Goal: Information Seeking & Learning: Learn about a topic

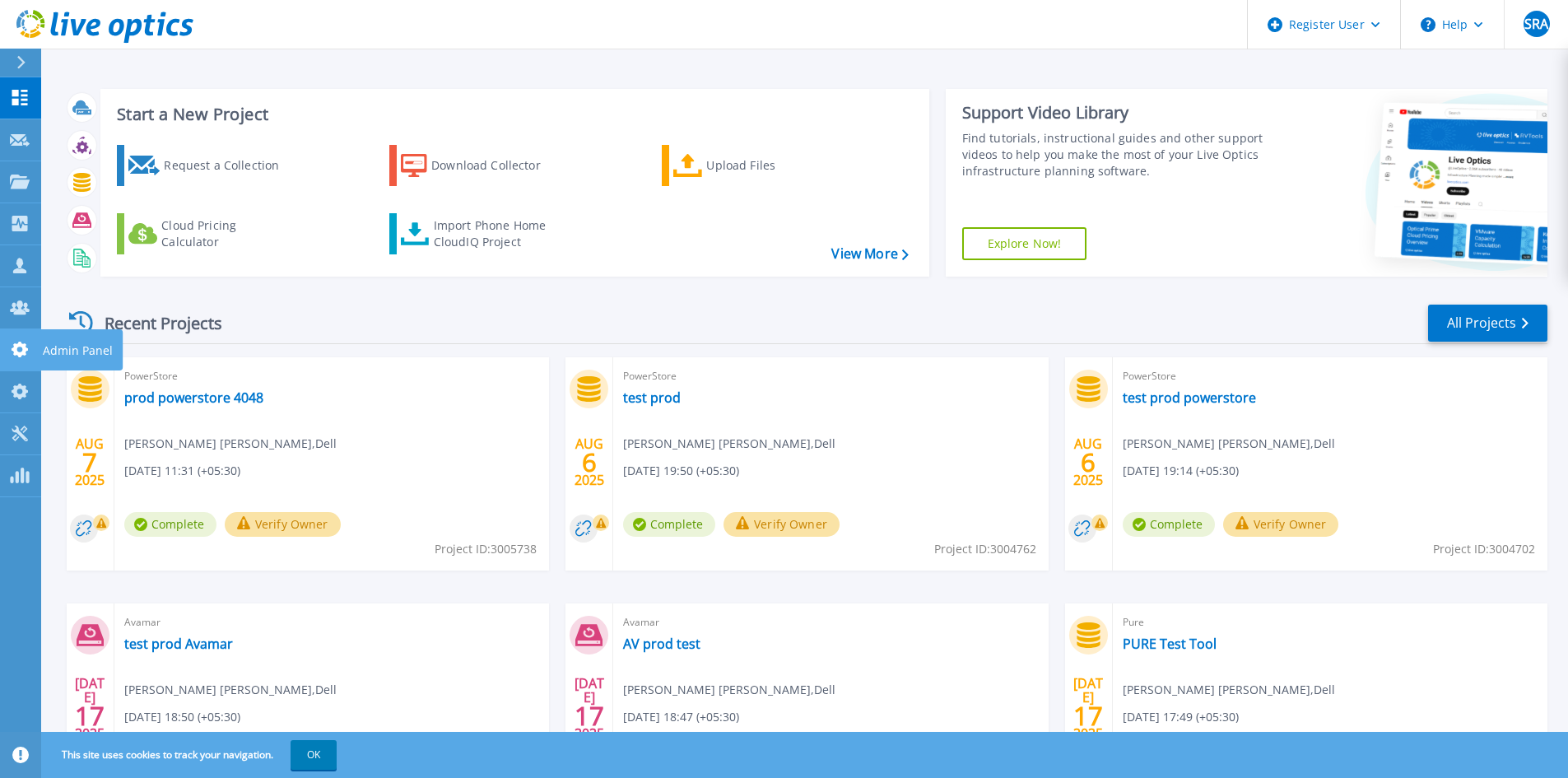
click at [15, 360] on link "Admin Panel Admin Panel" at bounding box center [21, 350] width 41 height 42
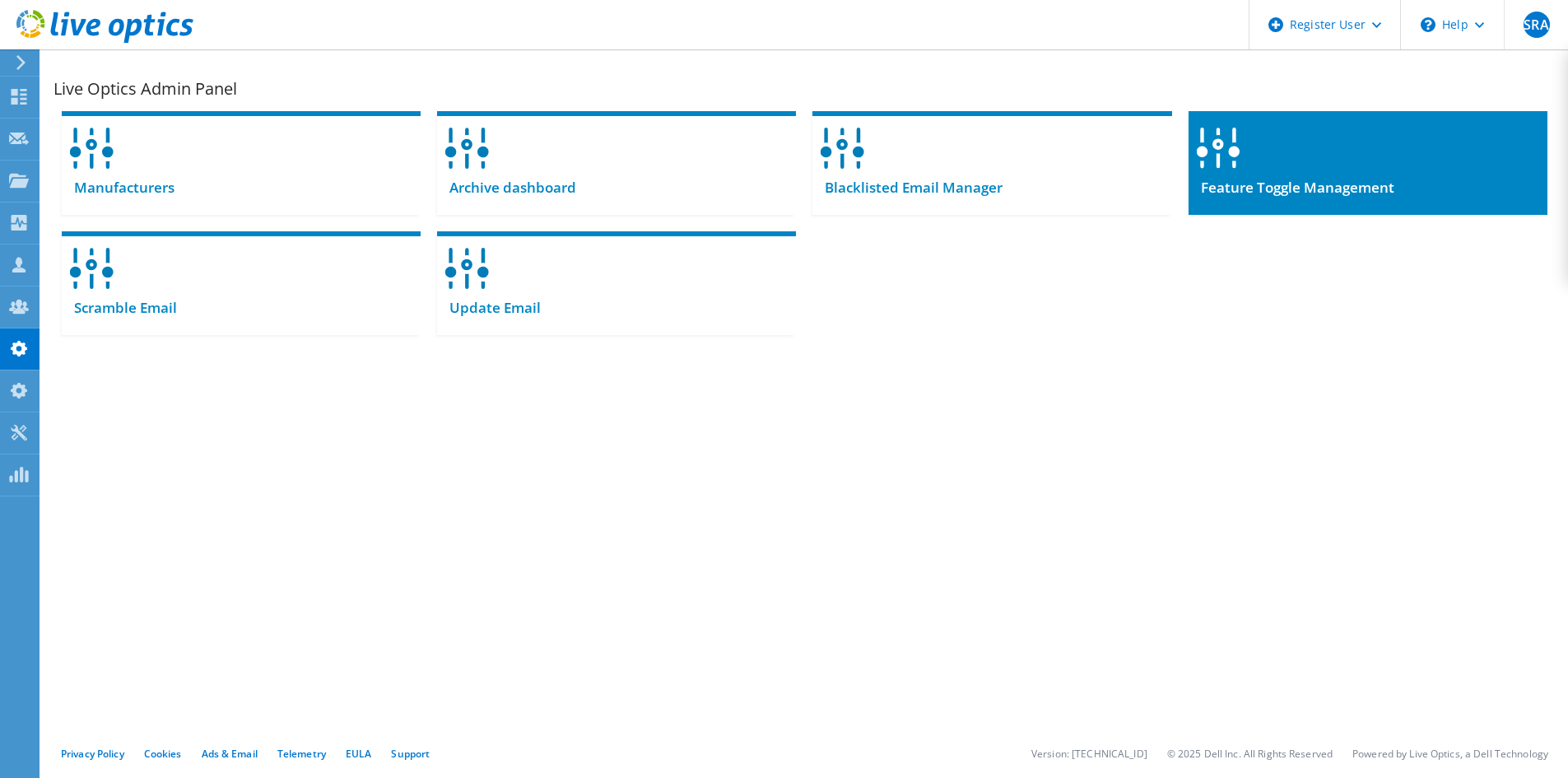
click at [1313, 181] on span "Feature Toggle Management" at bounding box center [1292, 188] width 206 height 18
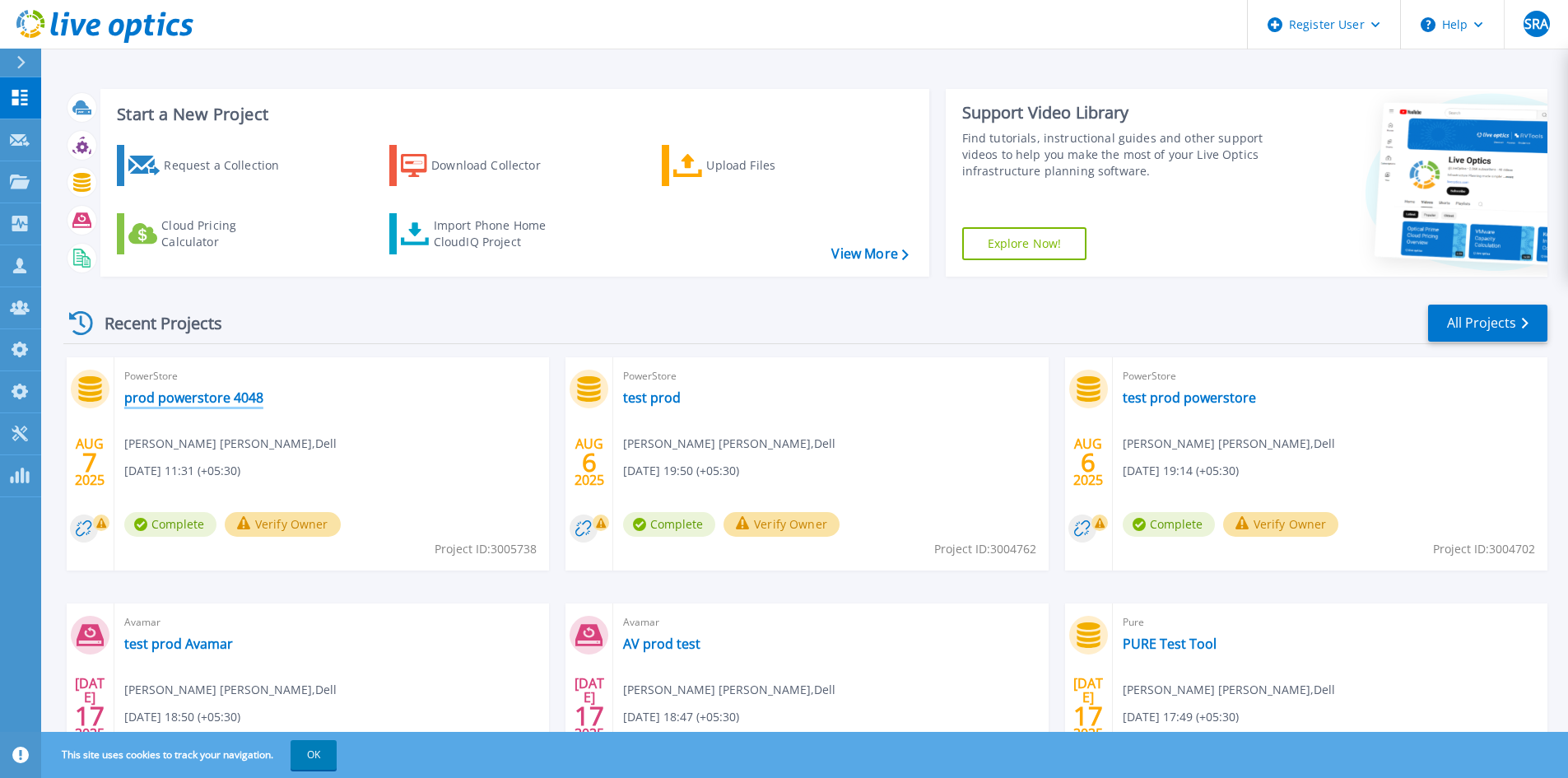
click at [252, 405] on link "prod powerstore 4048" at bounding box center [194, 398] width 139 height 16
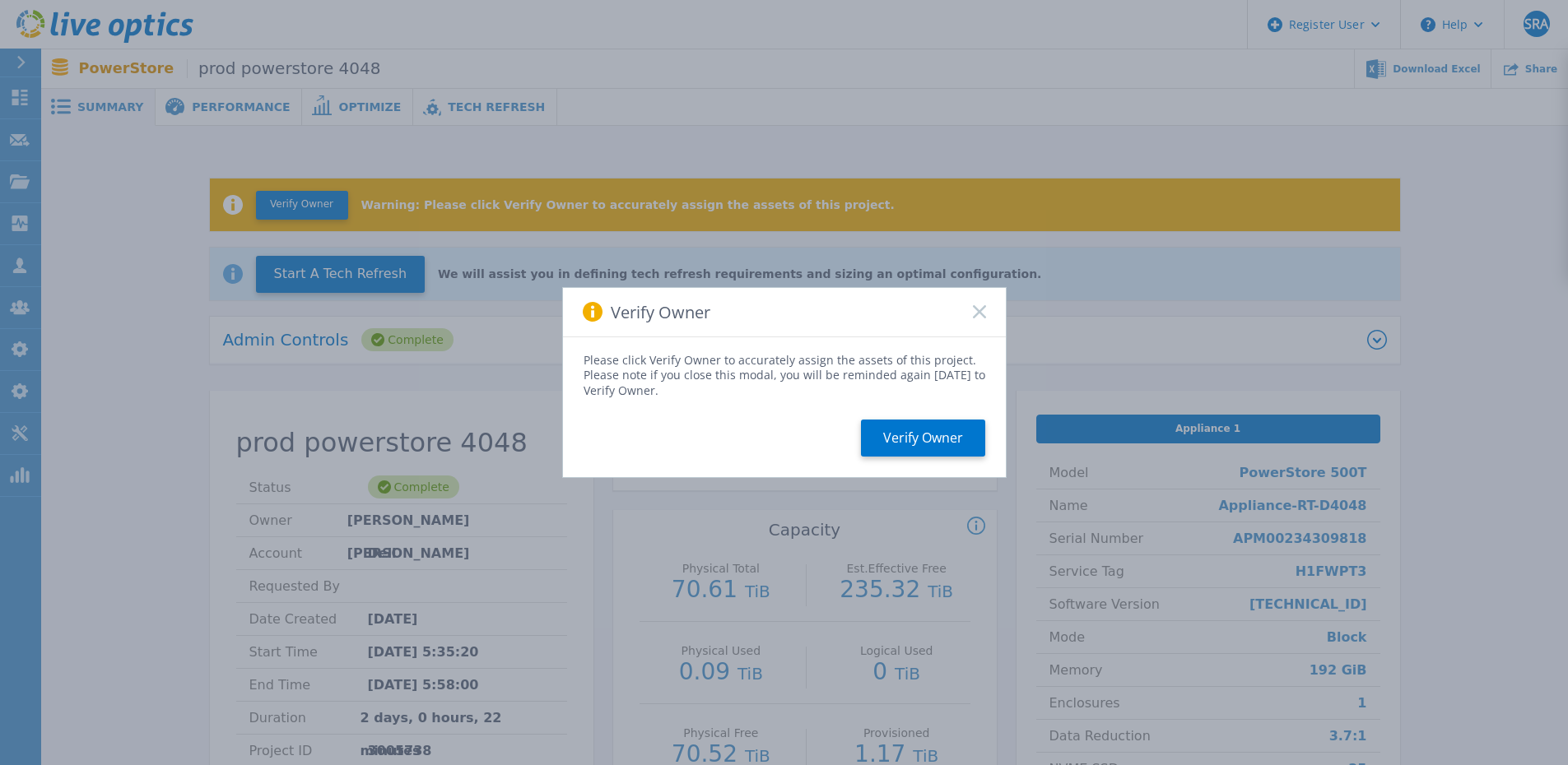
click at [978, 313] on rect at bounding box center [979, 312] width 14 height 14
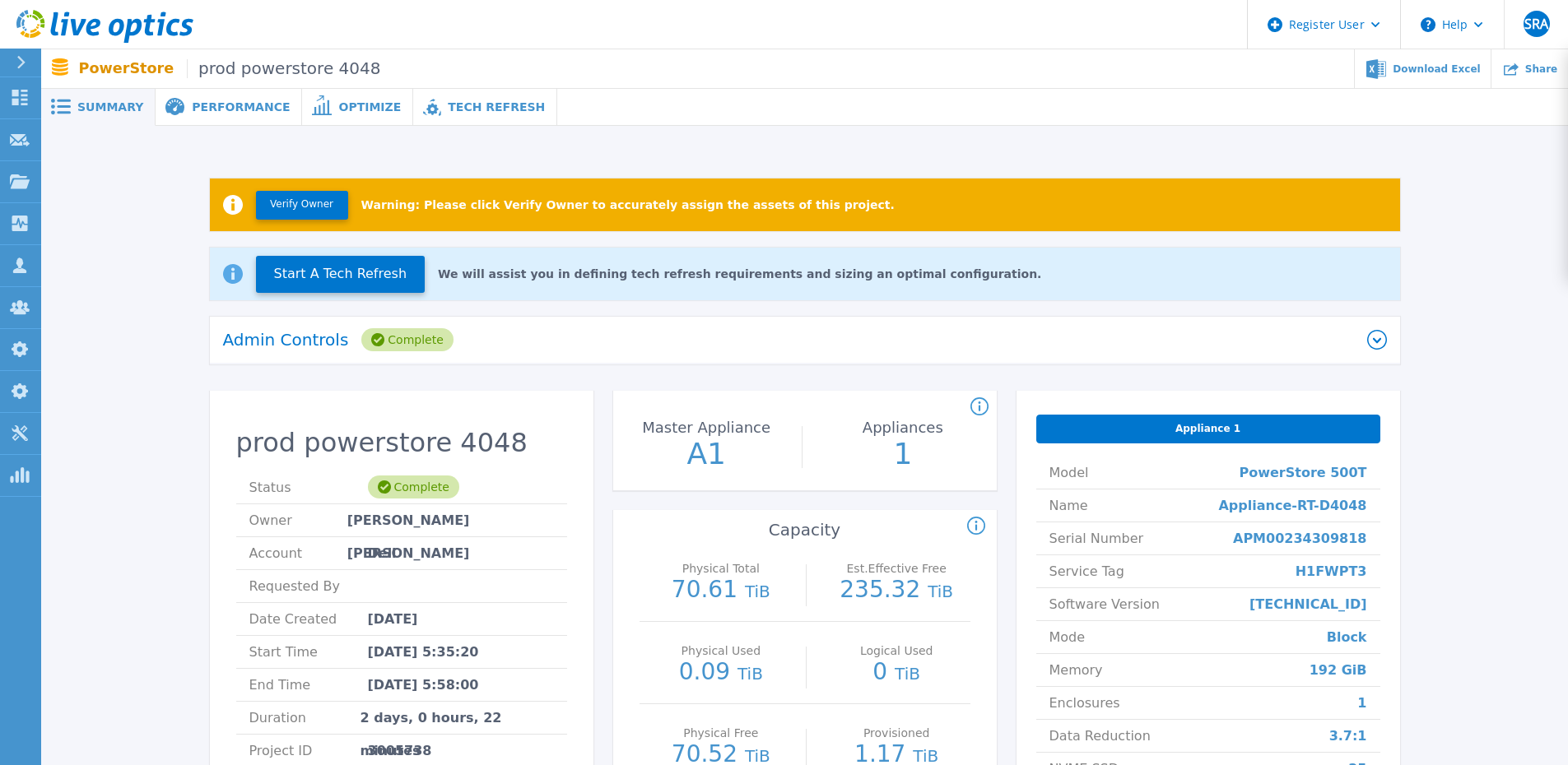
click at [448, 105] on span "Tech Refresh" at bounding box center [496, 106] width 97 height 11
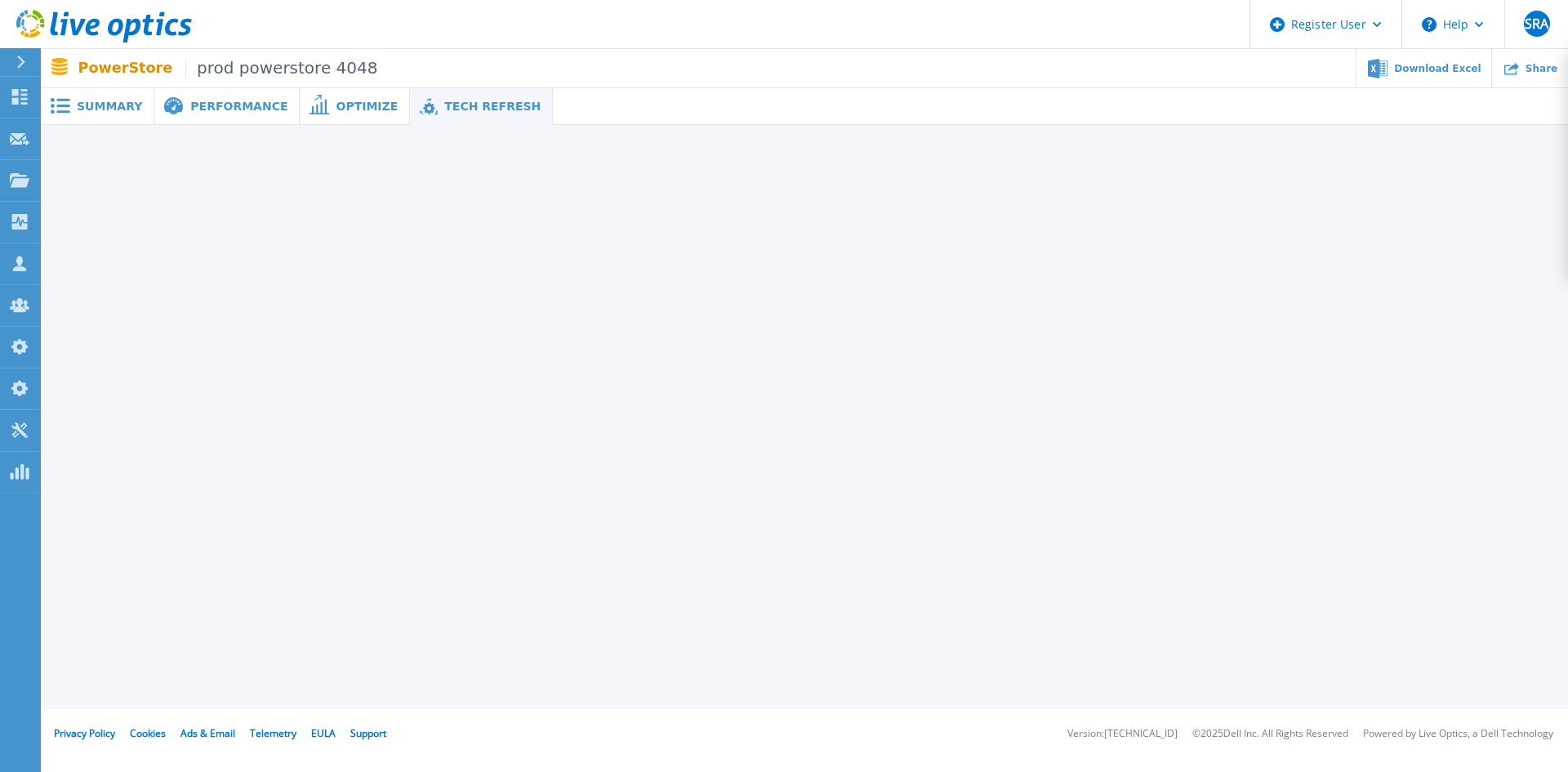
click at [108, 100] on span "Summary" at bounding box center [110, 106] width 65 height 11
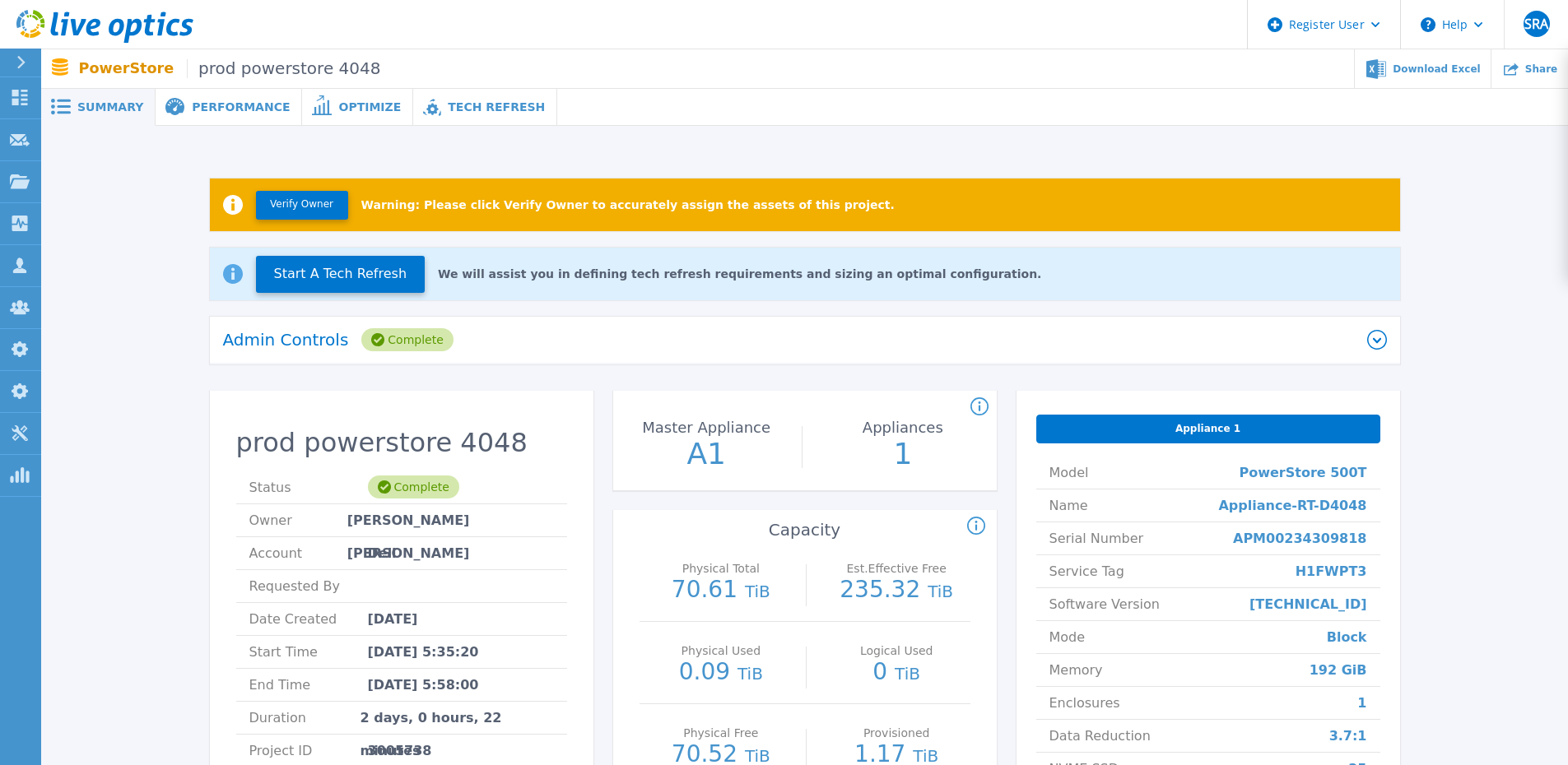
click at [529, 360] on div "Admin Controls Complete" at bounding box center [805, 340] width 1190 height 47
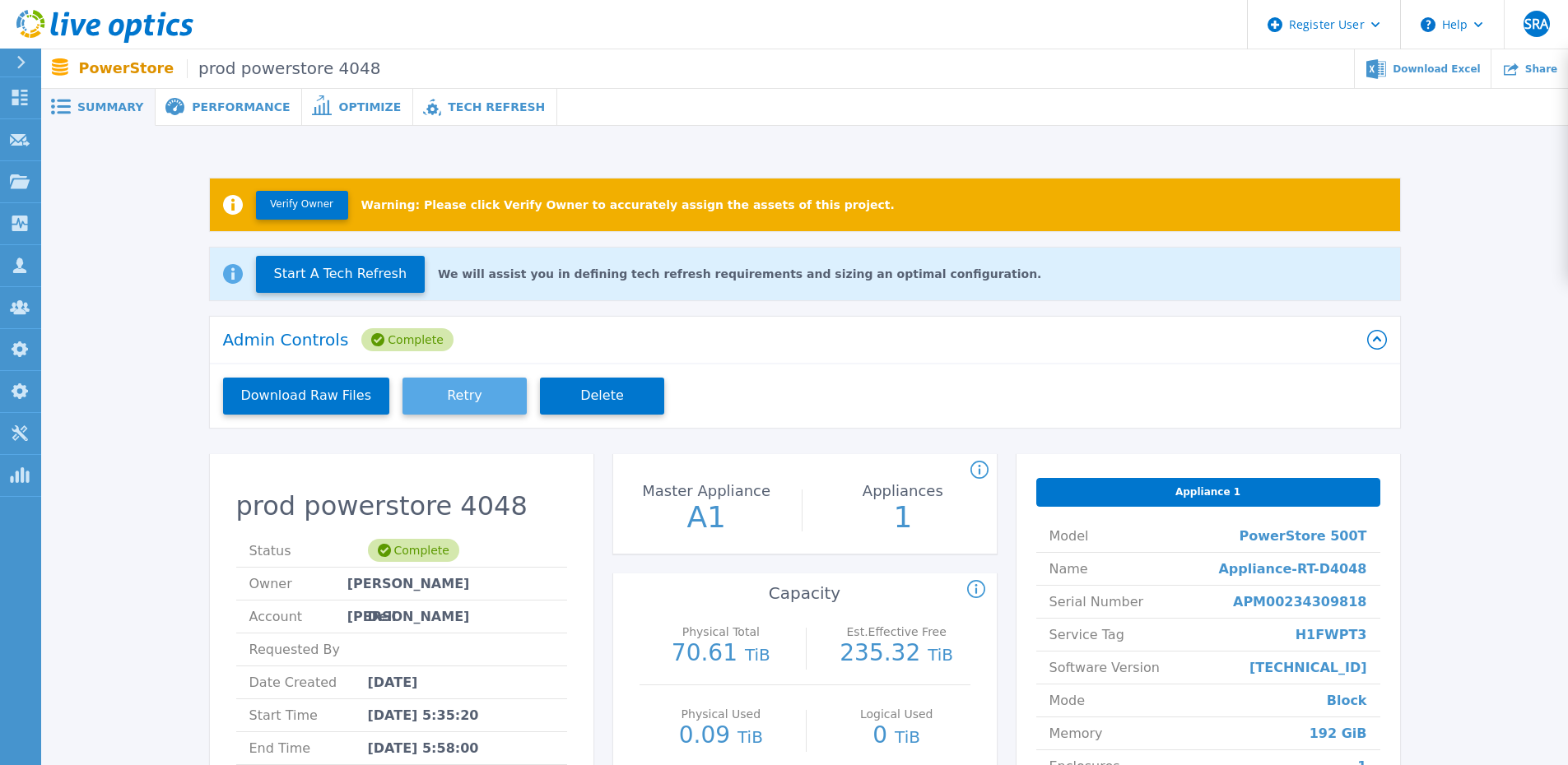
click at [433, 401] on button "Retry" at bounding box center [465, 395] width 124 height 37
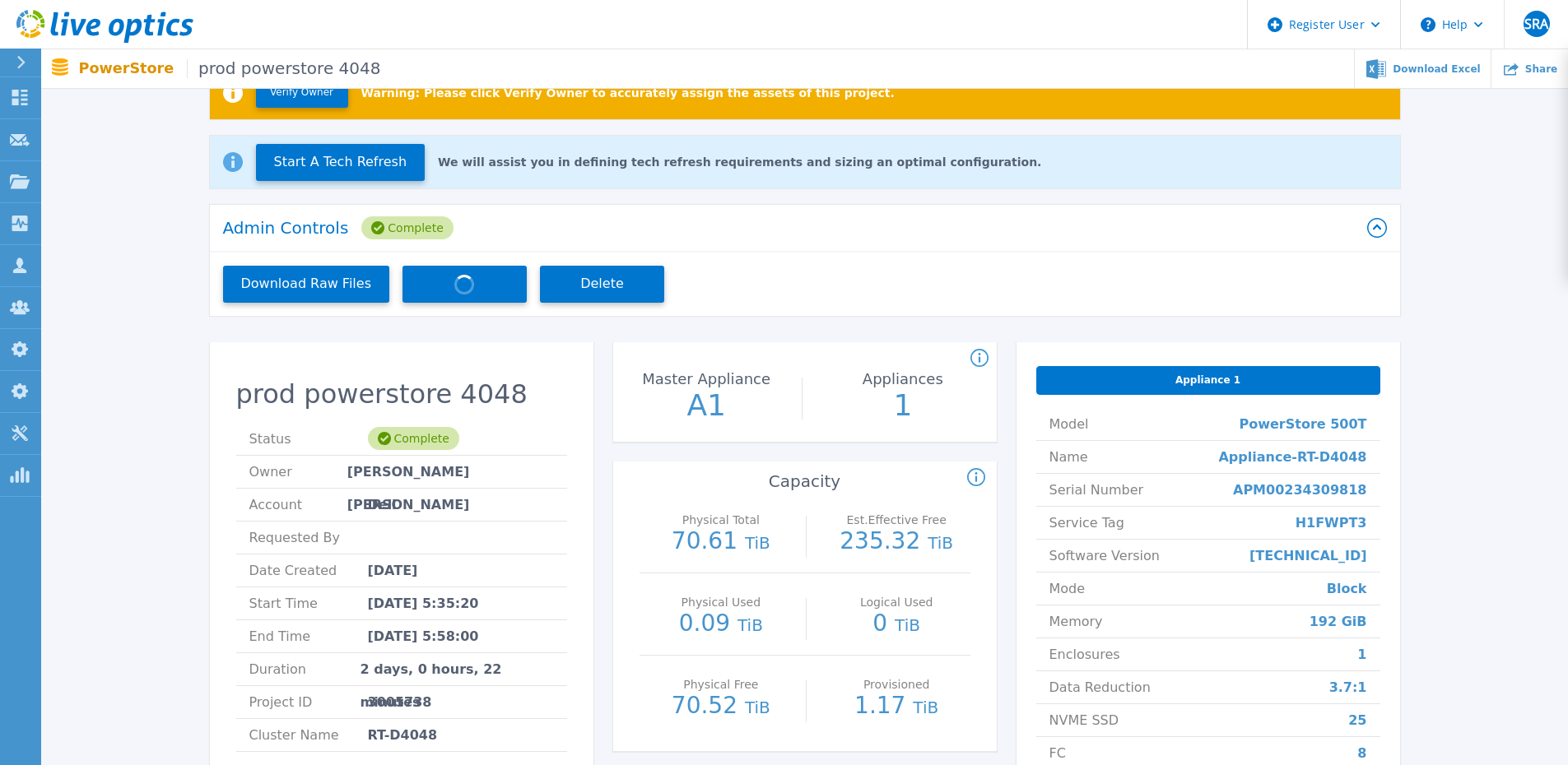
scroll to position [82, 0]
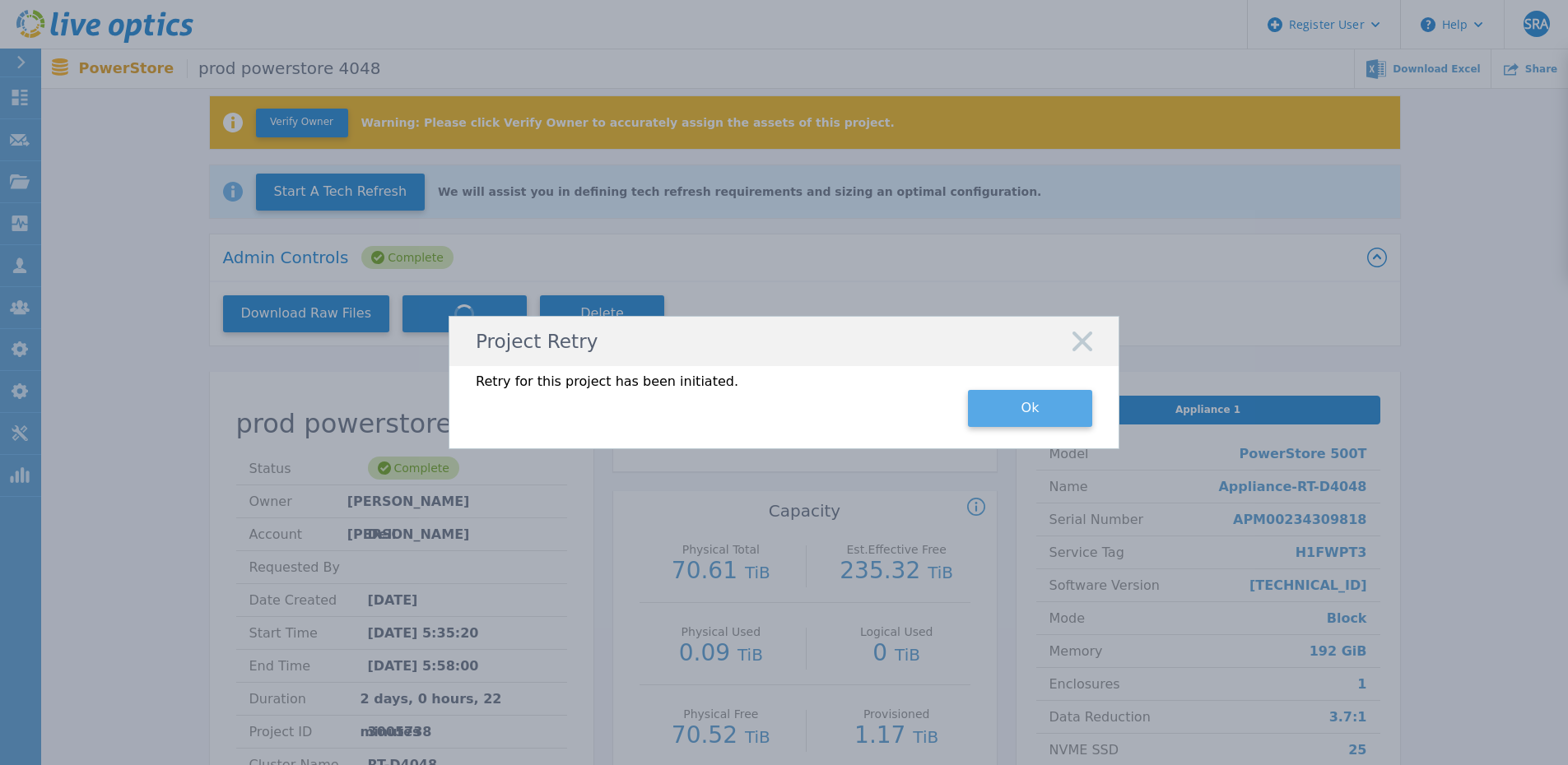
click at [996, 408] on button "Ok" at bounding box center [1030, 408] width 124 height 37
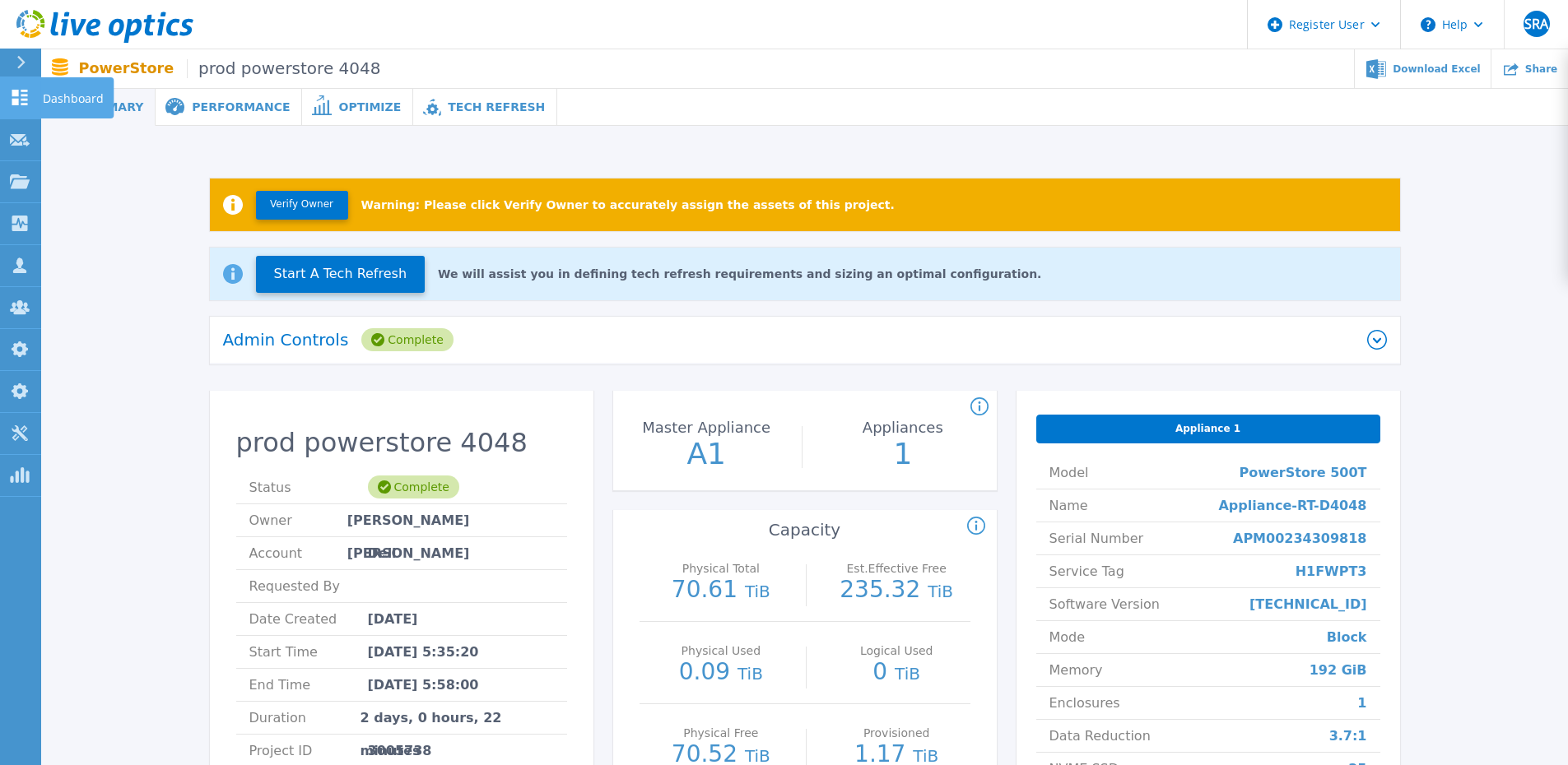
click at [9, 117] on link "Dashboard Dashboard" at bounding box center [21, 98] width 41 height 42
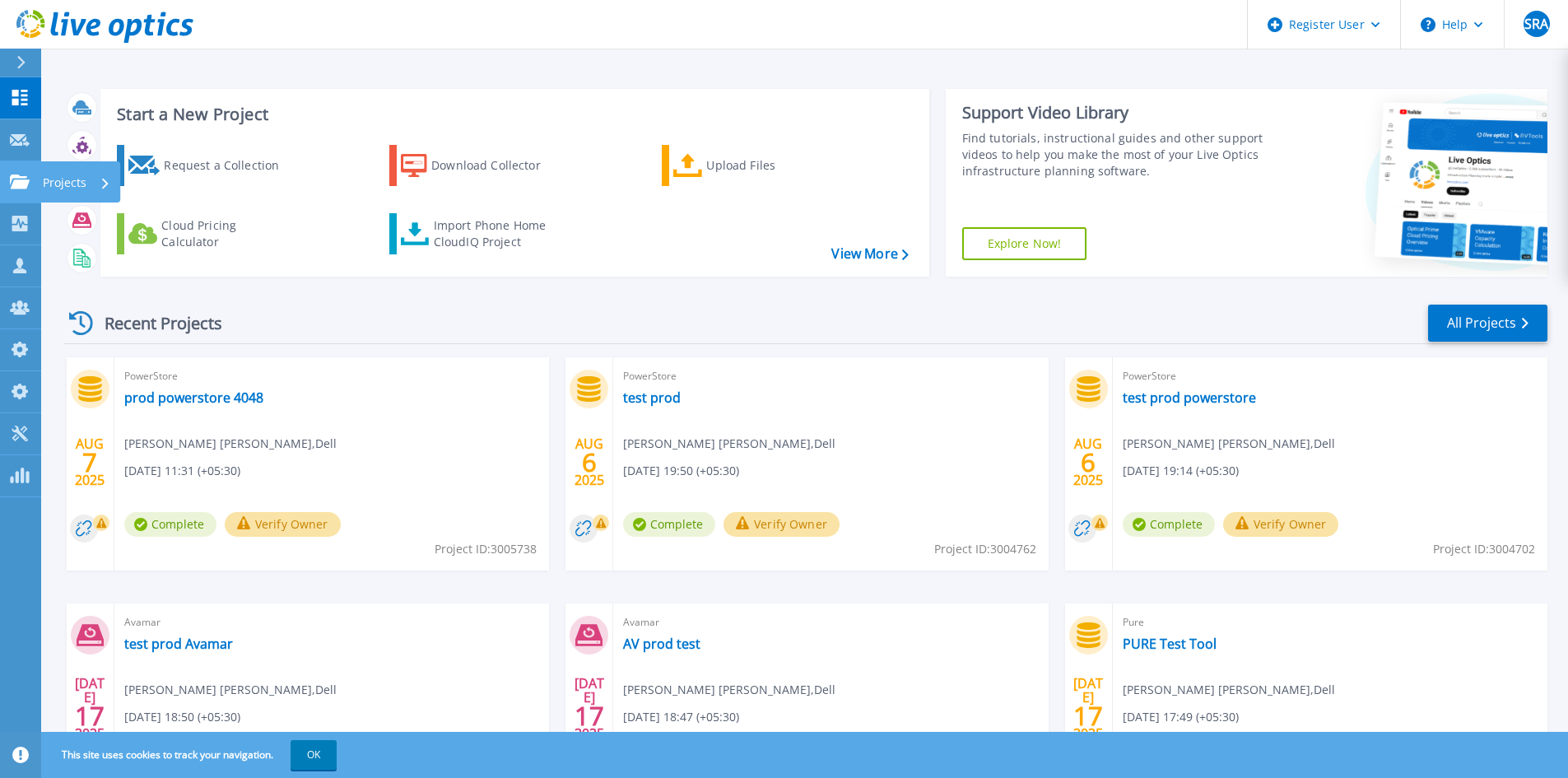
click at [33, 178] on link "Projects Projects" at bounding box center [21, 182] width 41 height 42
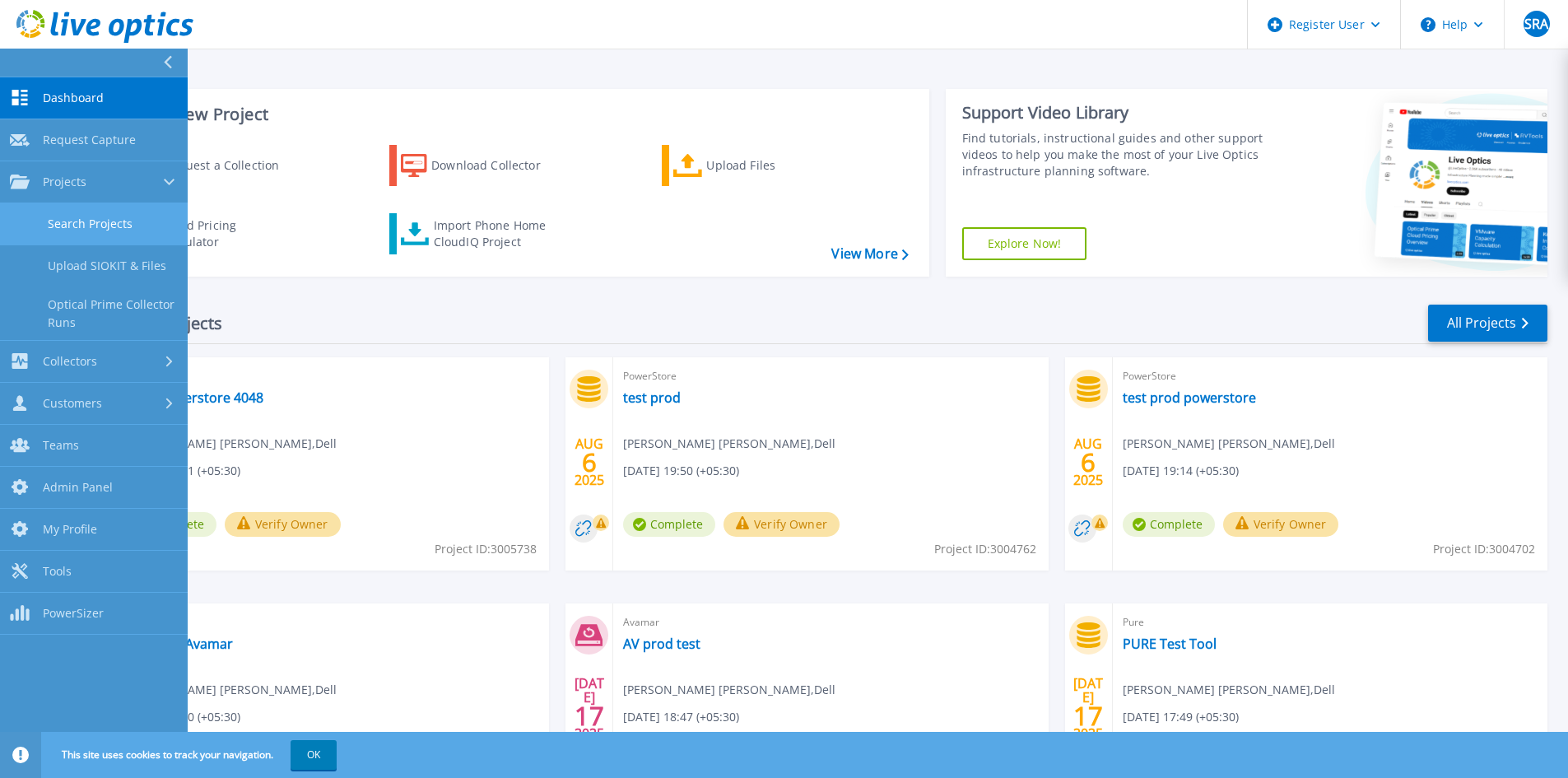
click at [32, 221] on link "Search Projects" at bounding box center [93, 224] width 187 height 42
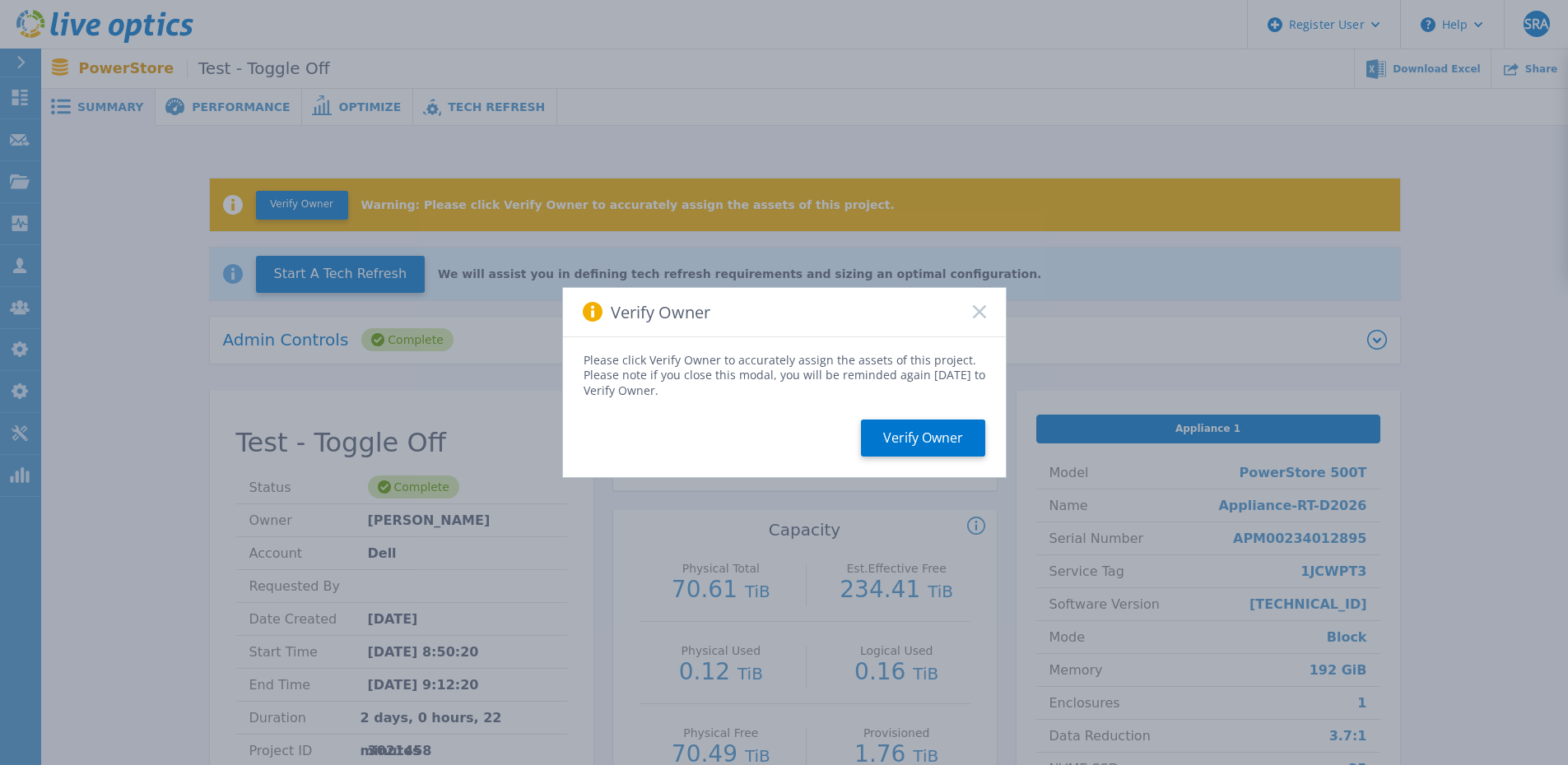
drag, startPoint x: 974, startPoint y: 316, endPoint x: 931, endPoint y: 274, distance: 60.1
click at [974, 315] on icon at bounding box center [979, 311] width 13 height 13
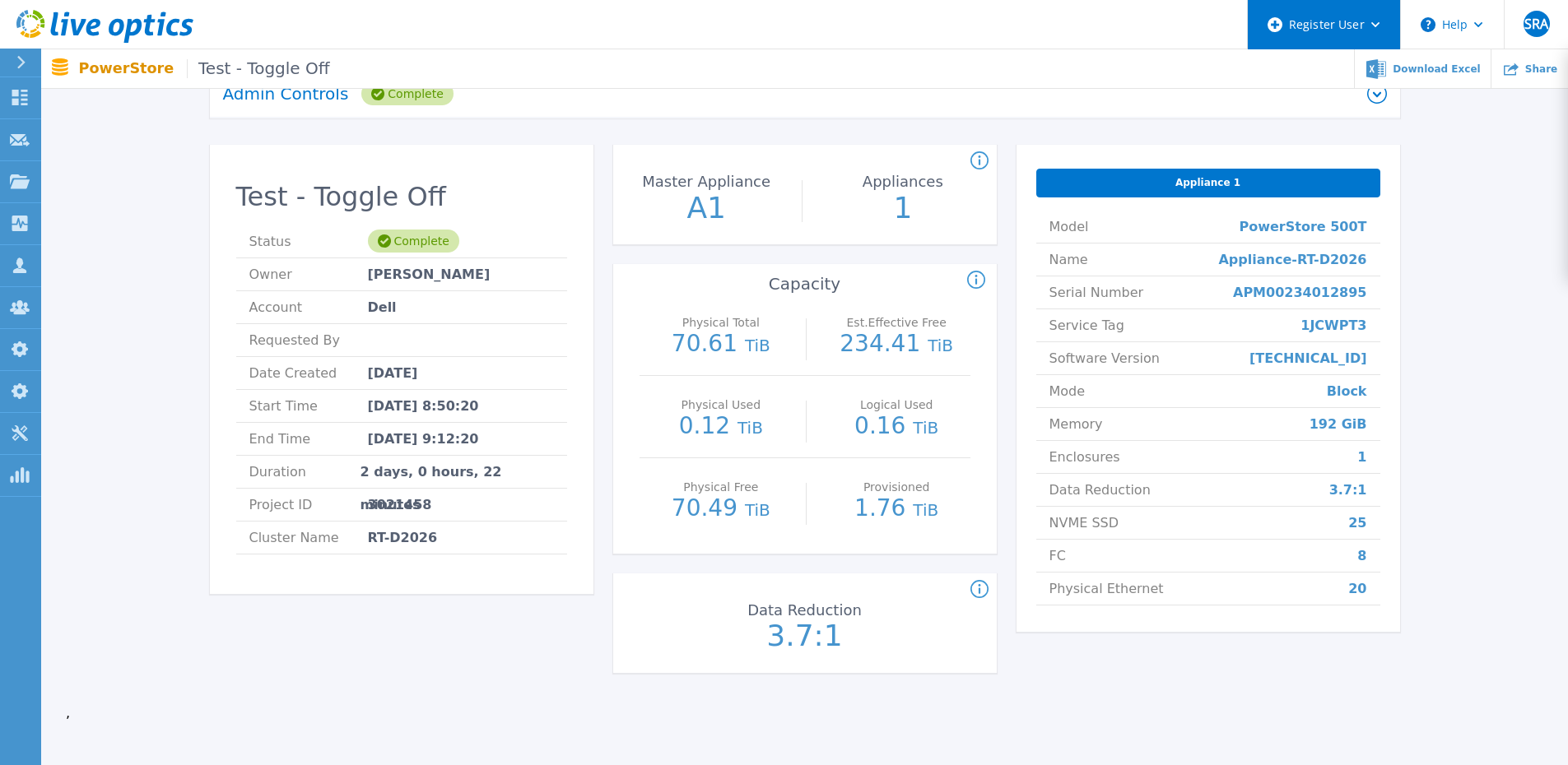
scroll to position [247, 0]
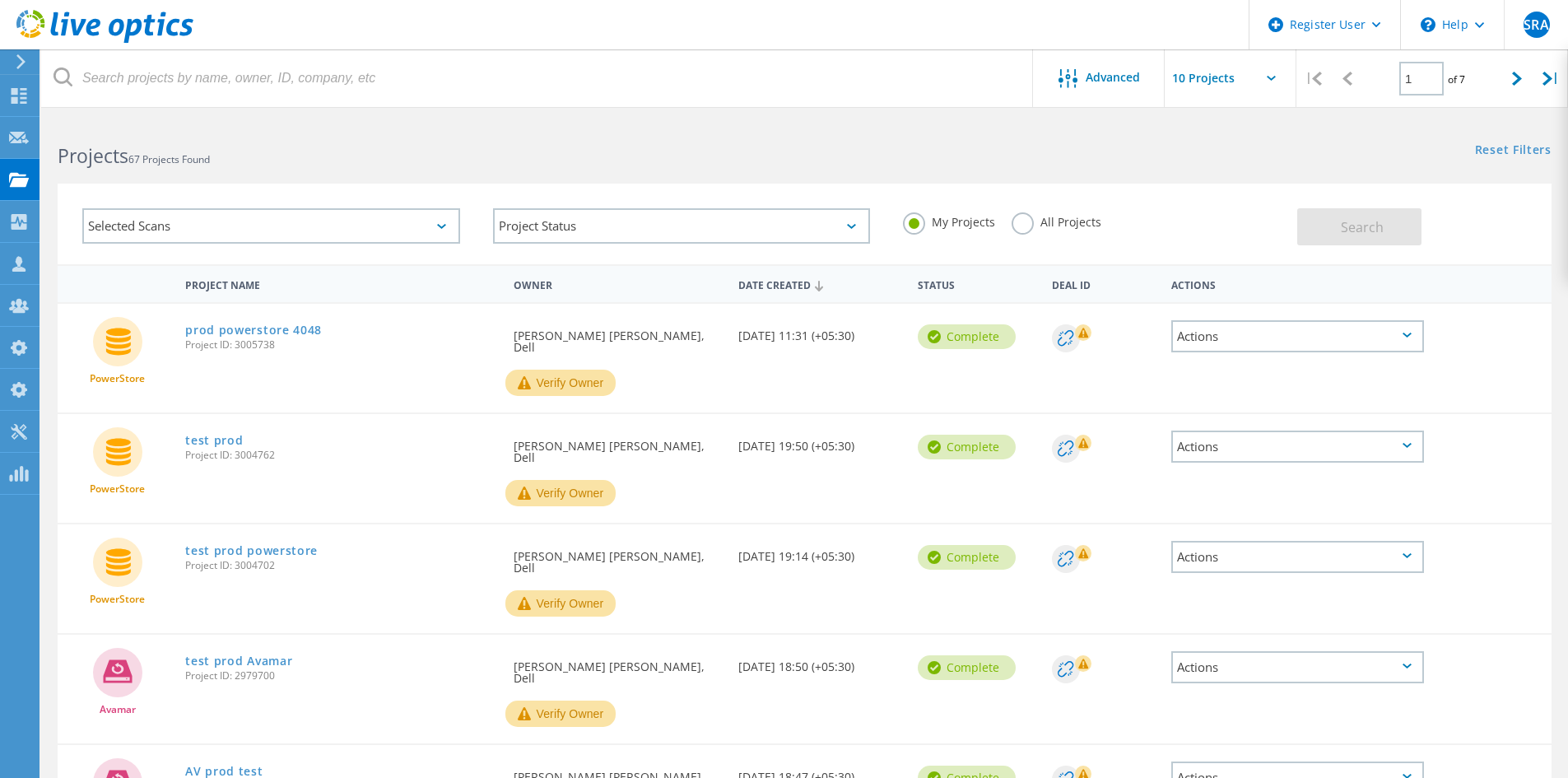
click at [259, 214] on div "Selected Scans" at bounding box center [270, 226] width 378 height 35
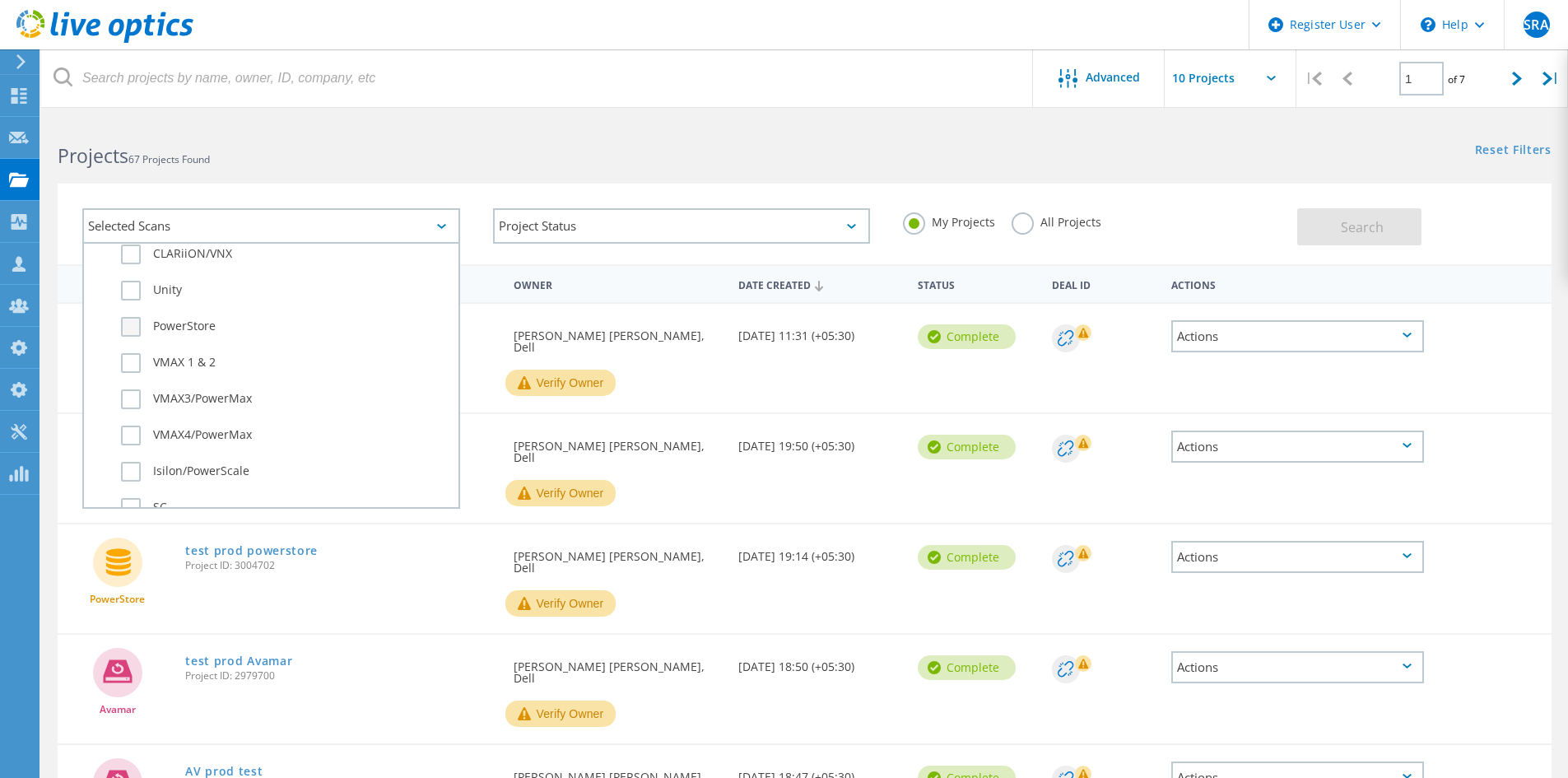
scroll to position [411, 0]
click at [140, 309] on div "PowerStore" at bounding box center [271, 324] width 358 height 36
drag, startPoint x: 136, startPoint y: 316, endPoint x: 195, endPoint y: 314, distance: 59.0
click at [135, 317] on label "PowerStore" at bounding box center [285, 320] width 329 height 20
click at [0, 0] on input "PowerStore" at bounding box center [0, 0] width 0 height 0
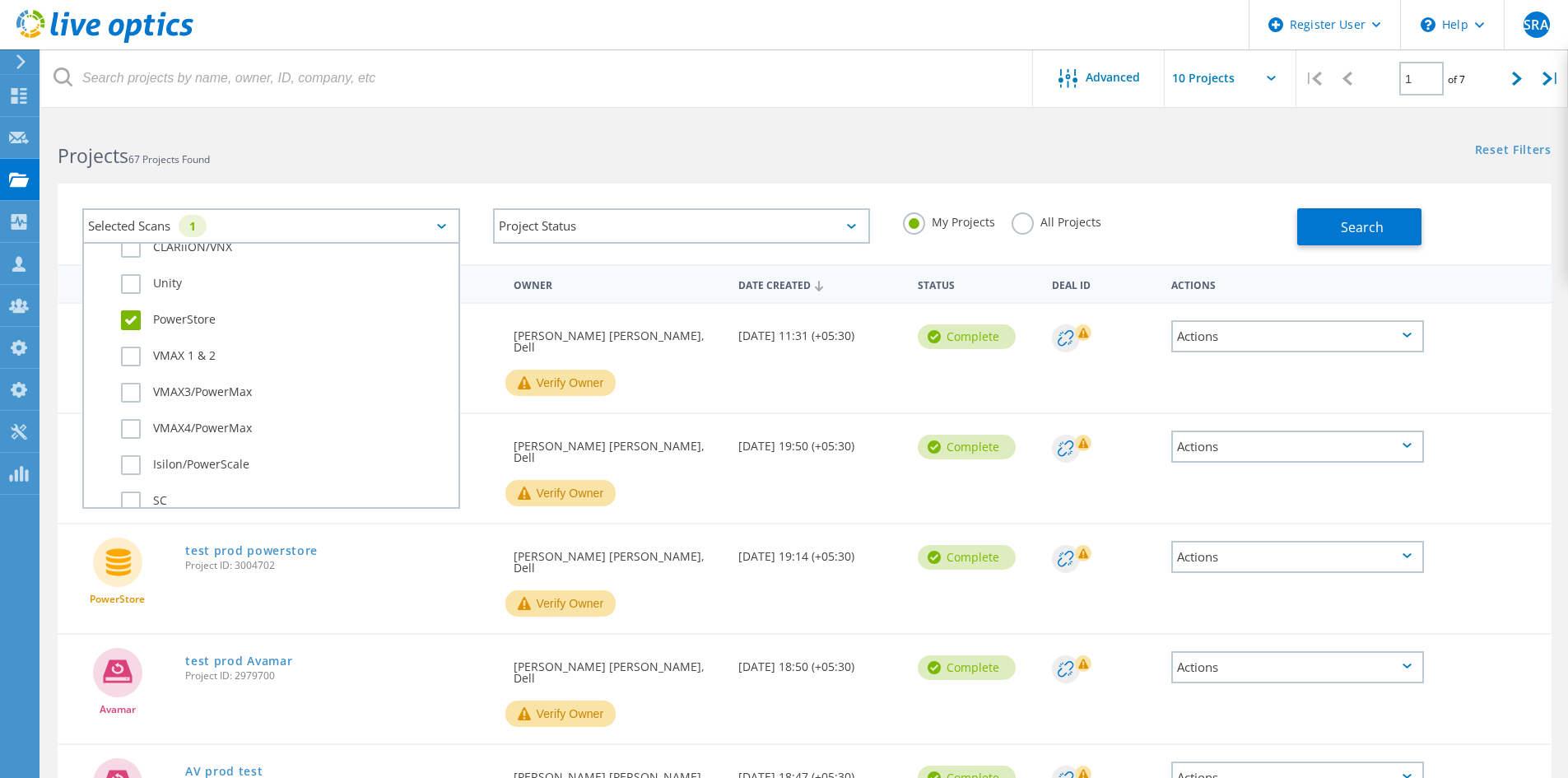
click at [1094, 226] on label "All Projects" at bounding box center [1057, 220] width 90 height 16
click at [0, 0] on input "All Projects" at bounding box center [0, 0] width 0 height 0
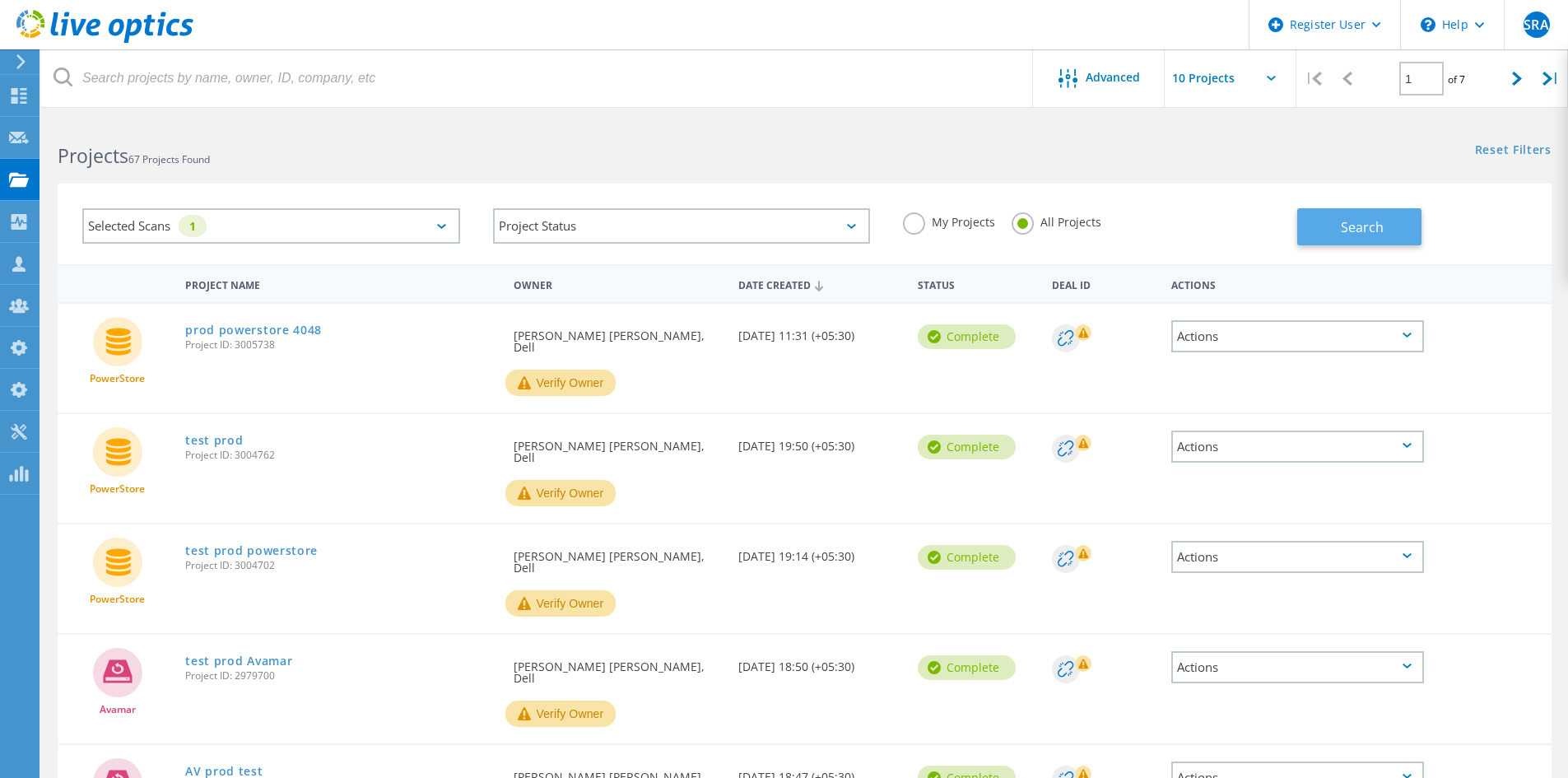
click at [1314, 236] on button "Search" at bounding box center [1360, 226] width 124 height 37
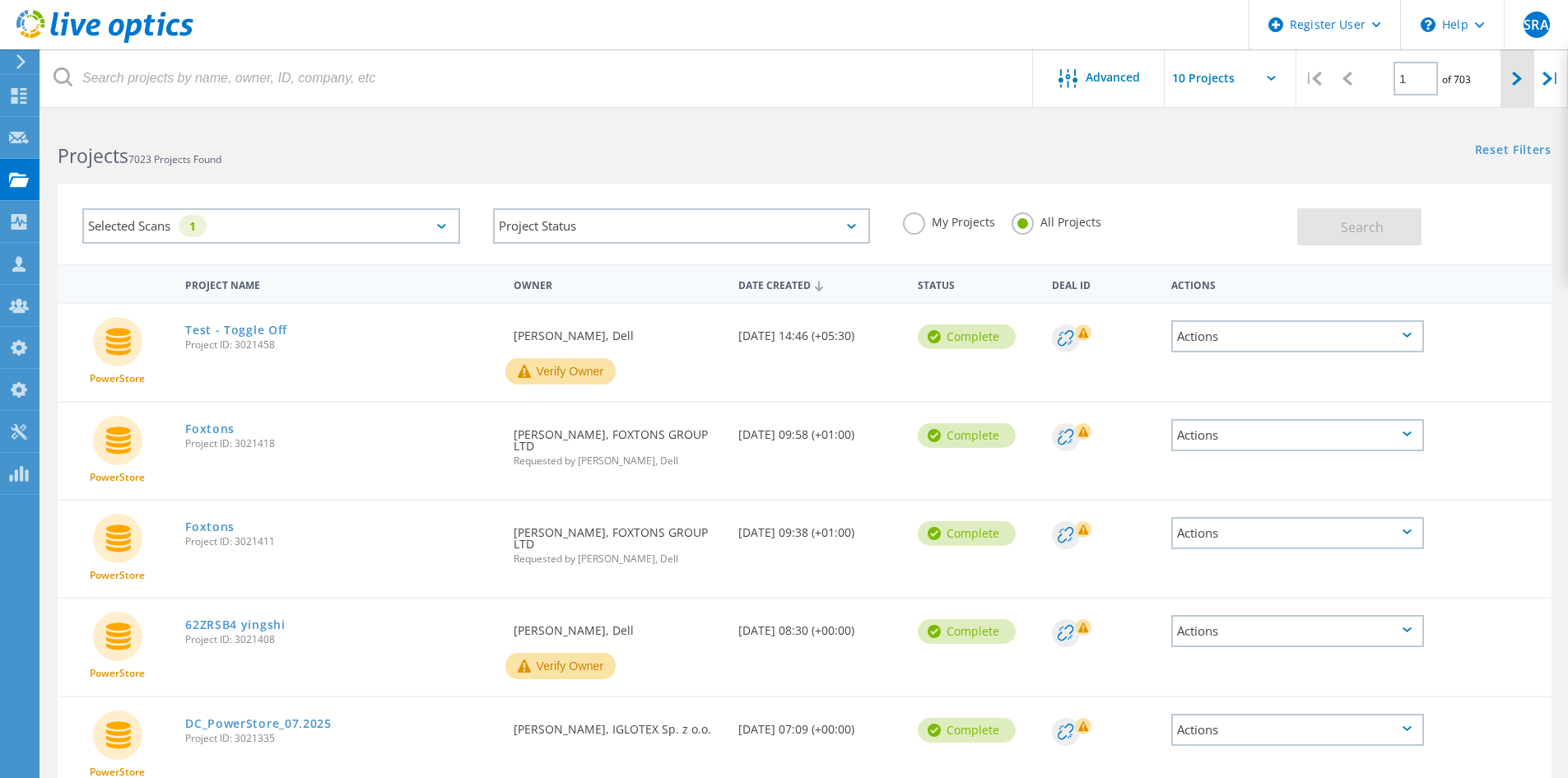
click at [1528, 71] on div at bounding box center [1517, 79] width 34 height 59
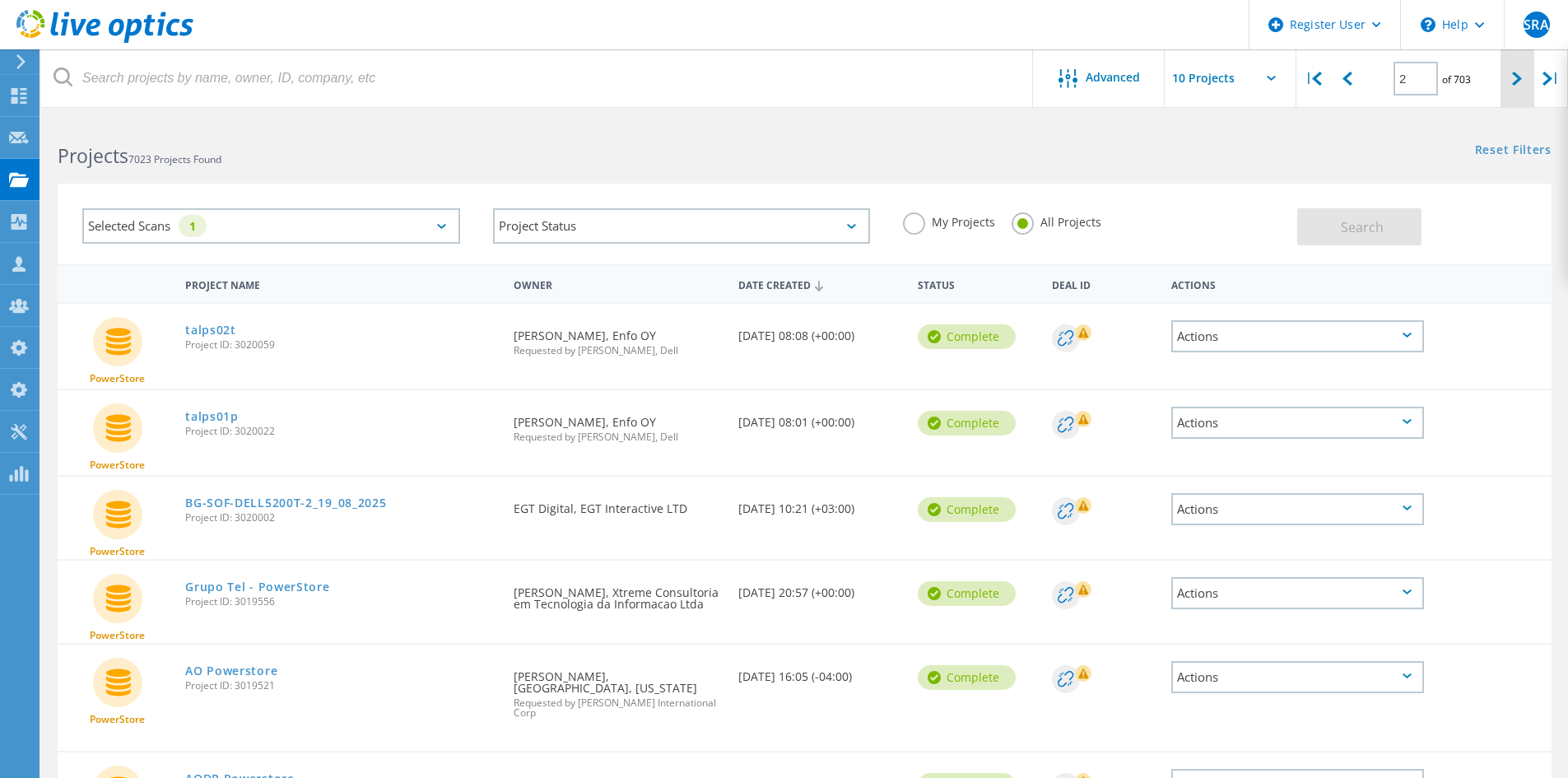
click at [1530, 69] on div at bounding box center [1517, 79] width 34 height 59
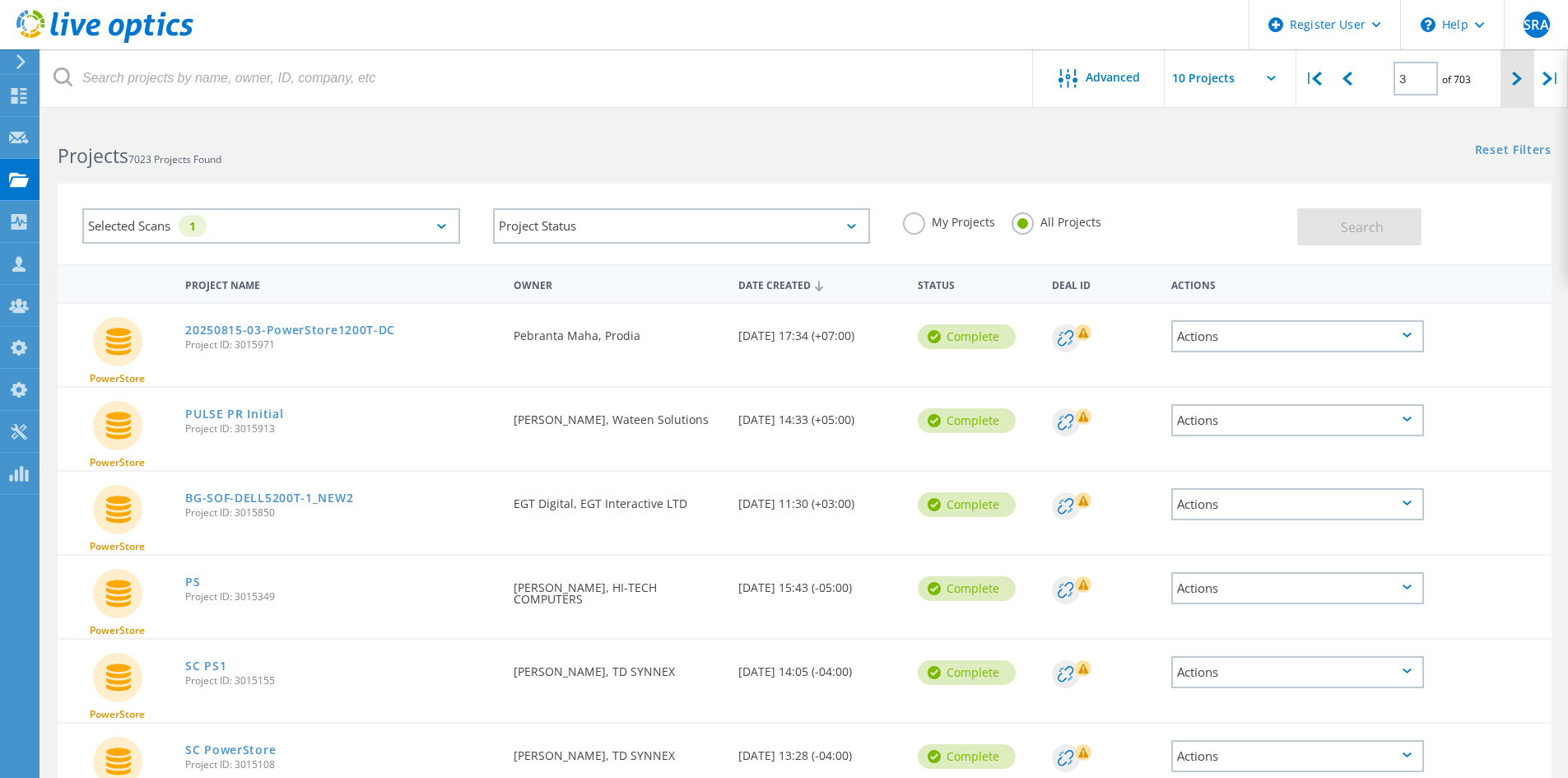
click at [1530, 69] on div at bounding box center [1517, 79] width 34 height 59
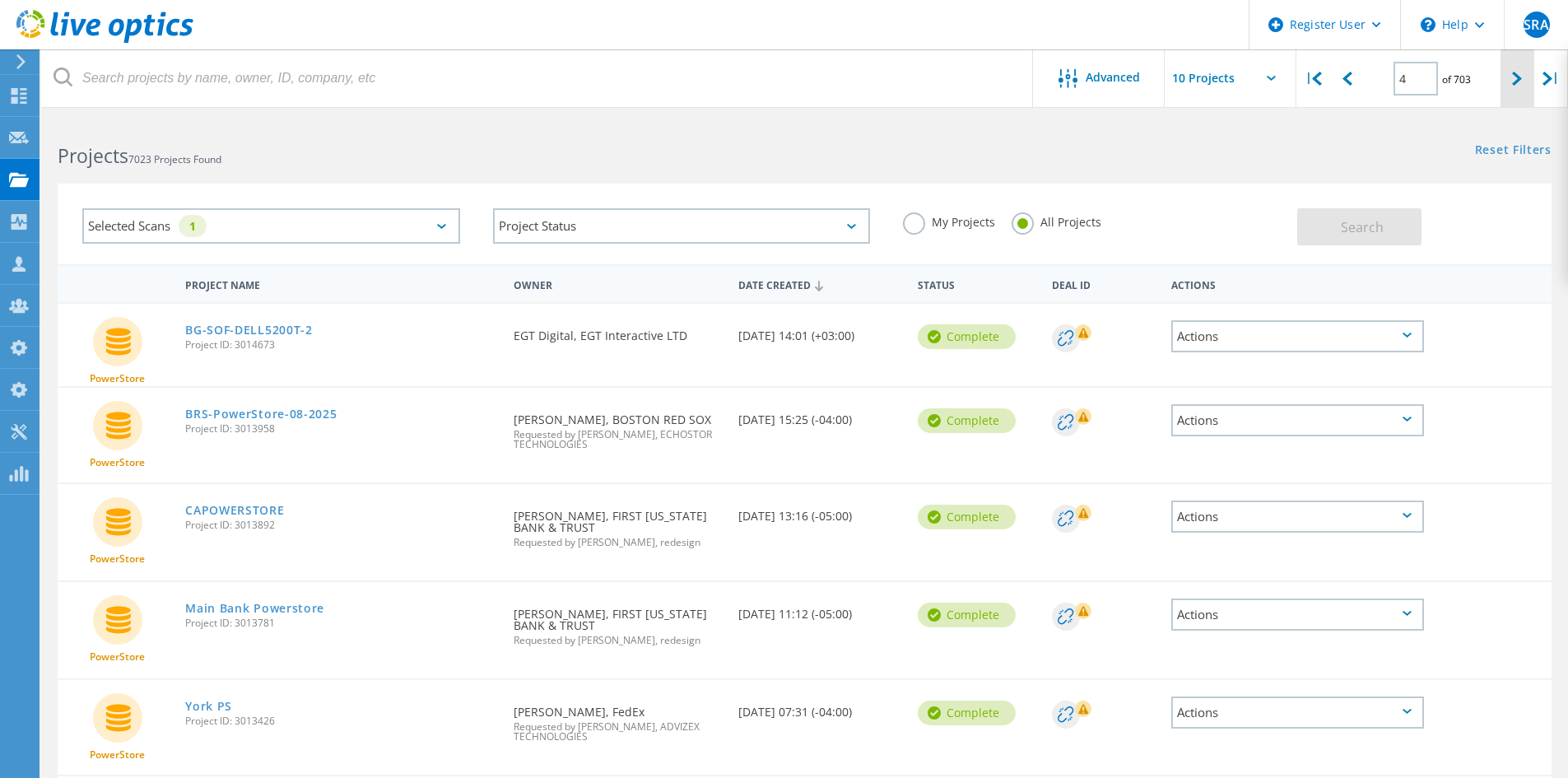
click at [1530, 69] on div at bounding box center [1517, 79] width 34 height 59
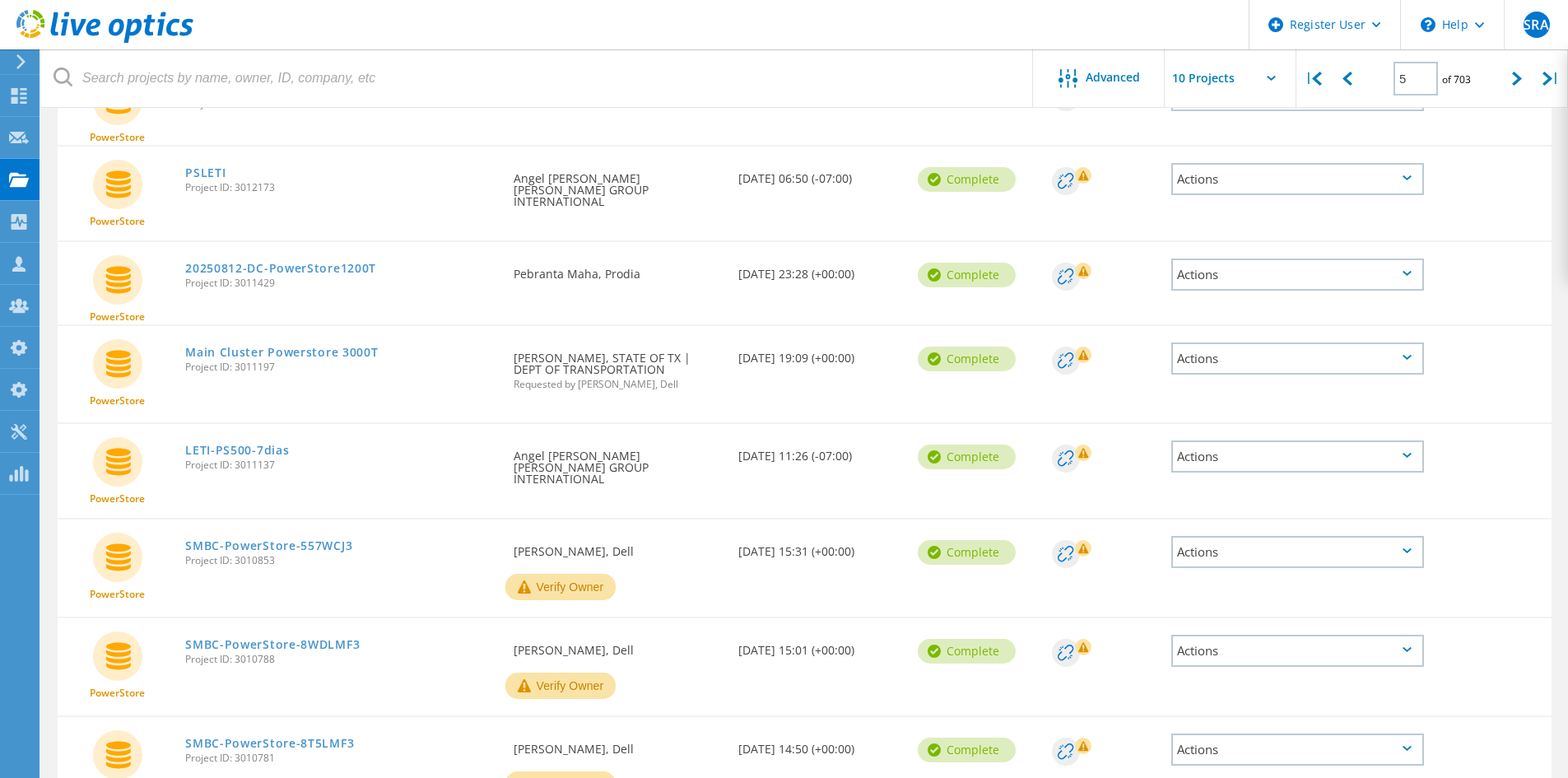
scroll to position [491, 0]
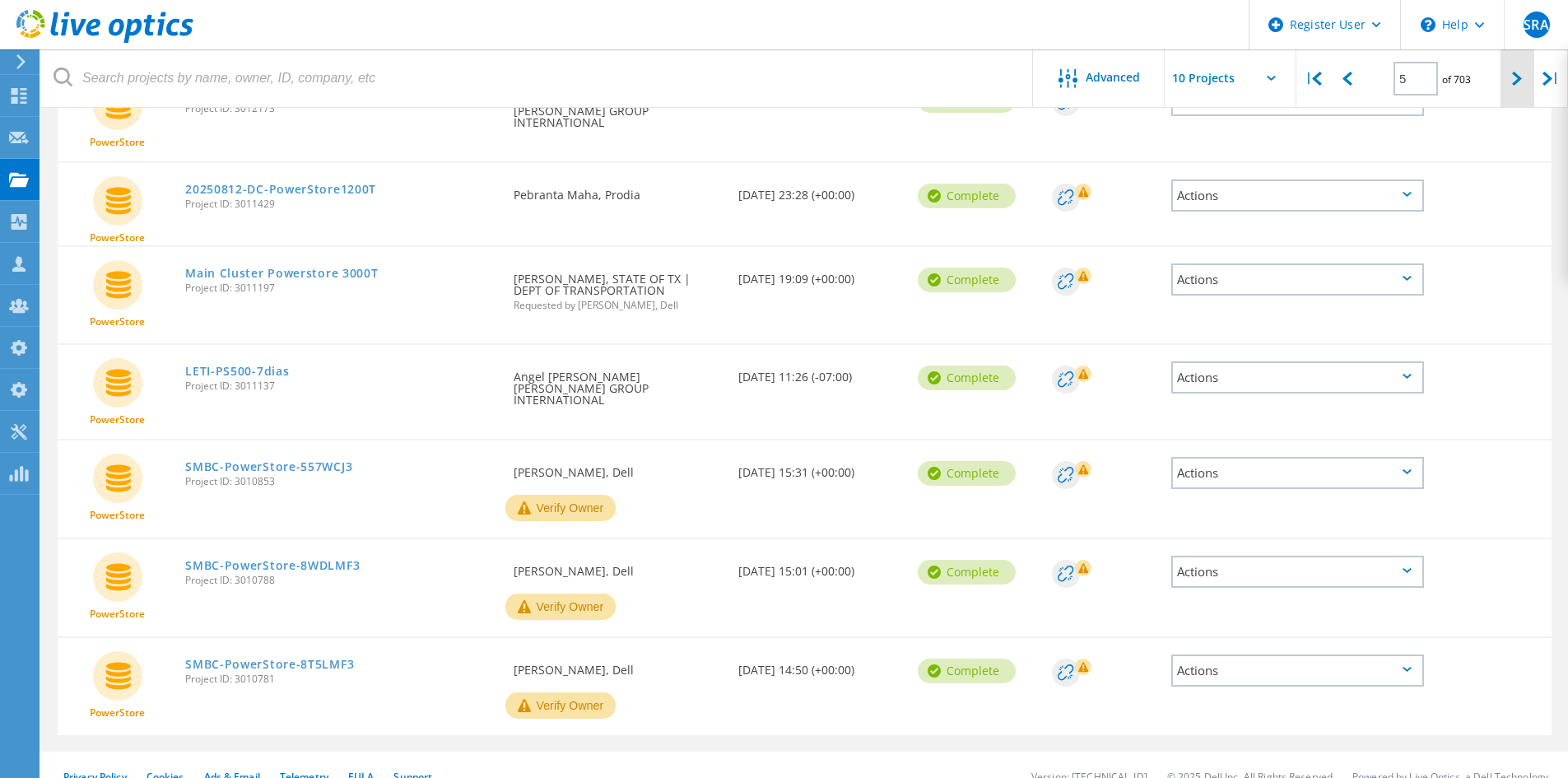
click at [1505, 80] on div at bounding box center [1517, 79] width 34 height 59
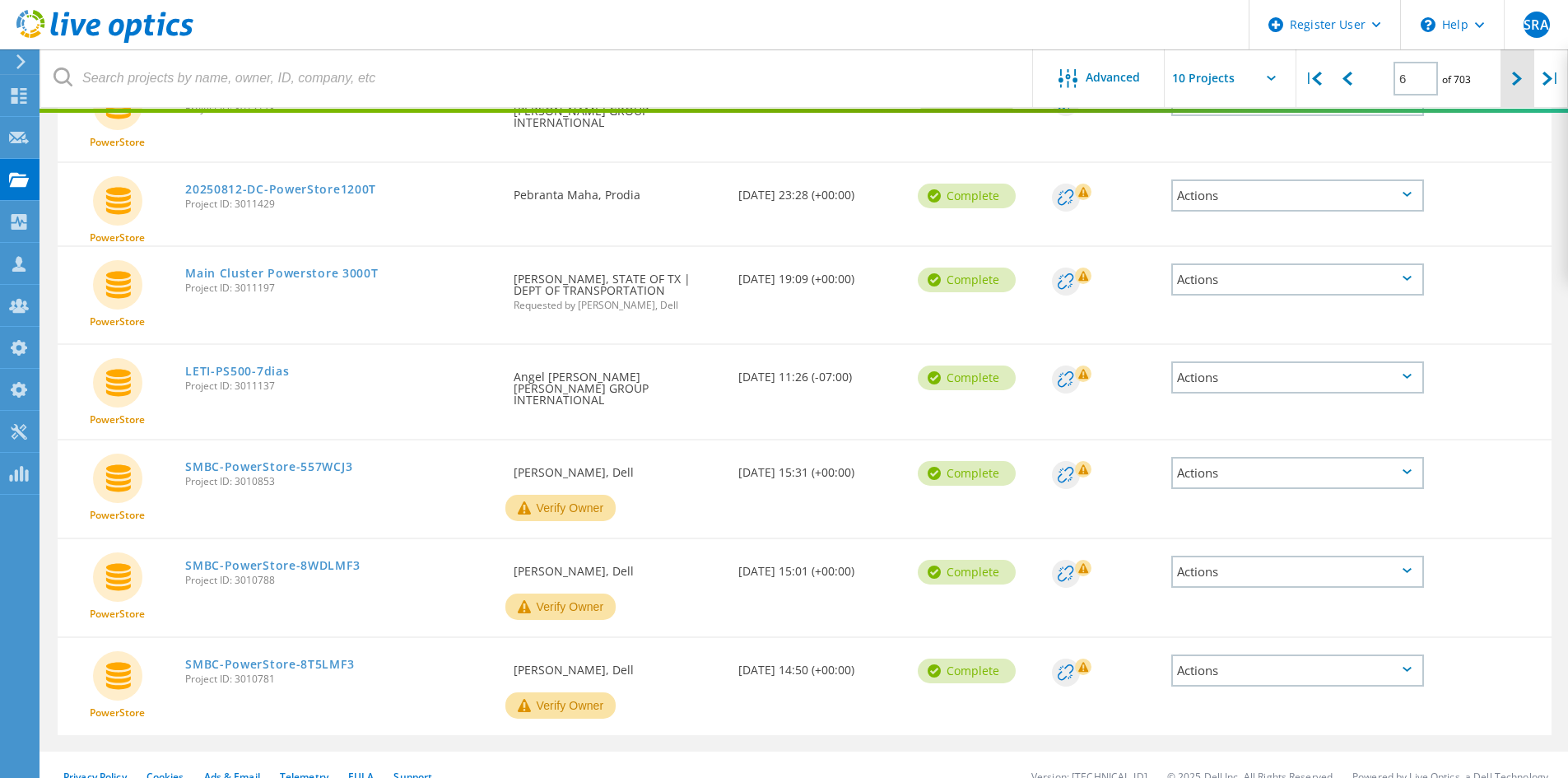
scroll to position [475, 0]
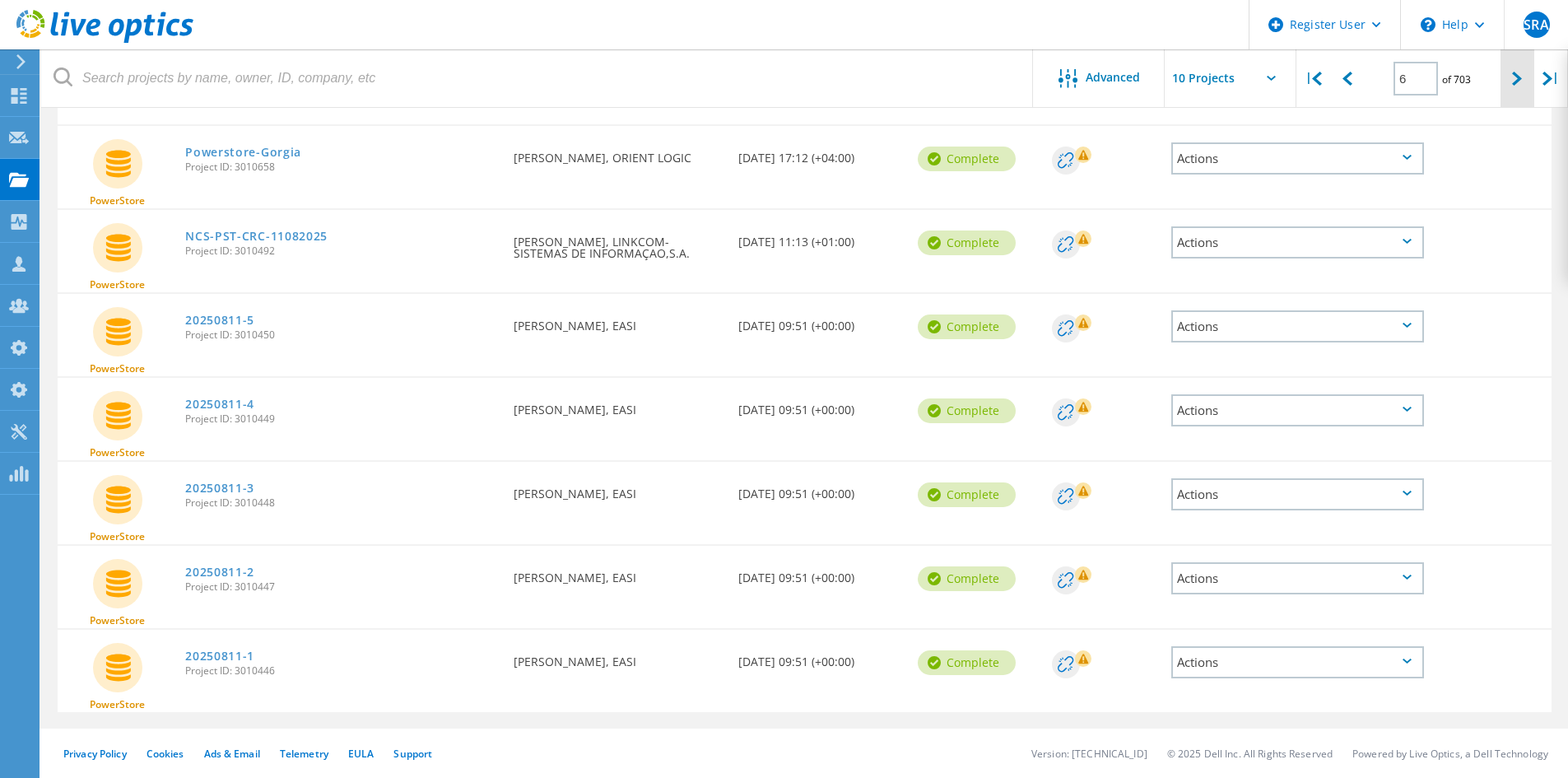
click at [1508, 73] on div at bounding box center [1517, 79] width 34 height 59
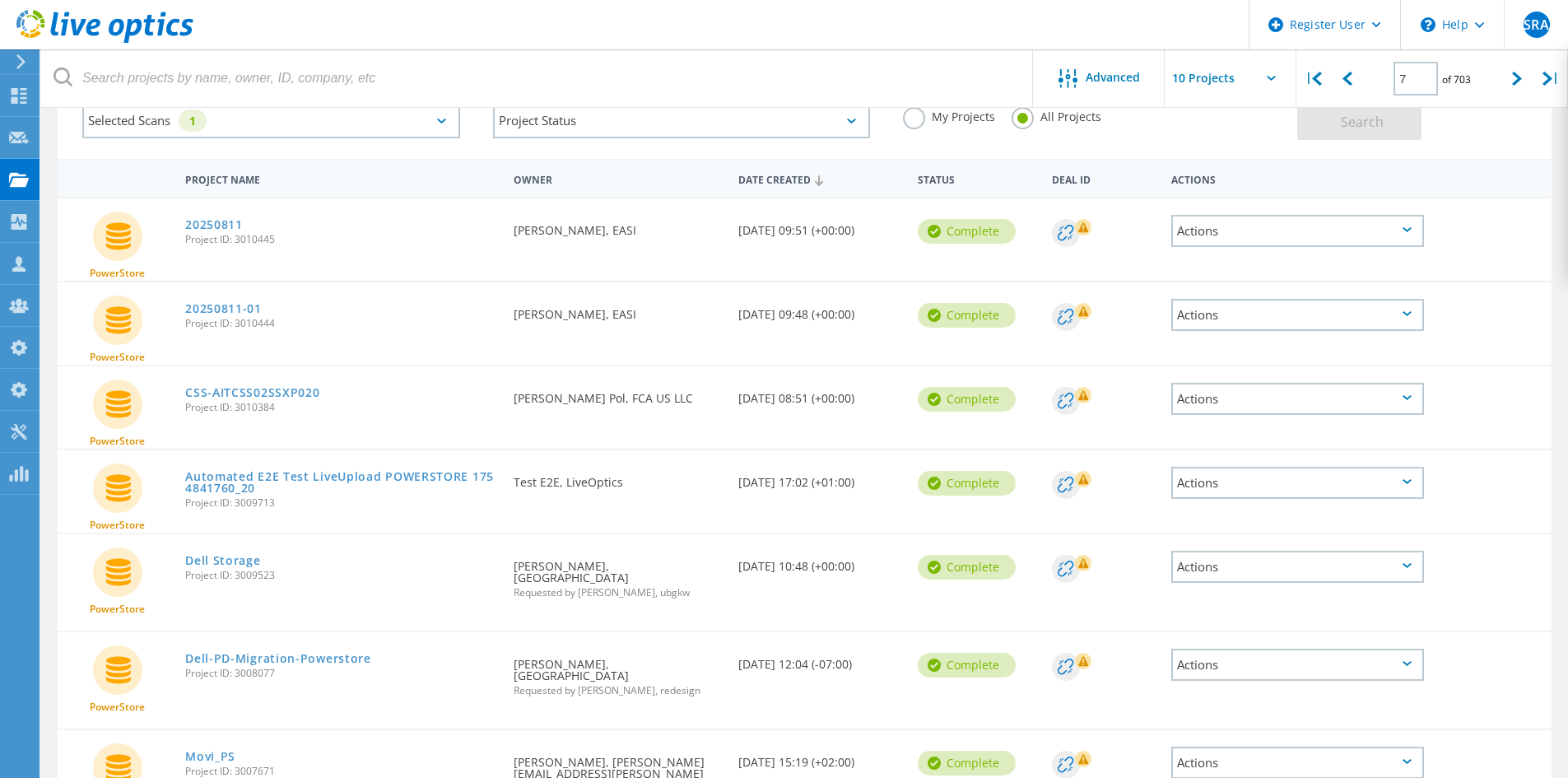
scroll to position [0, 0]
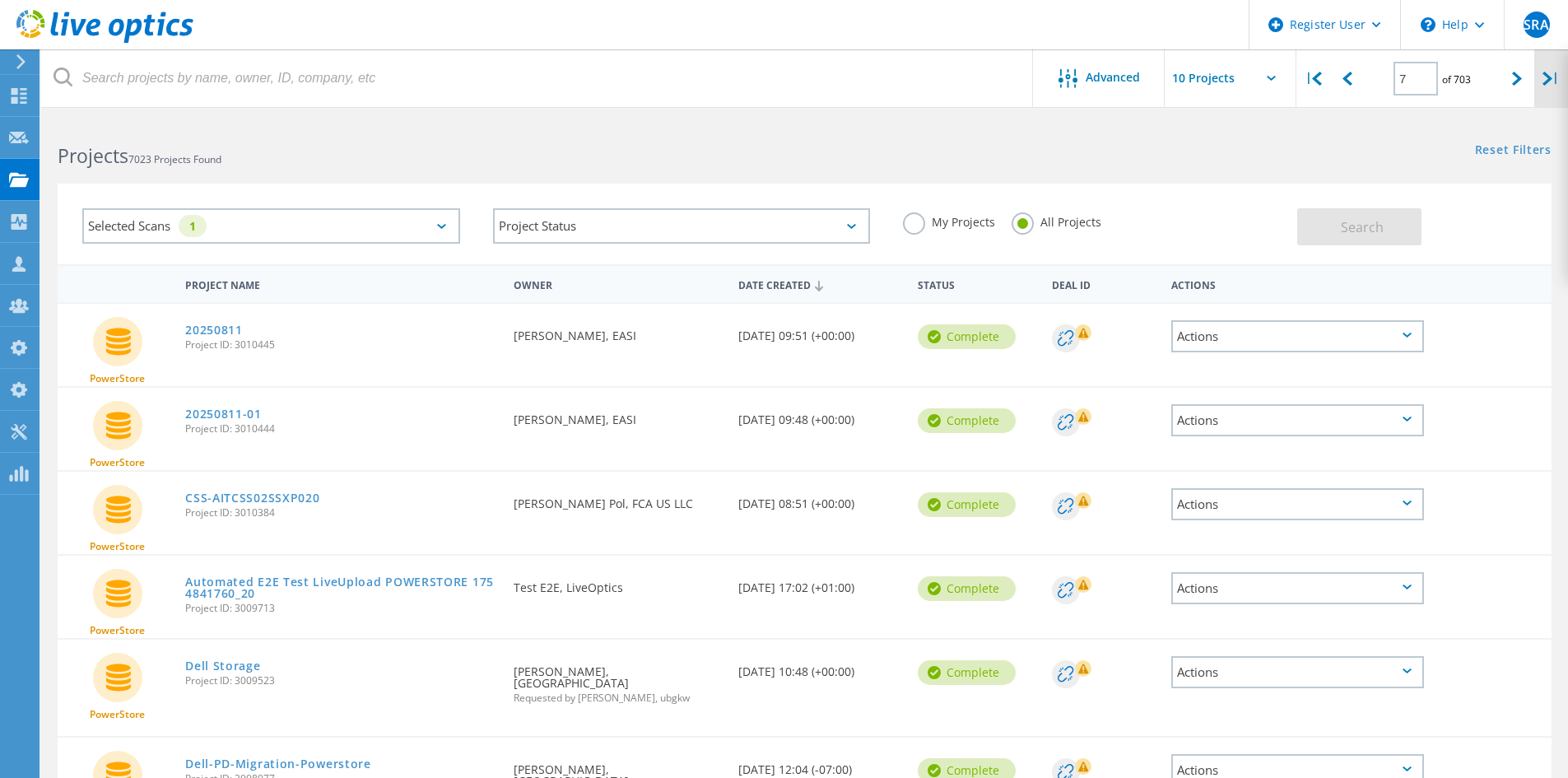
click at [1539, 89] on div "|" at bounding box center [1551, 79] width 34 height 59
type input "703"
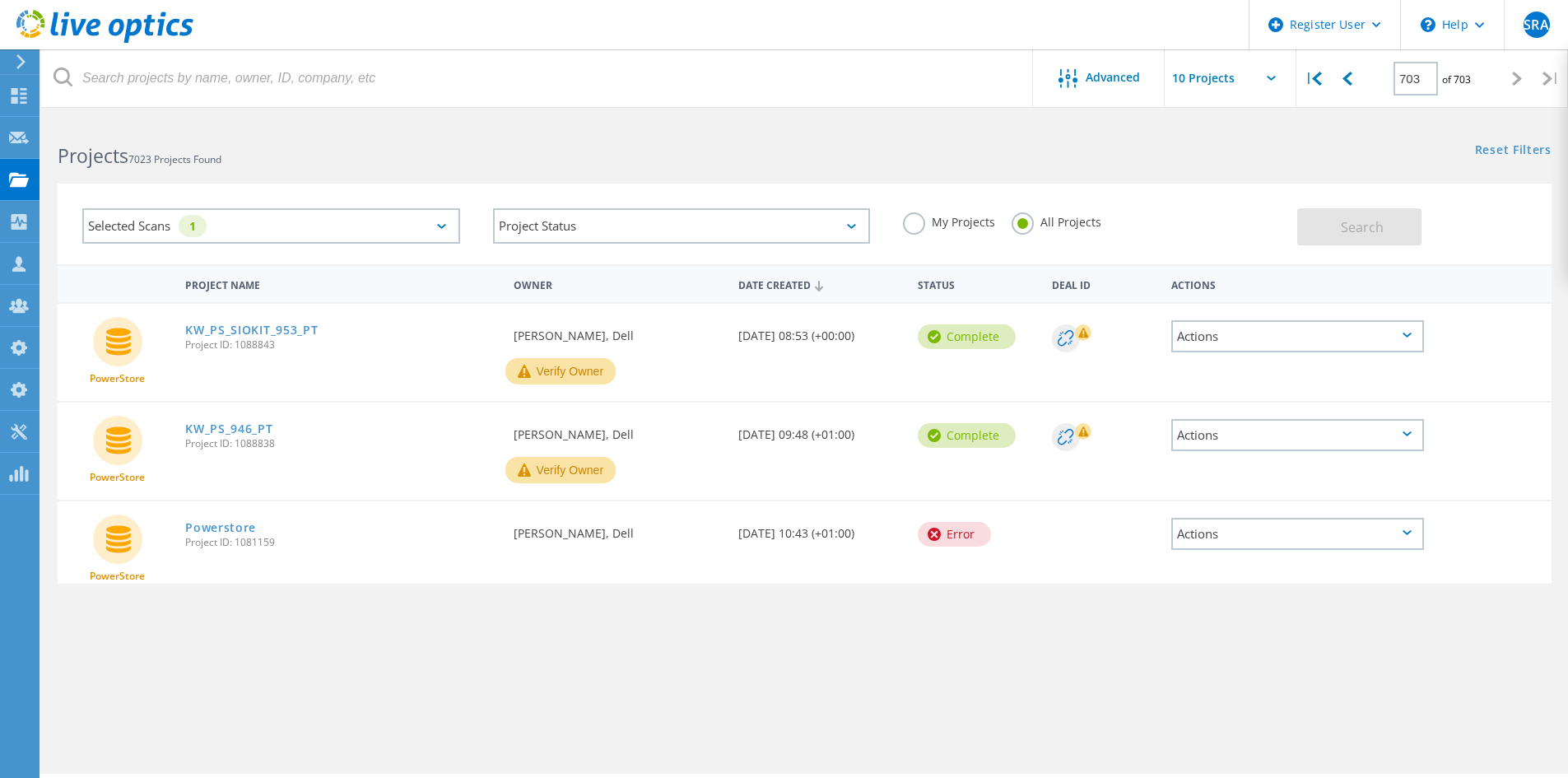
click at [255, 342] on span "Project ID: 1088843" at bounding box center [340, 344] width 312 height 10
click at [254, 342] on span "Project ID: 1088843" at bounding box center [340, 344] width 312 height 10
copy span "1088843"
click at [297, 328] on link "KW_PS_SIOKIT_953_PT" at bounding box center [251, 329] width 132 height 11
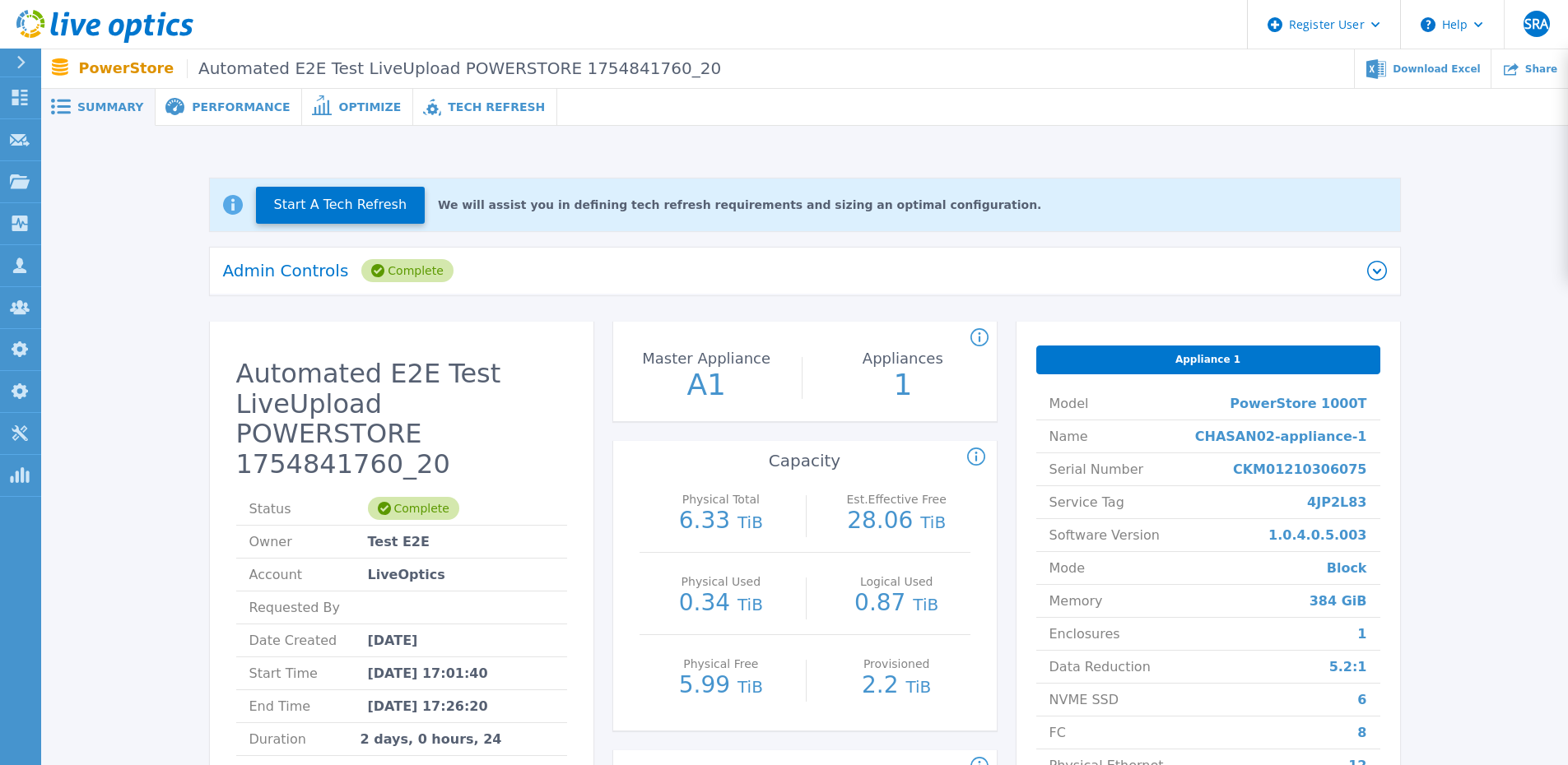
click at [540, 261] on div "Admin Controls Complete" at bounding box center [795, 270] width 1144 height 23
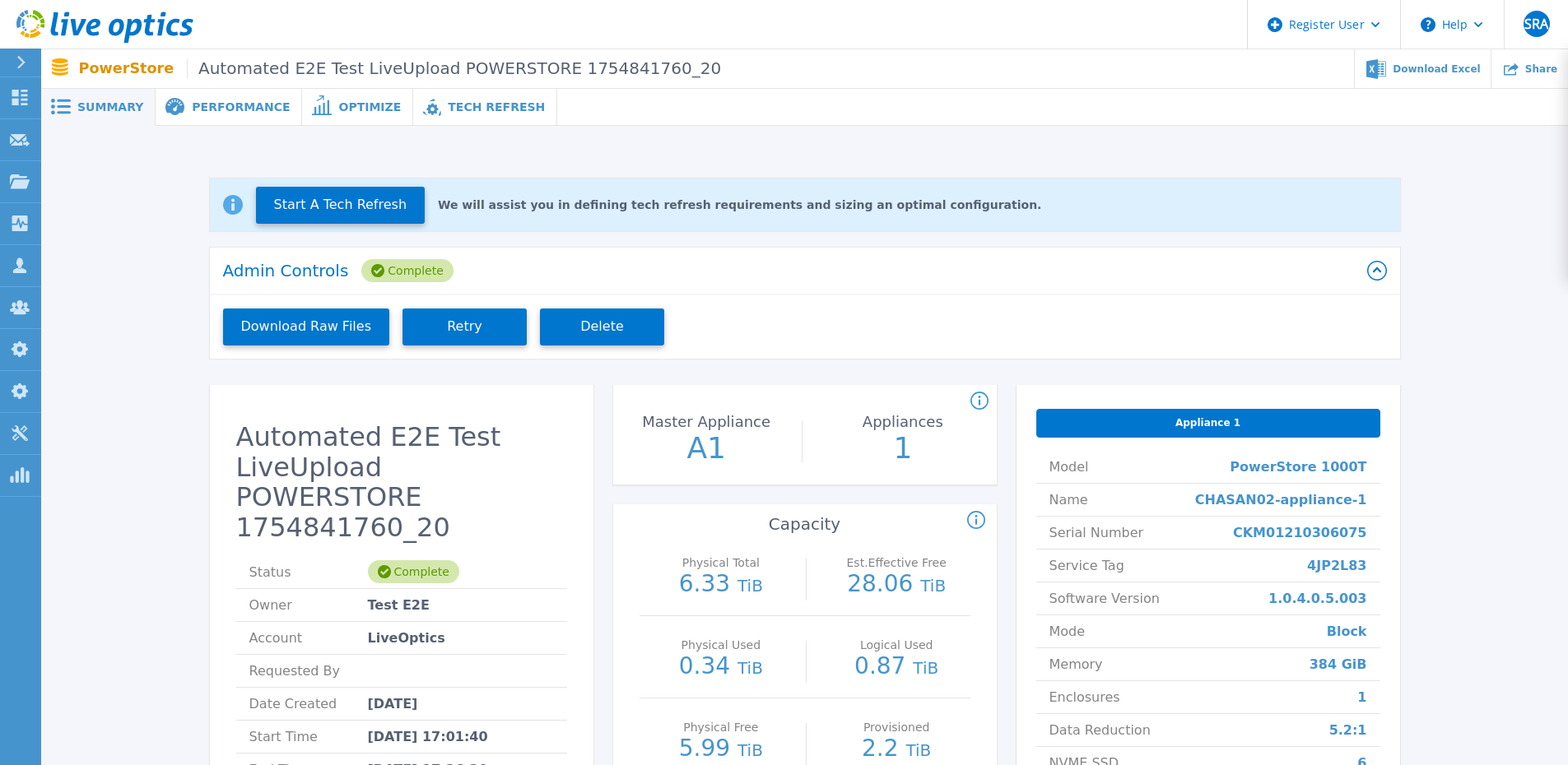
click at [352, 199] on button "Start A Tech Refresh" at bounding box center [340, 205] width 169 height 37
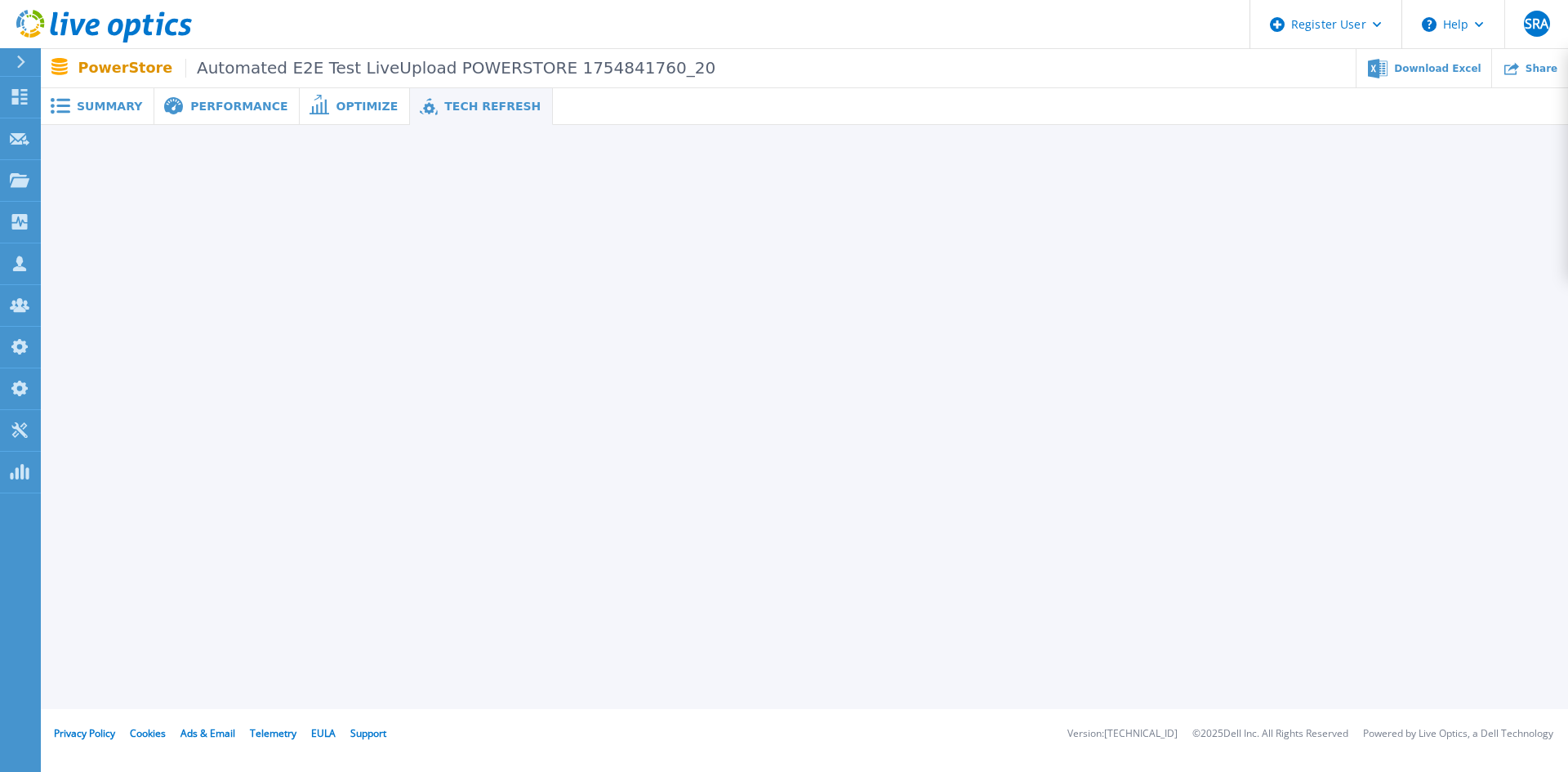
click at [99, 112] on span "Summary" at bounding box center [110, 106] width 65 height 11
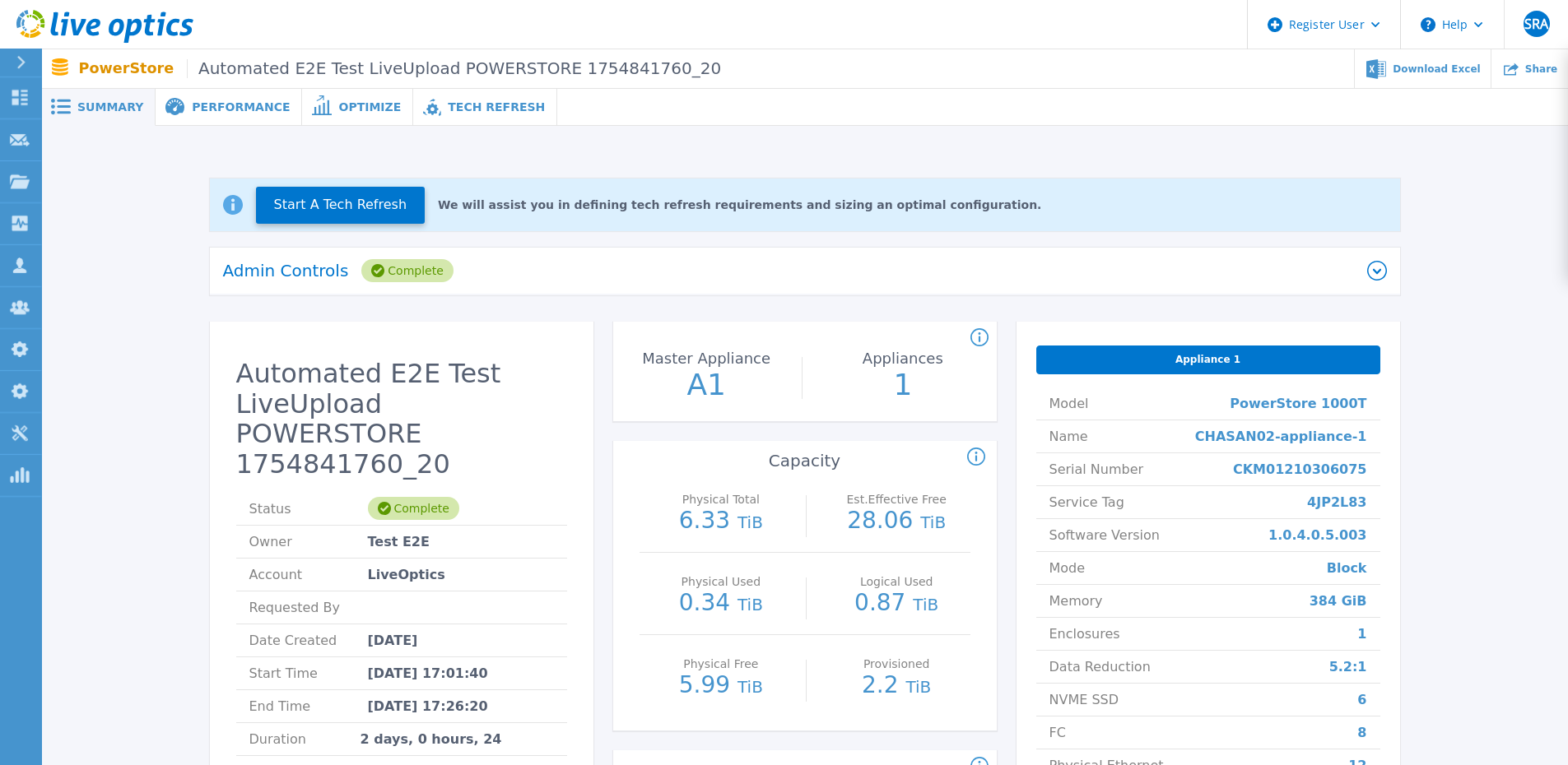
click at [340, 270] on div "Admin Controls Complete" at bounding box center [795, 270] width 1144 height 23
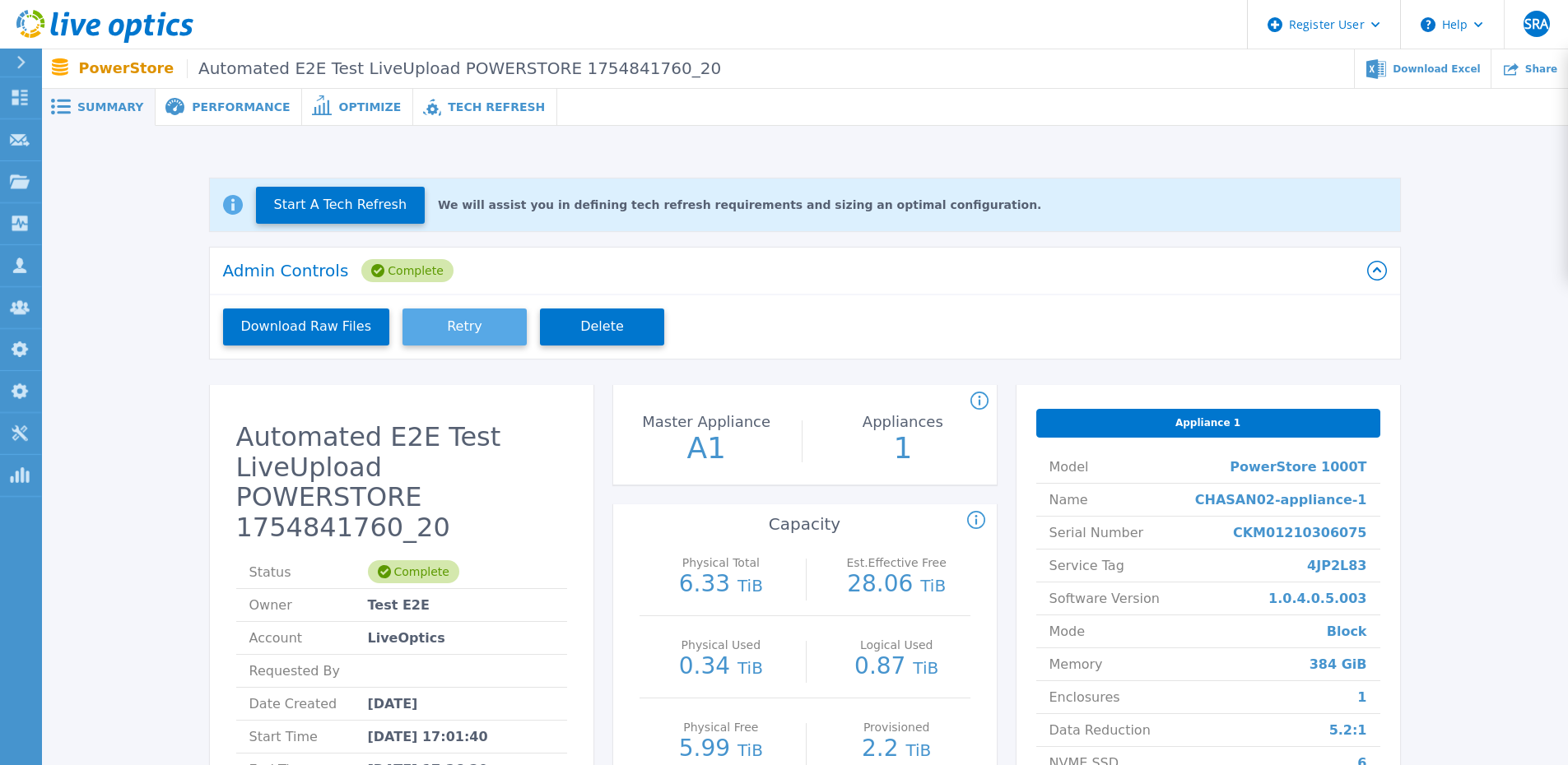
click at [488, 334] on button "Retry" at bounding box center [465, 326] width 124 height 37
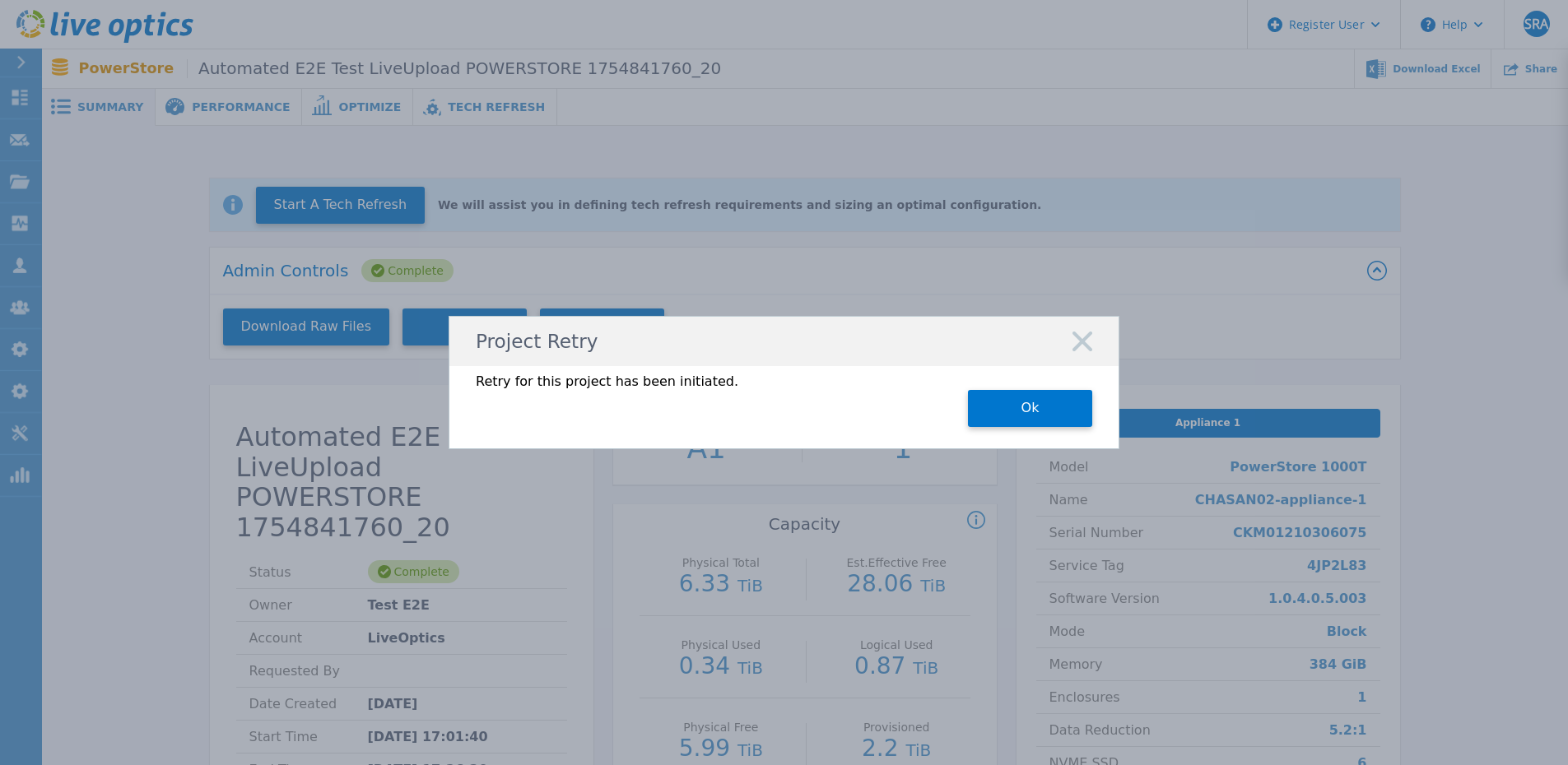
click at [1091, 394] on button "Ok" at bounding box center [1030, 408] width 124 height 37
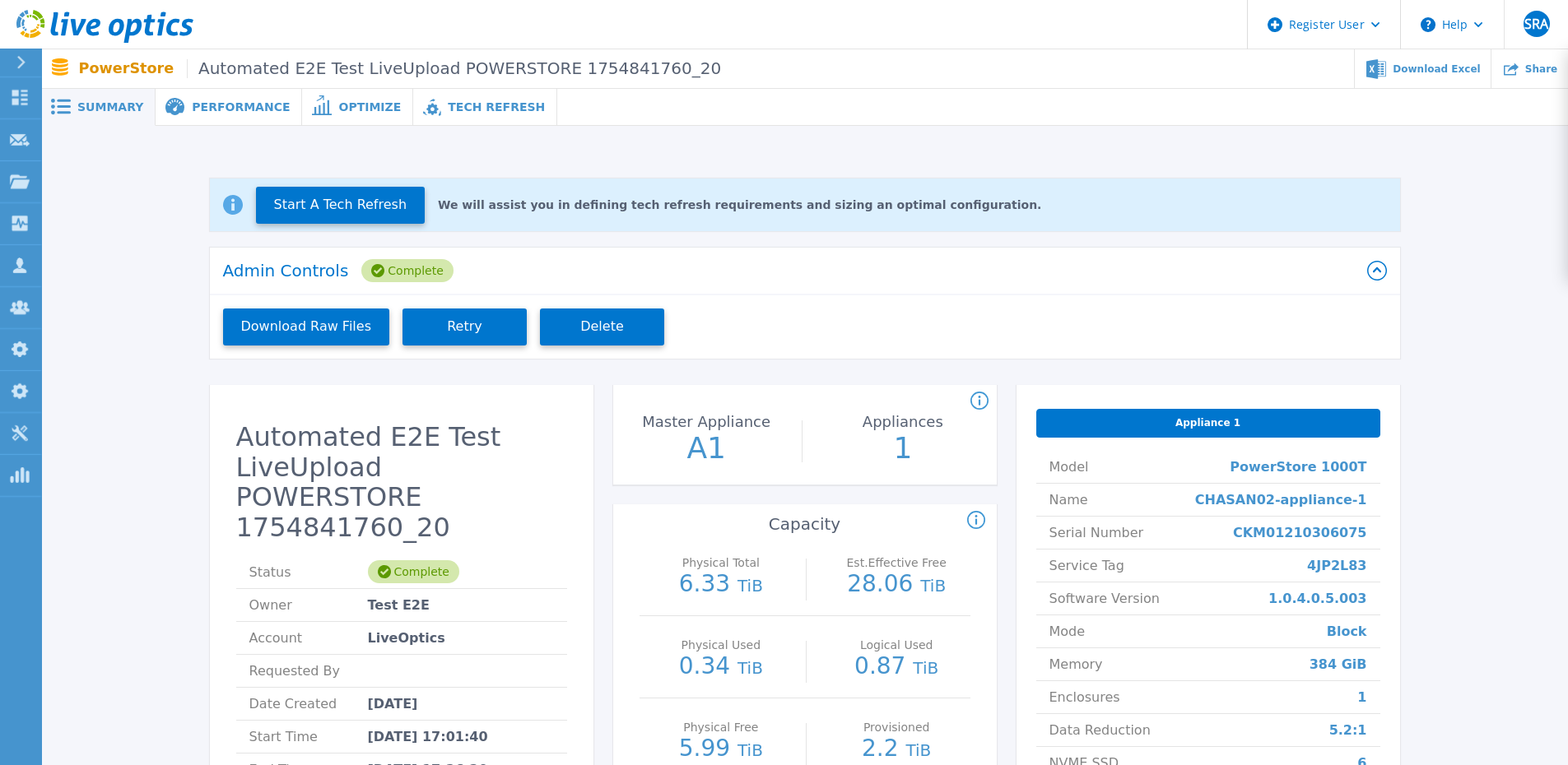
click at [584, 270] on div "Admin Controls Complete" at bounding box center [795, 270] width 1144 height 23
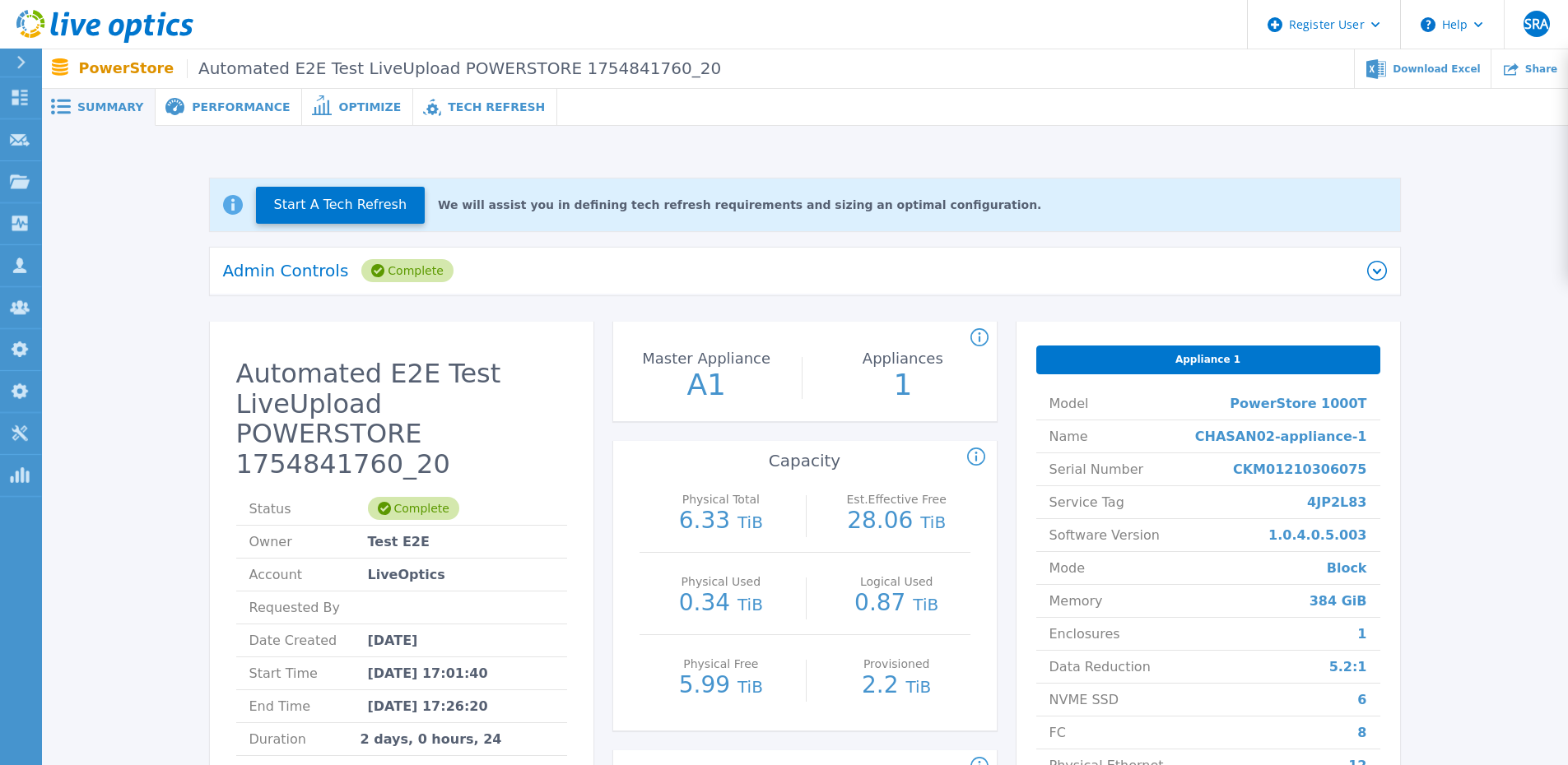
click at [587, 270] on div "Admin Controls Complete" at bounding box center [795, 270] width 1144 height 23
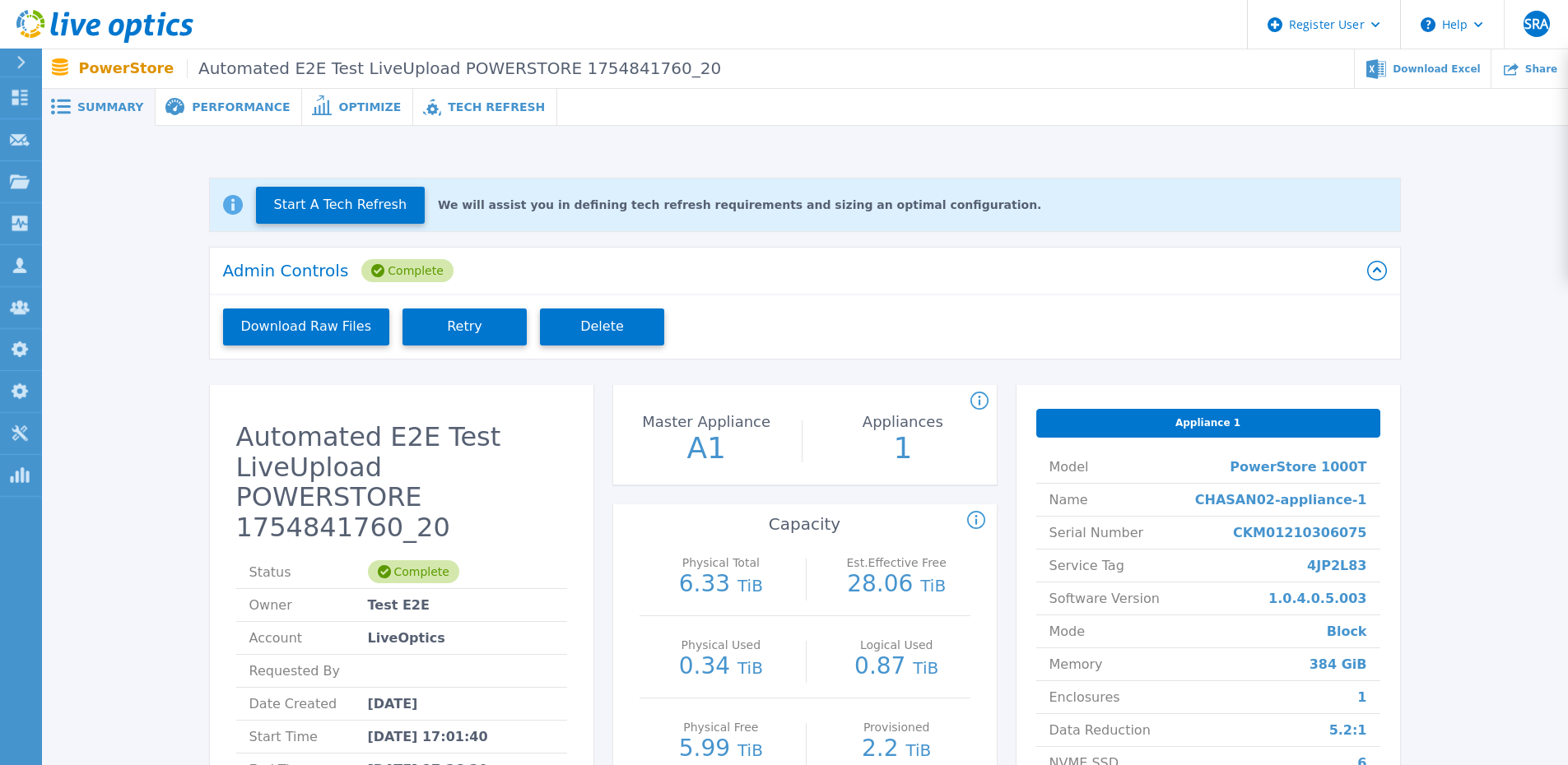
click at [266, 370] on div "Admin Controls Complete Download Raw Files Retry Delete" at bounding box center [805, 316] width 1190 height 137
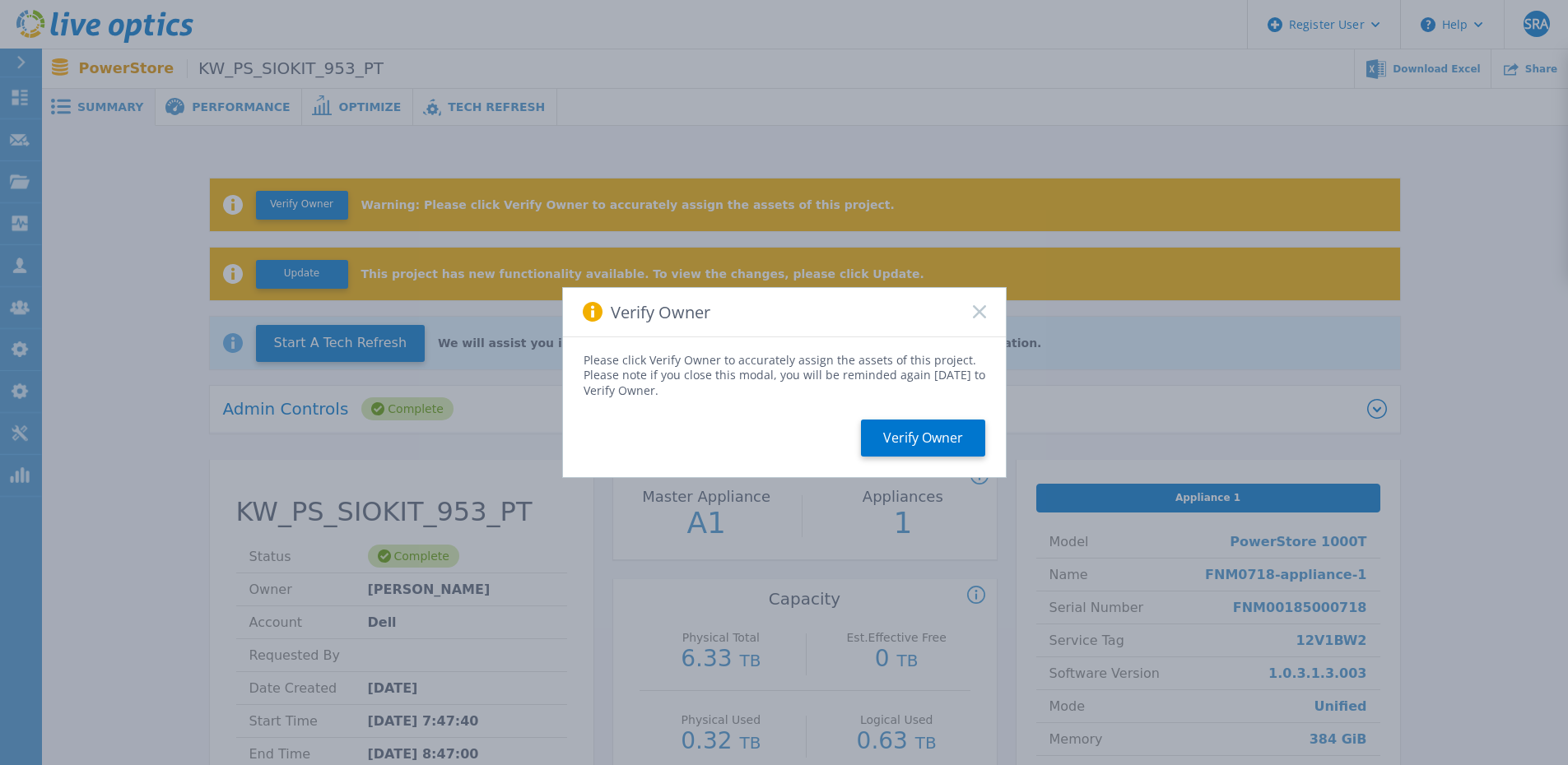
click at [979, 313] on rect at bounding box center [979, 312] width 14 height 14
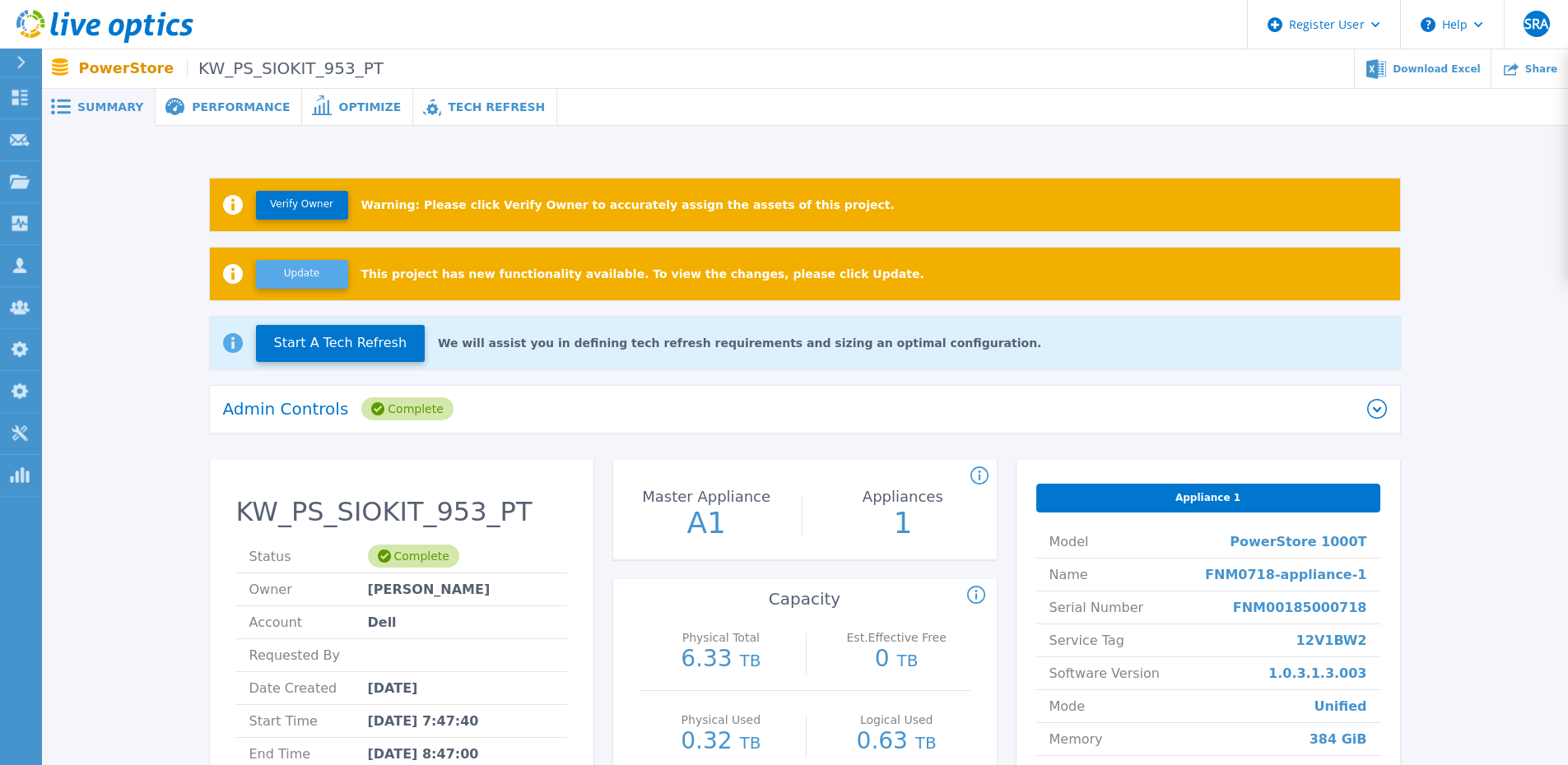
click at [289, 274] on button "Update" at bounding box center [302, 274] width 92 height 28
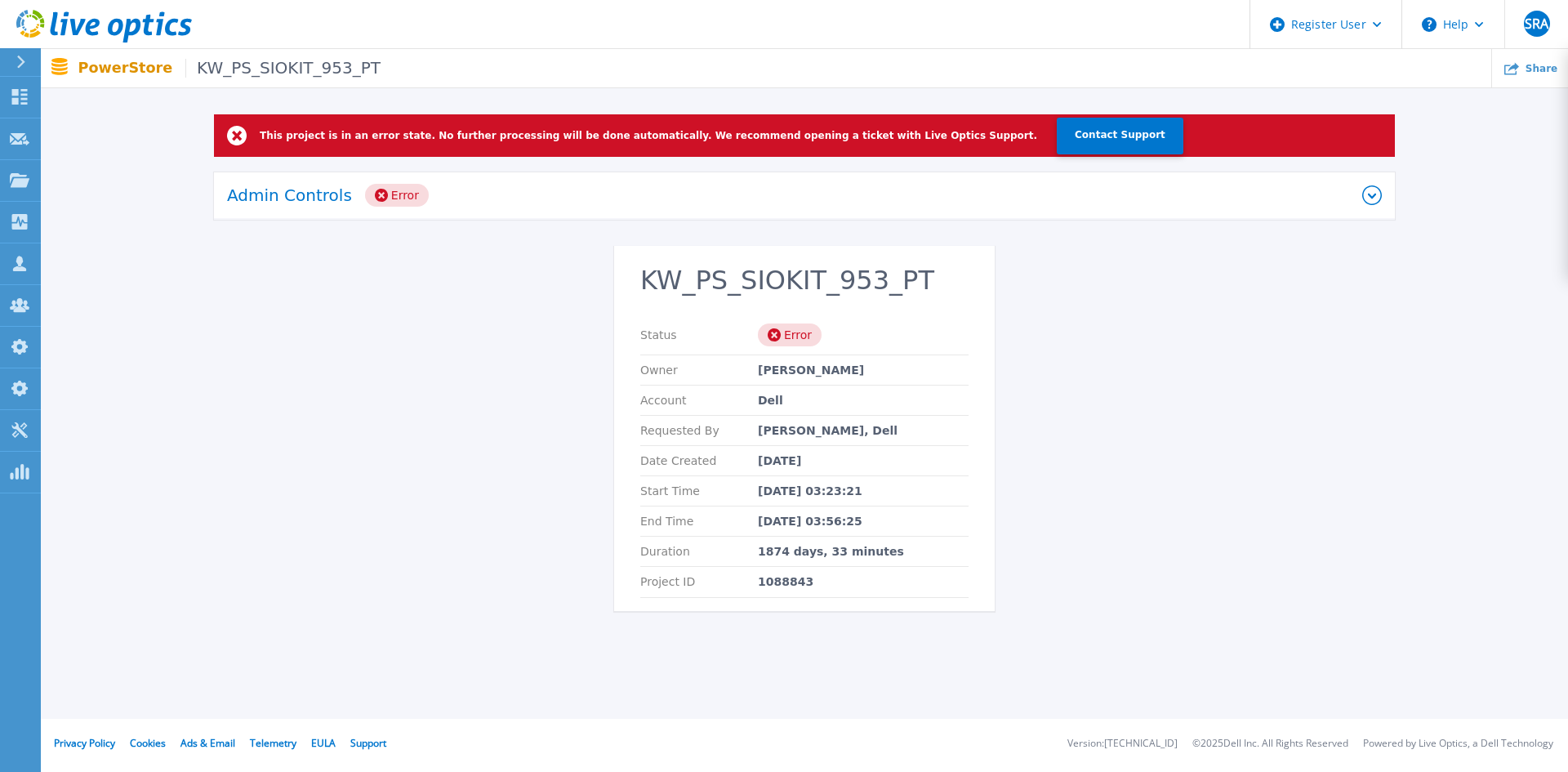
click at [1185, 196] on div "Admin Controls Error" at bounding box center [795, 195] width 1135 height 23
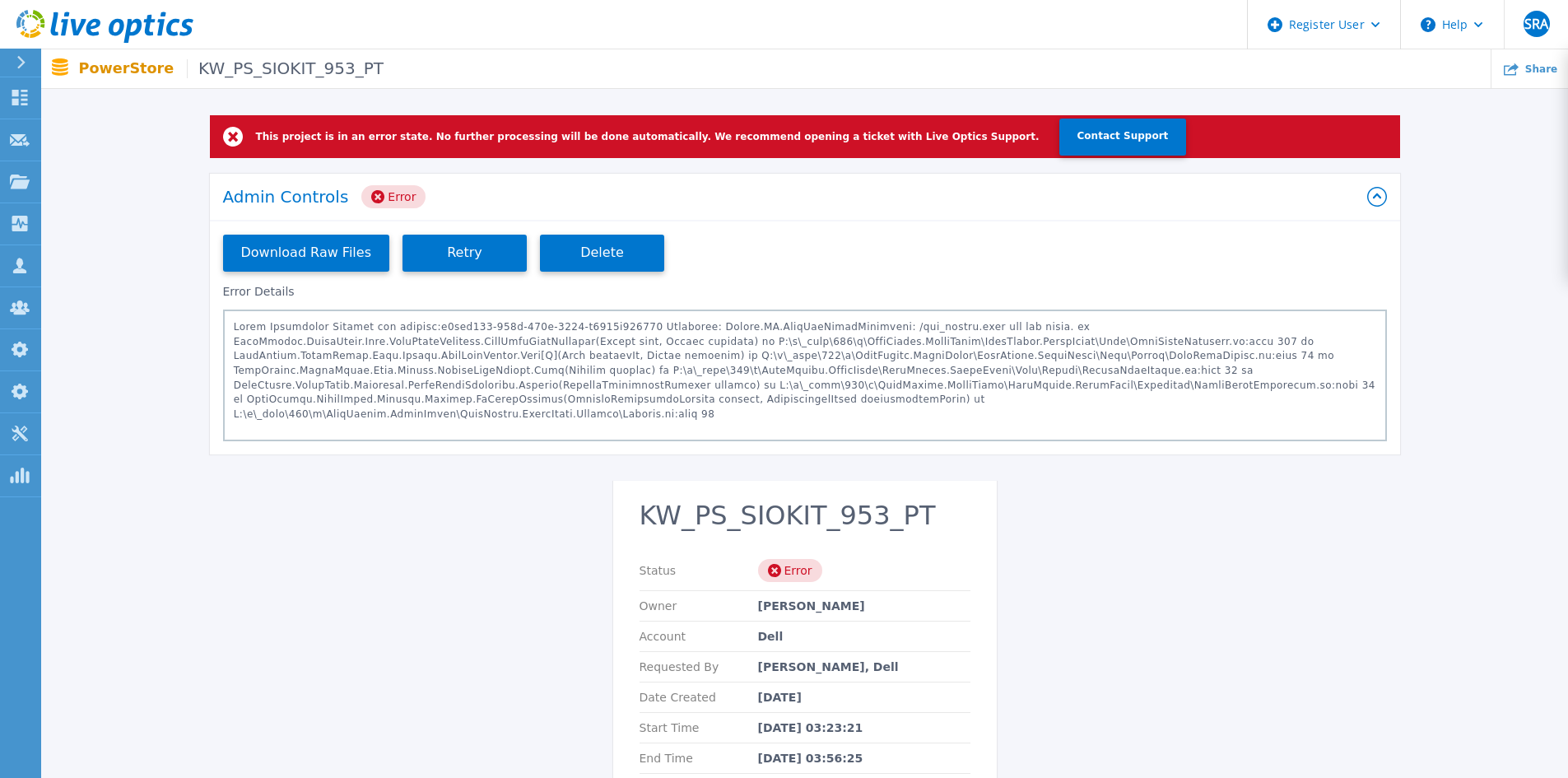
click at [1194, 197] on div "Admin Controls Error" at bounding box center [795, 196] width 1144 height 23
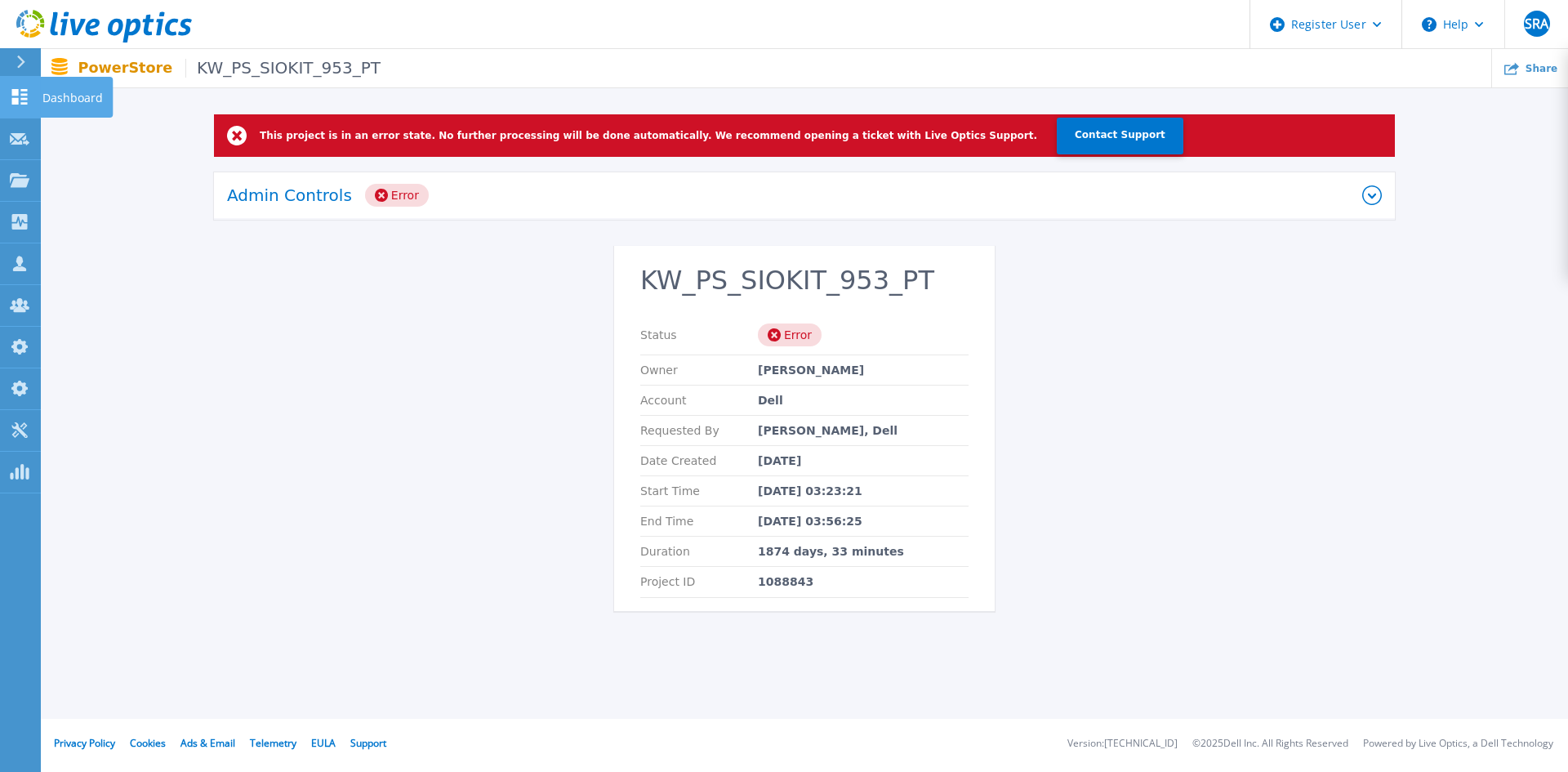
click at [13, 116] on link "Dashboard Dashboard" at bounding box center [21, 98] width 41 height 42
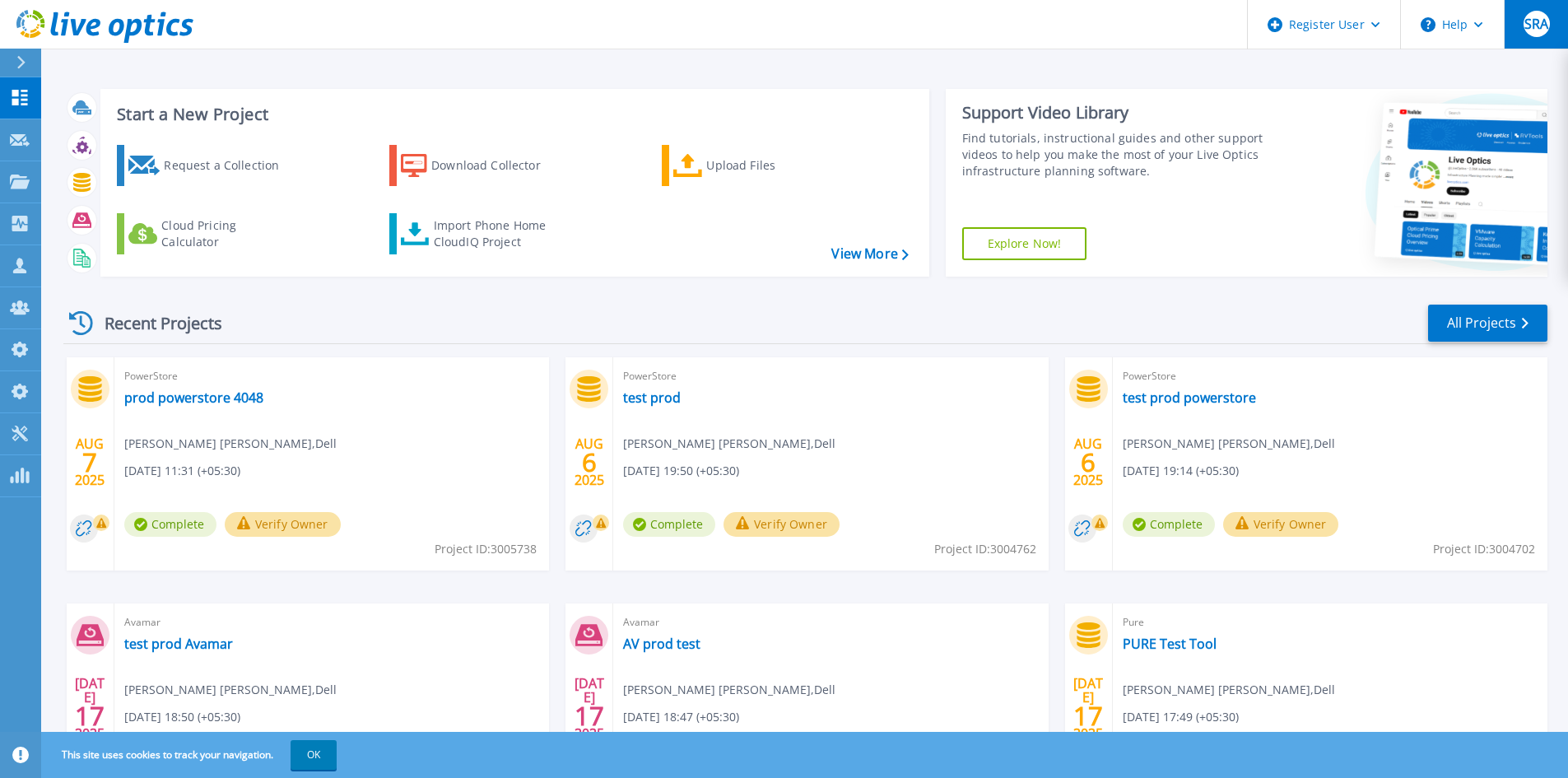
click at [1527, 40] on button "SRA" at bounding box center [1536, 24] width 64 height 48
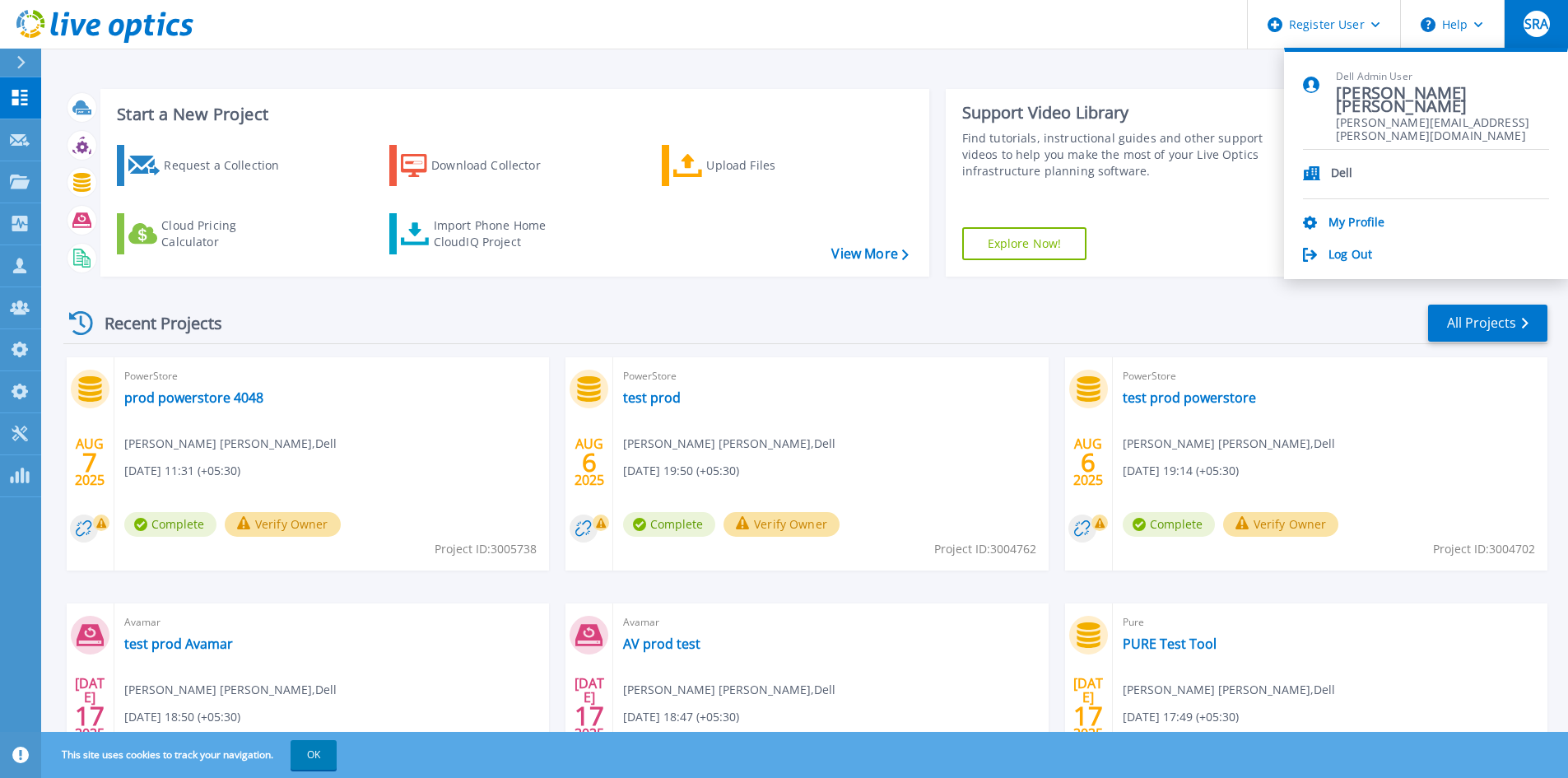
drag, startPoint x: 1445, startPoint y: 77, endPoint x: 1342, endPoint y: 78, distance: 103.0
click at [1342, 78] on div "Dell Admin User Syeda Rabiya Alam Syeda.Alam@dell.com" at bounding box center [1425, 110] width 246 height 80
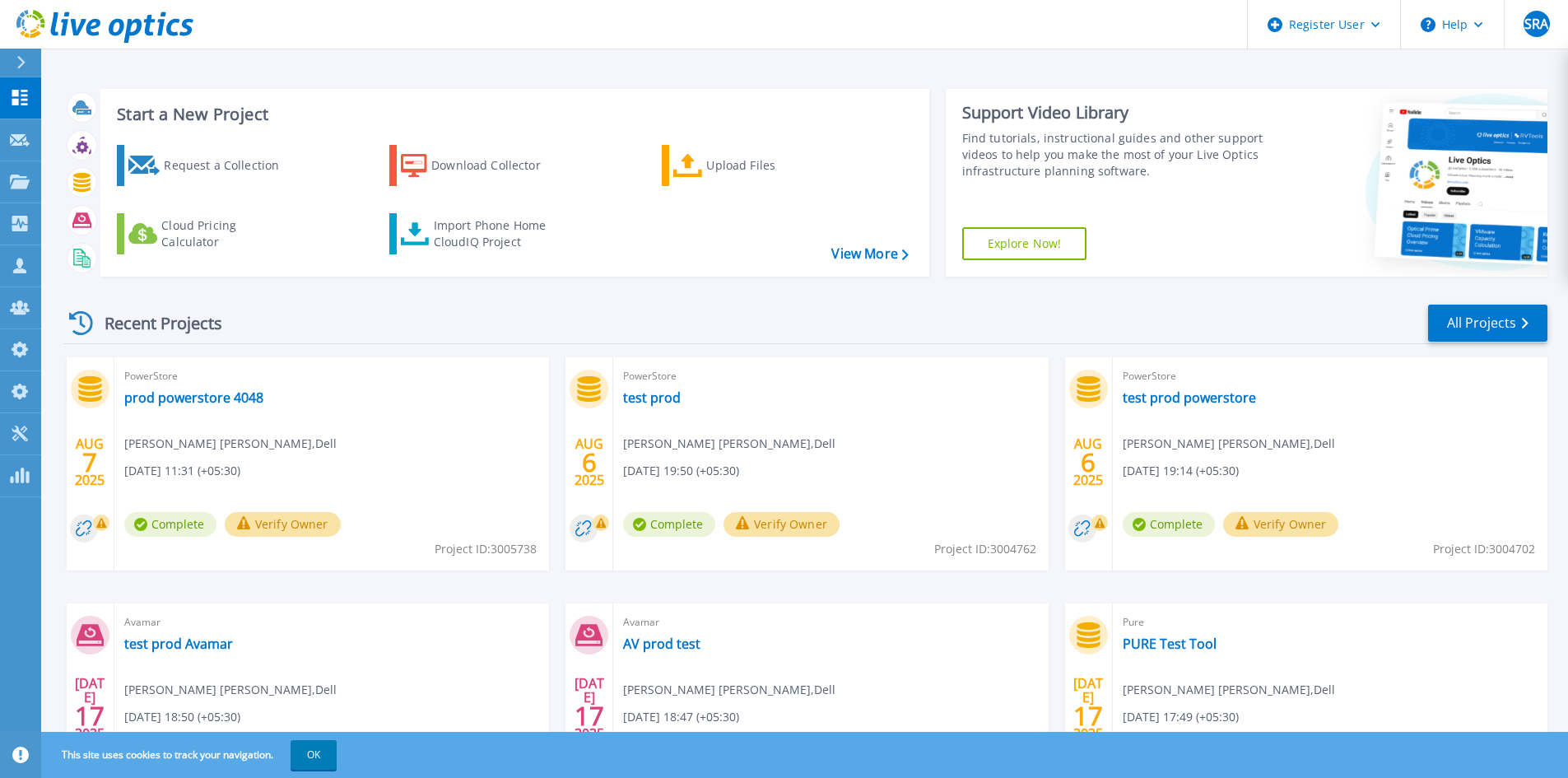
click at [517, 556] on span "Project ID: 3005738" at bounding box center [486, 549] width 102 height 18
copy span "3005738"
click at [24, 313] on icon at bounding box center [19, 308] width 20 height 14
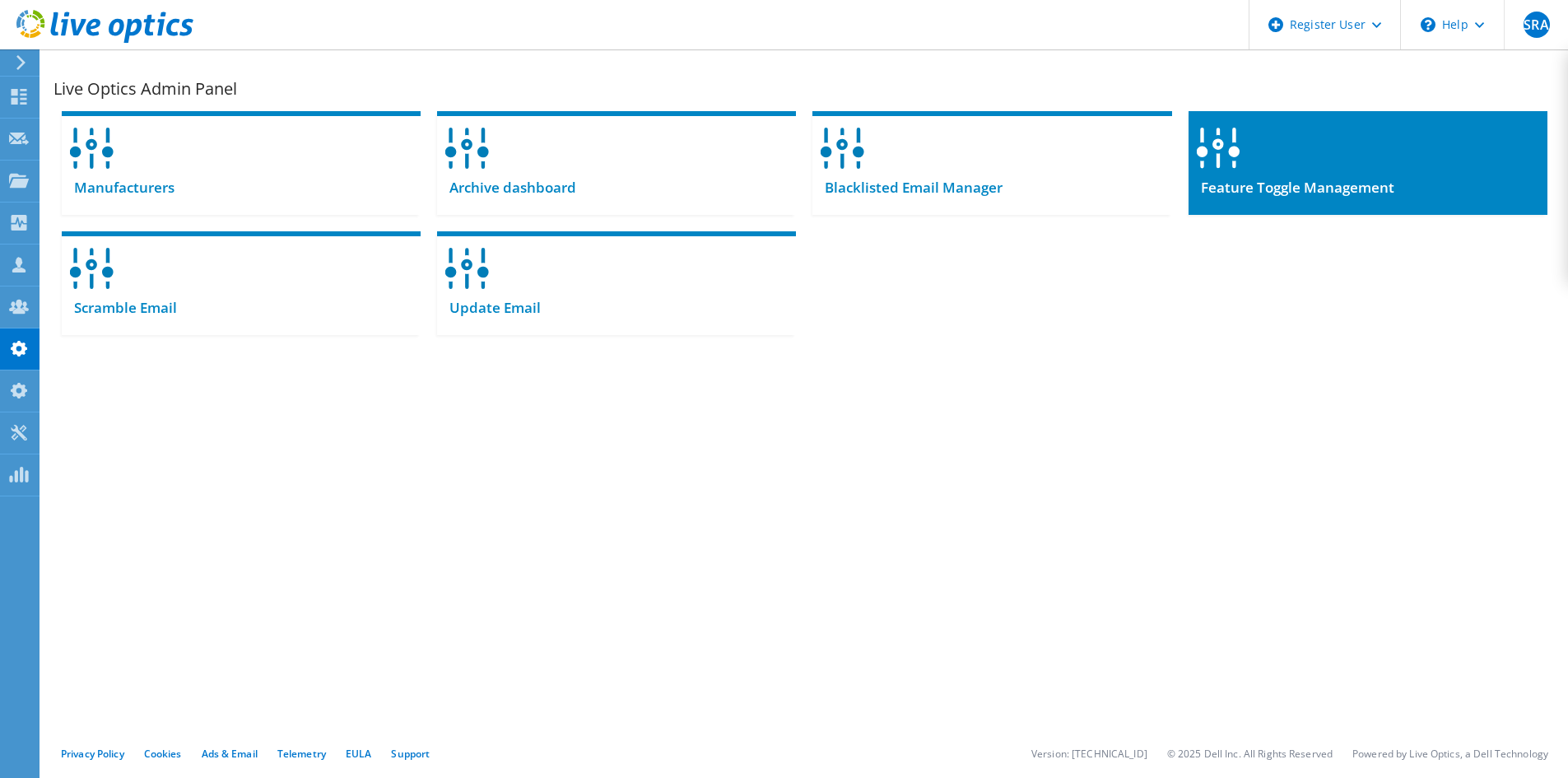
click at [1241, 201] on div "Feature Toggle Management" at bounding box center [1368, 194] width 359 height 41
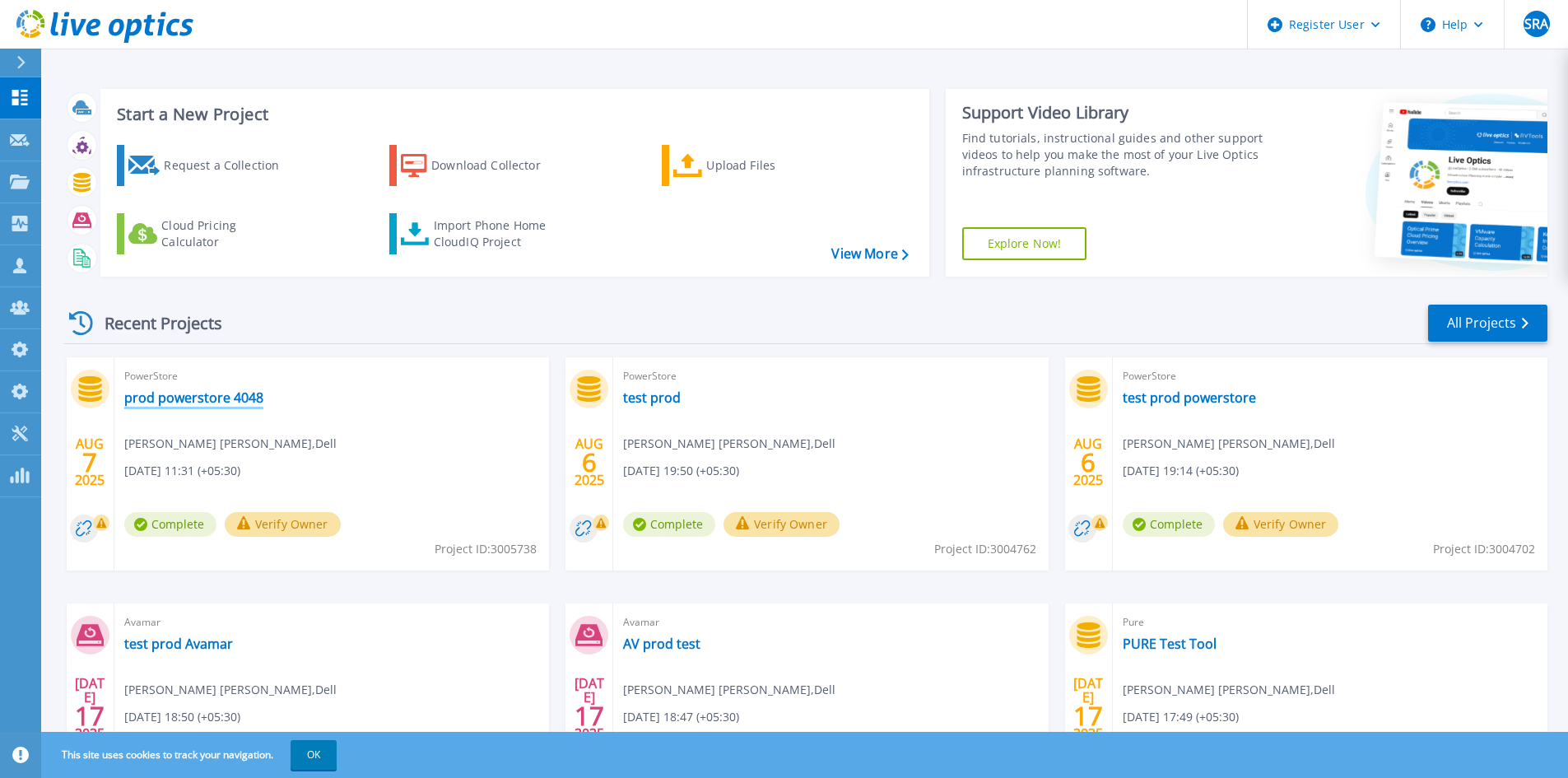
drag, startPoint x: 208, startPoint y: 392, endPoint x: 190, endPoint y: 397, distance: 18.7
click at [208, 392] on link "prod powerstore 4048" at bounding box center [194, 398] width 139 height 16
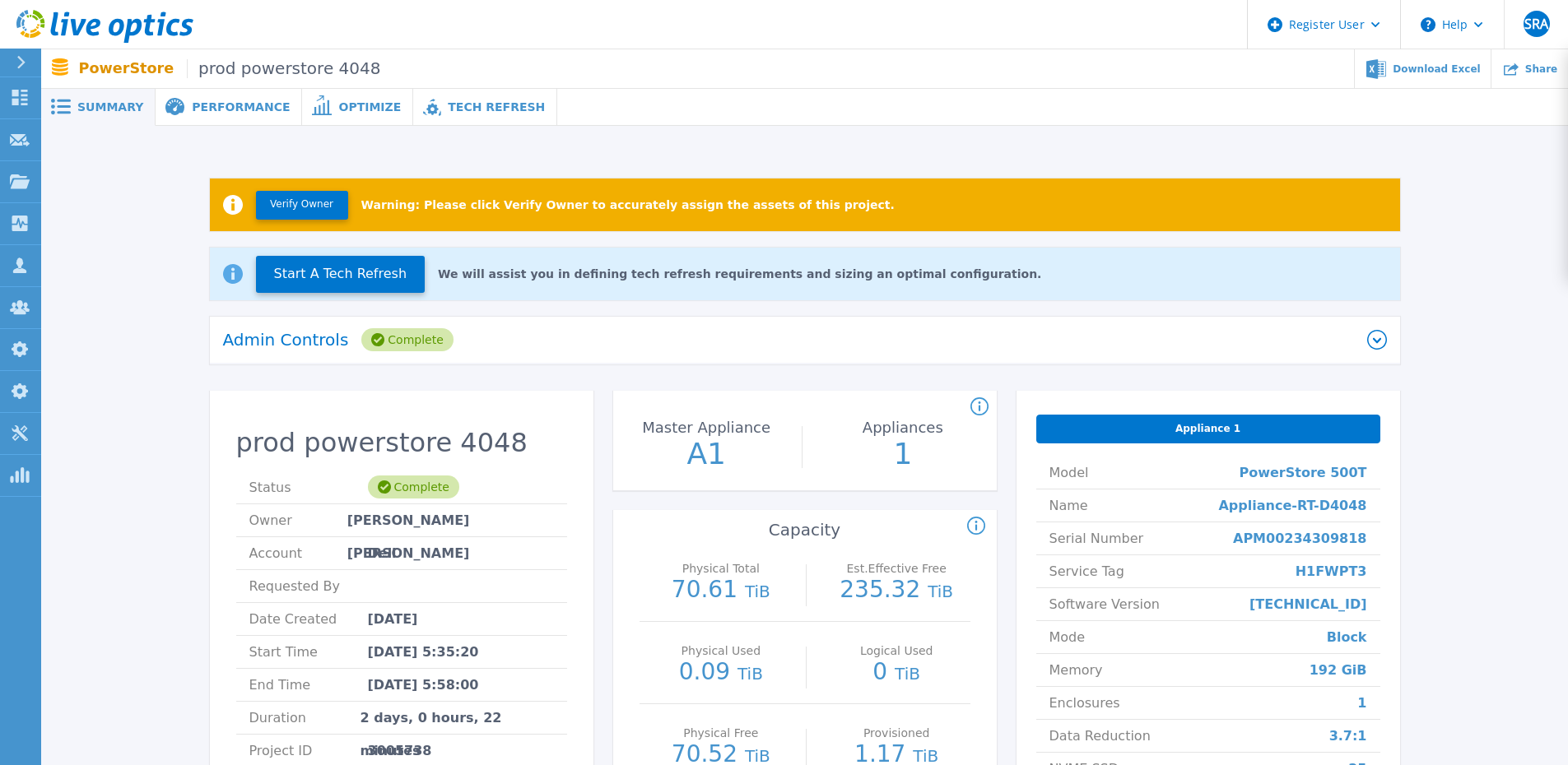
click at [483, 332] on div "Admin Controls Complete" at bounding box center [795, 339] width 1144 height 23
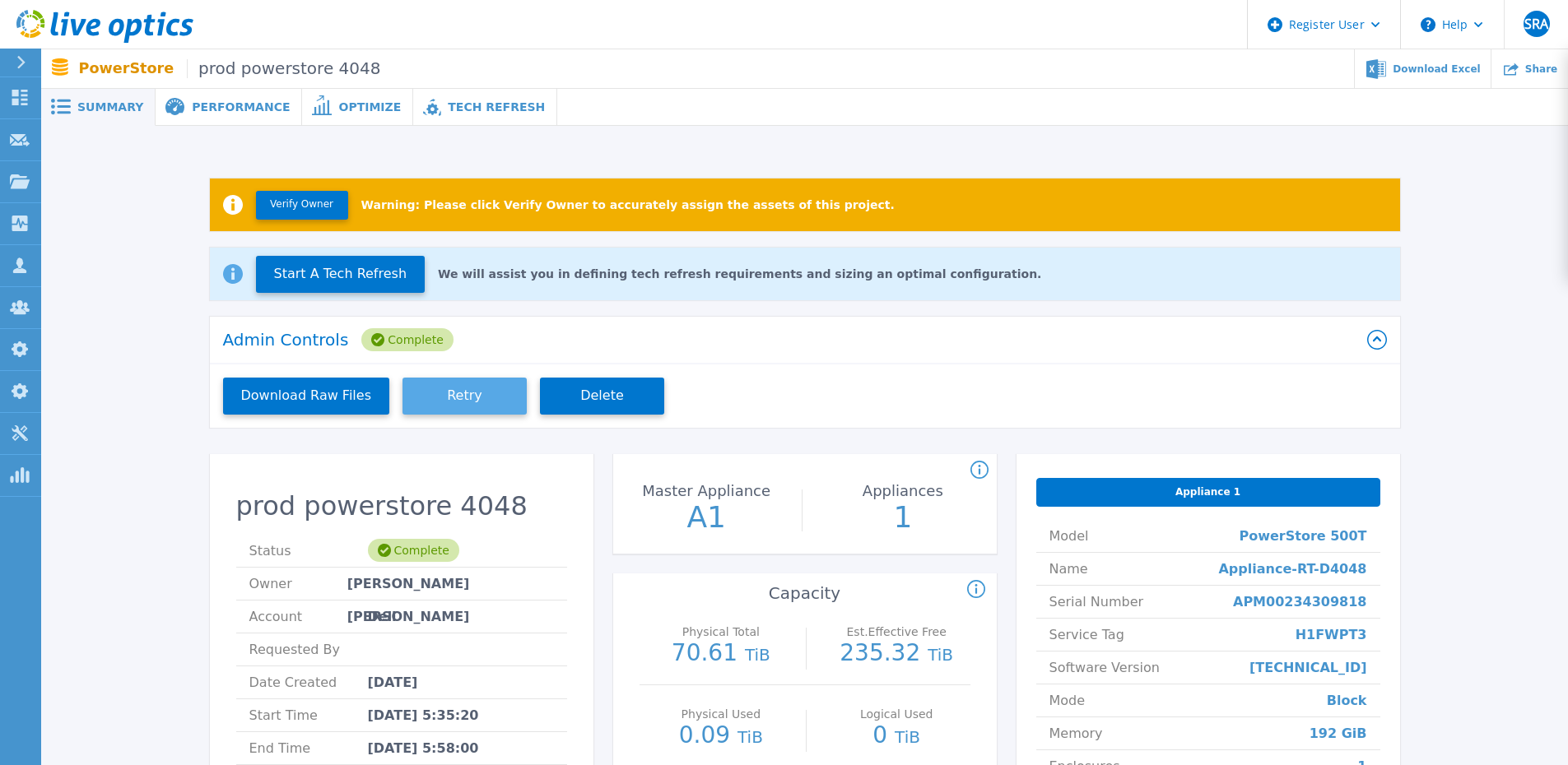
click at [434, 398] on button "Retry" at bounding box center [465, 395] width 124 height 37
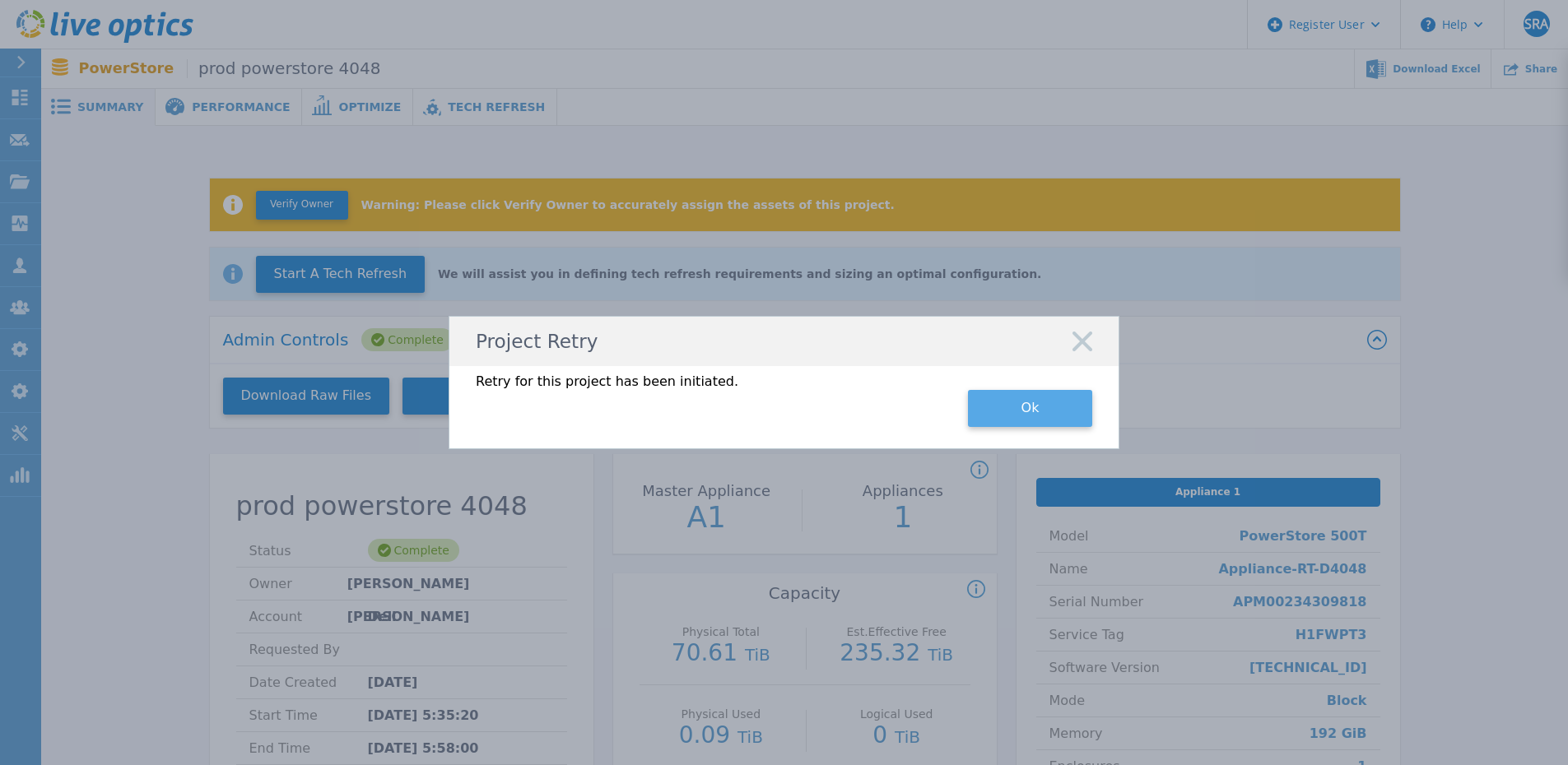
click at [1031, 409] on button "Ok" at bounding box center [1030, 408] width 124 height 37
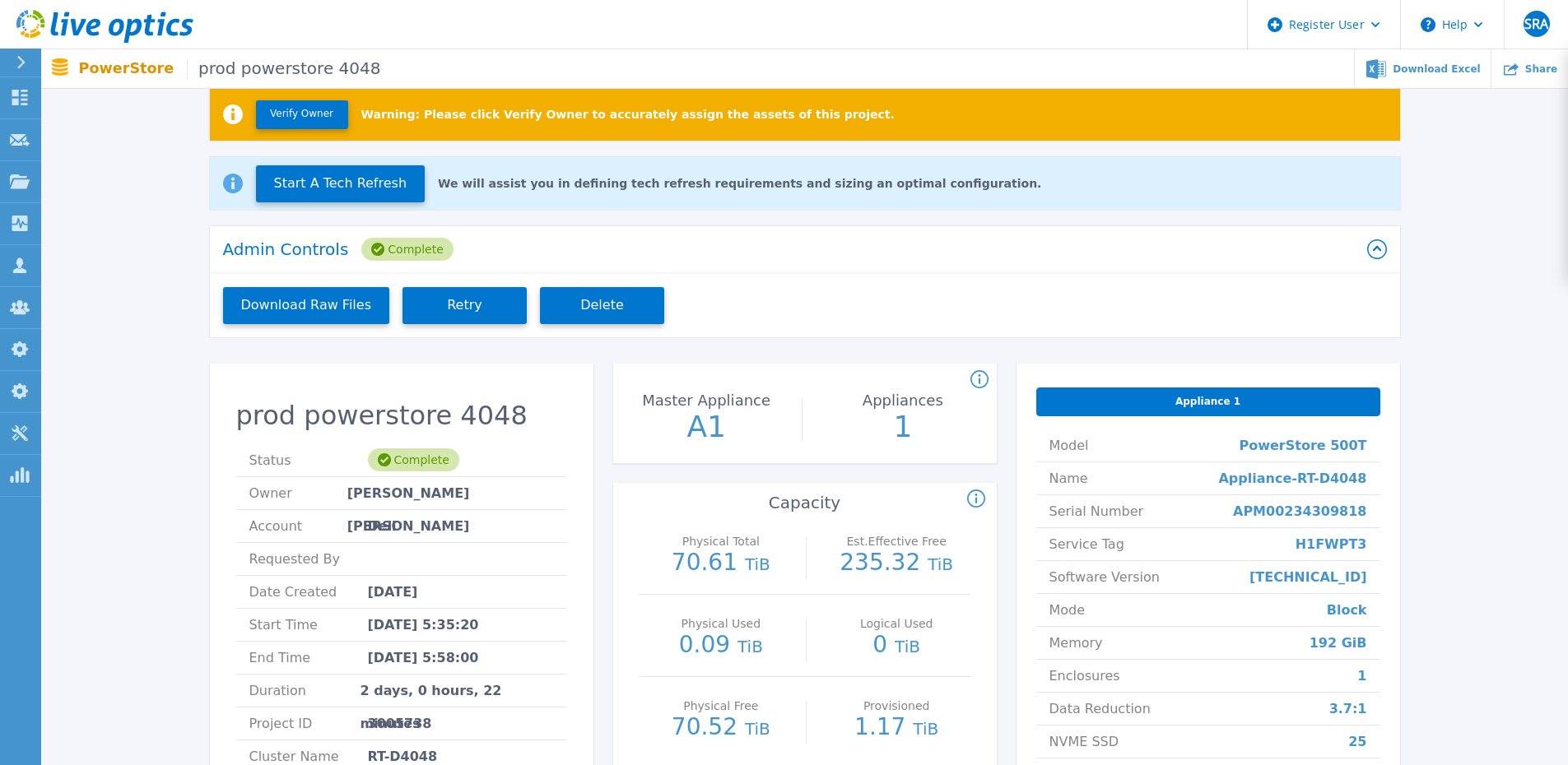
scroll to position [82, 0]
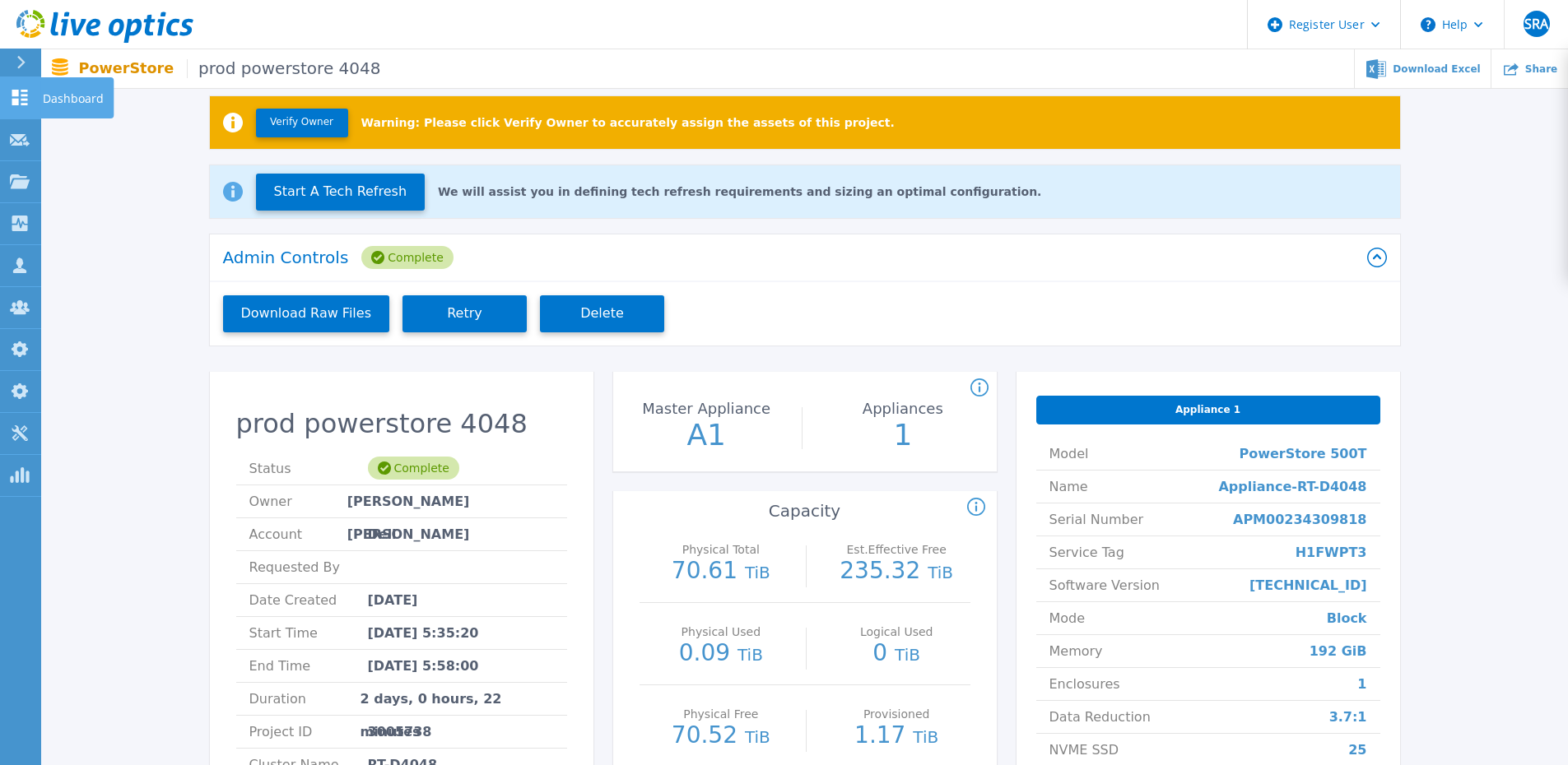
click at [6, 101] on link "Dashboard Dashboard" at bounding box center [21, 98] width 41 height 42
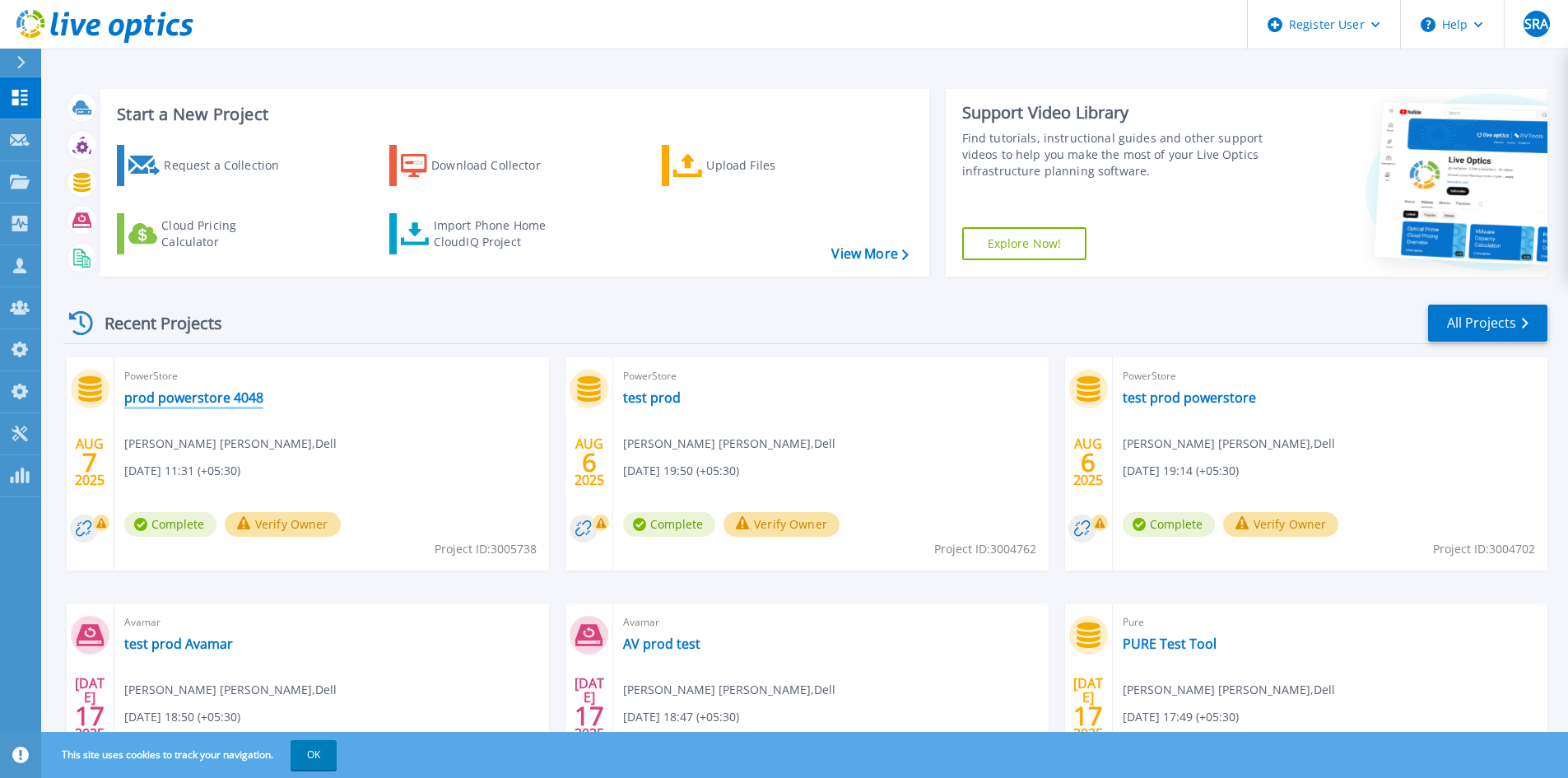
click at [226, 405] on link "prod powerstore 4048" at bounding box center [194, 398] width 139 height 16
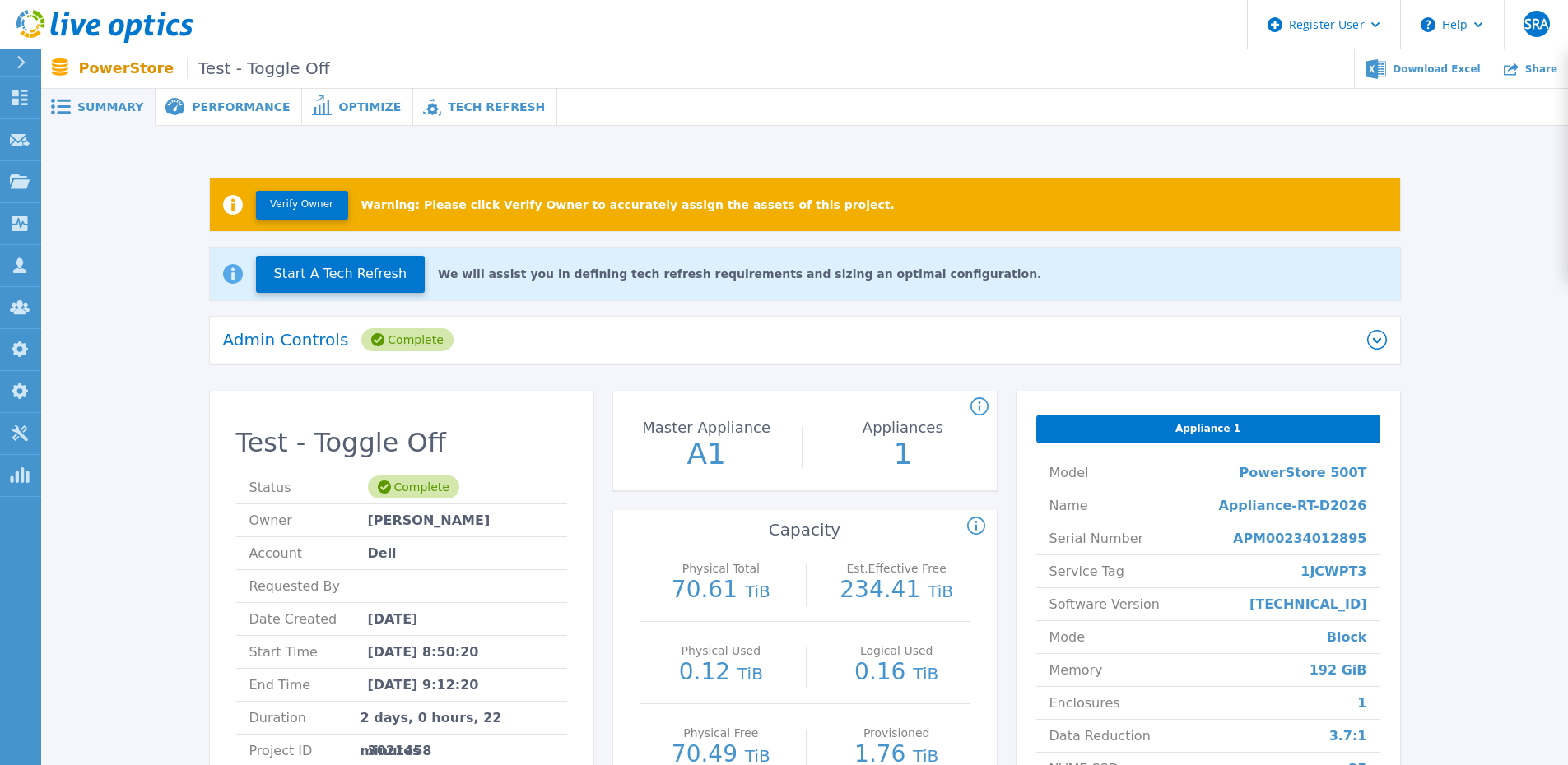
click at [509, 127] on div "Verify Owner Warning: Please click Verify Owner to accurately assign the assets…" at bounding box center [804, 559] width 1527 height 865
click at [464, 117] on div "Tech Refresh" at bounding box center [485, 107] width 144 height 37
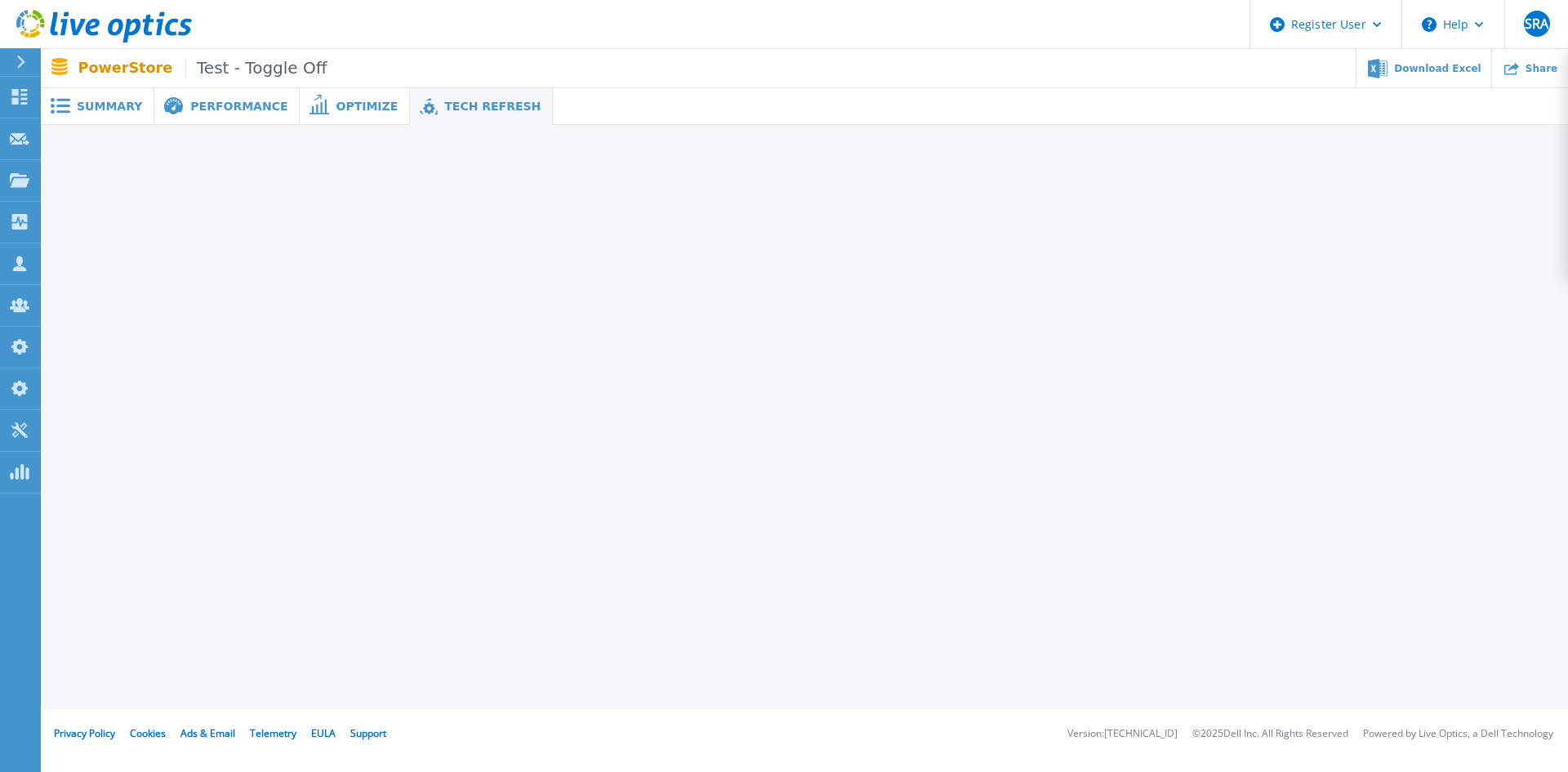
drag, startPoint x: 76, startPoint y: 107, endPoint x: 170, endPoint y: 113, distance: 94.2
click at [79, 107] on div "Summary" at bounding box center [98, 106] width 113 height 37
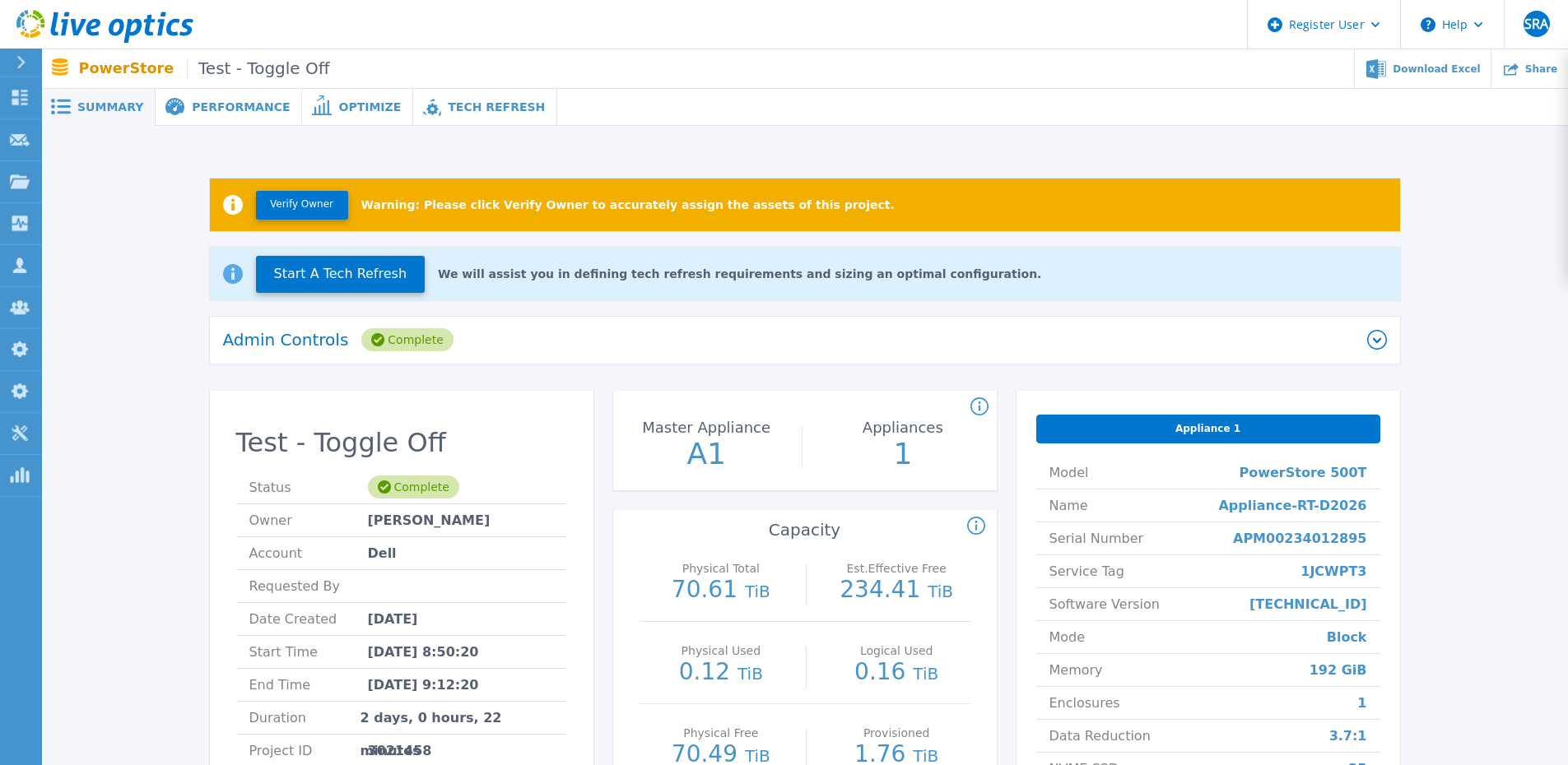
drag, startPoint x: 210, startPoint y: 122, endPoint x: 271, endPoint y: 115, distance: 61.4
click at [210, 123] on div "Performance" at bounding box center [229, 107] width 147 height 37
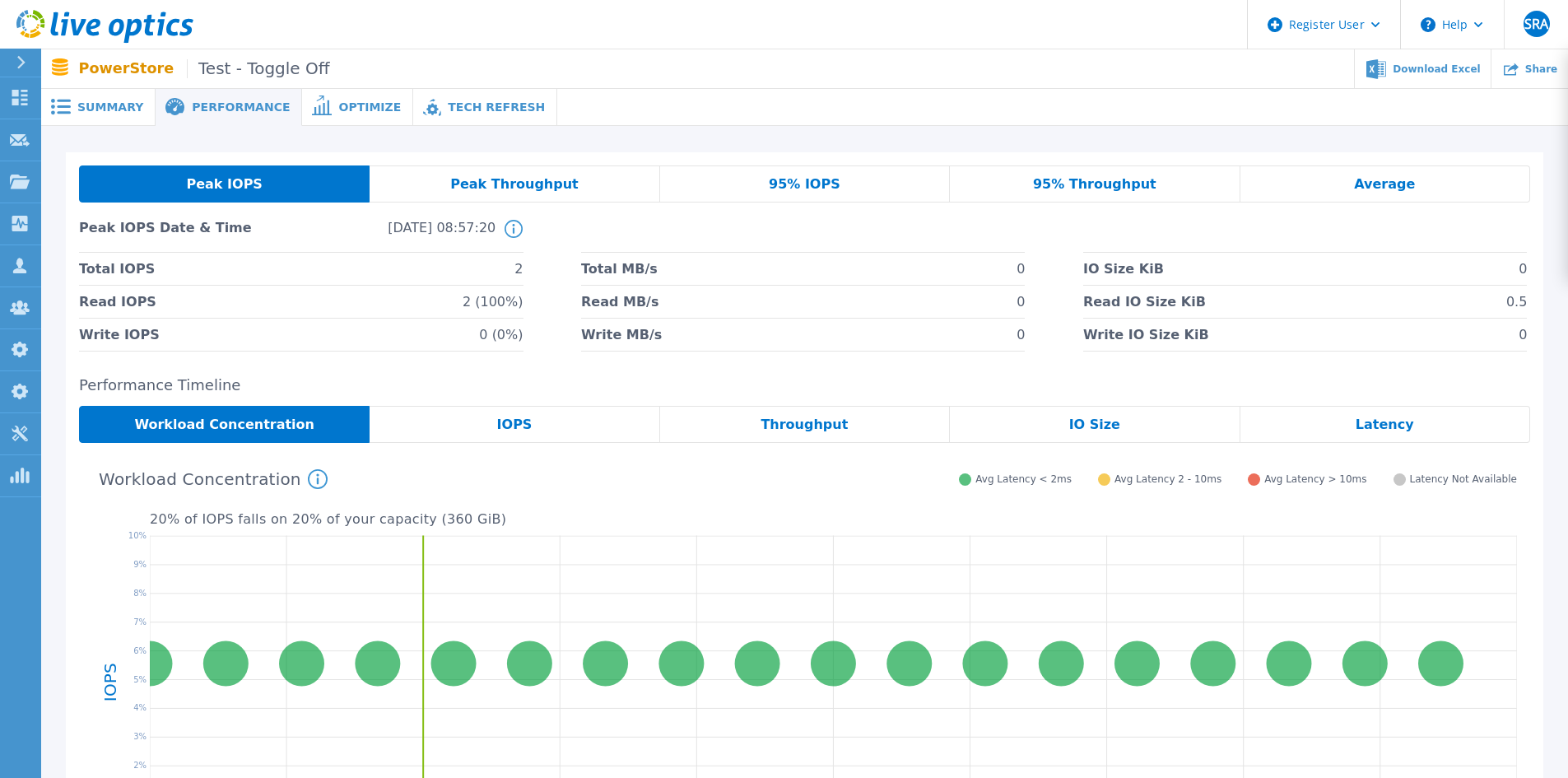
click at [302, 112] on span at bounding box center [321, 106] width 36 height 16
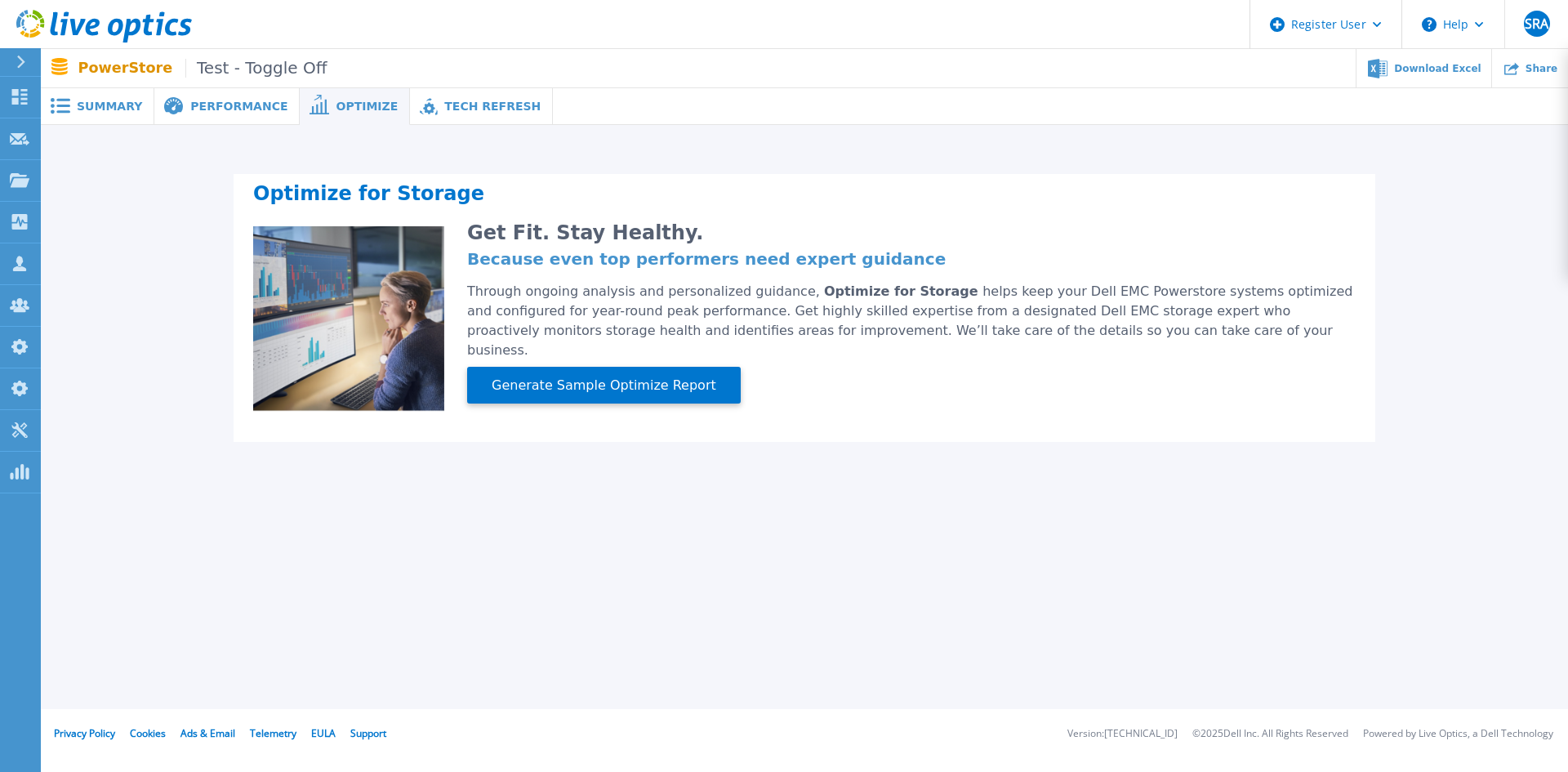
click at [58, 87] on nav "PowerStore Test - Toggle Off Download Excel Share" at bounding box center [805, 69] width 1528 height 39
click at [95, 97] on div "Summary" at bounding box center [98, 106] width 113 height 37
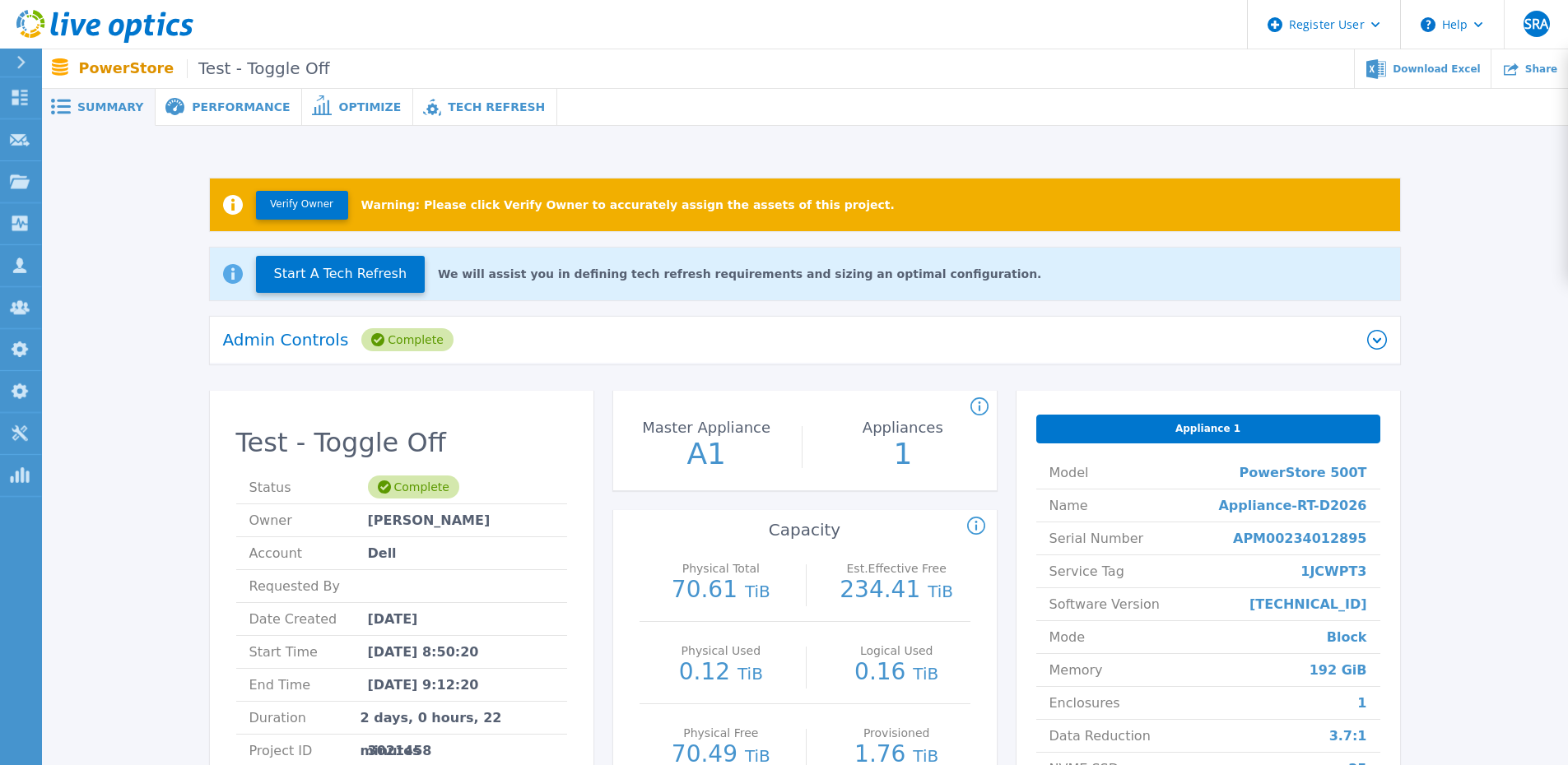
click at [547, 323] on div "Admin Controls Complete" at bounding box center [805, 340] width 1190 height 47
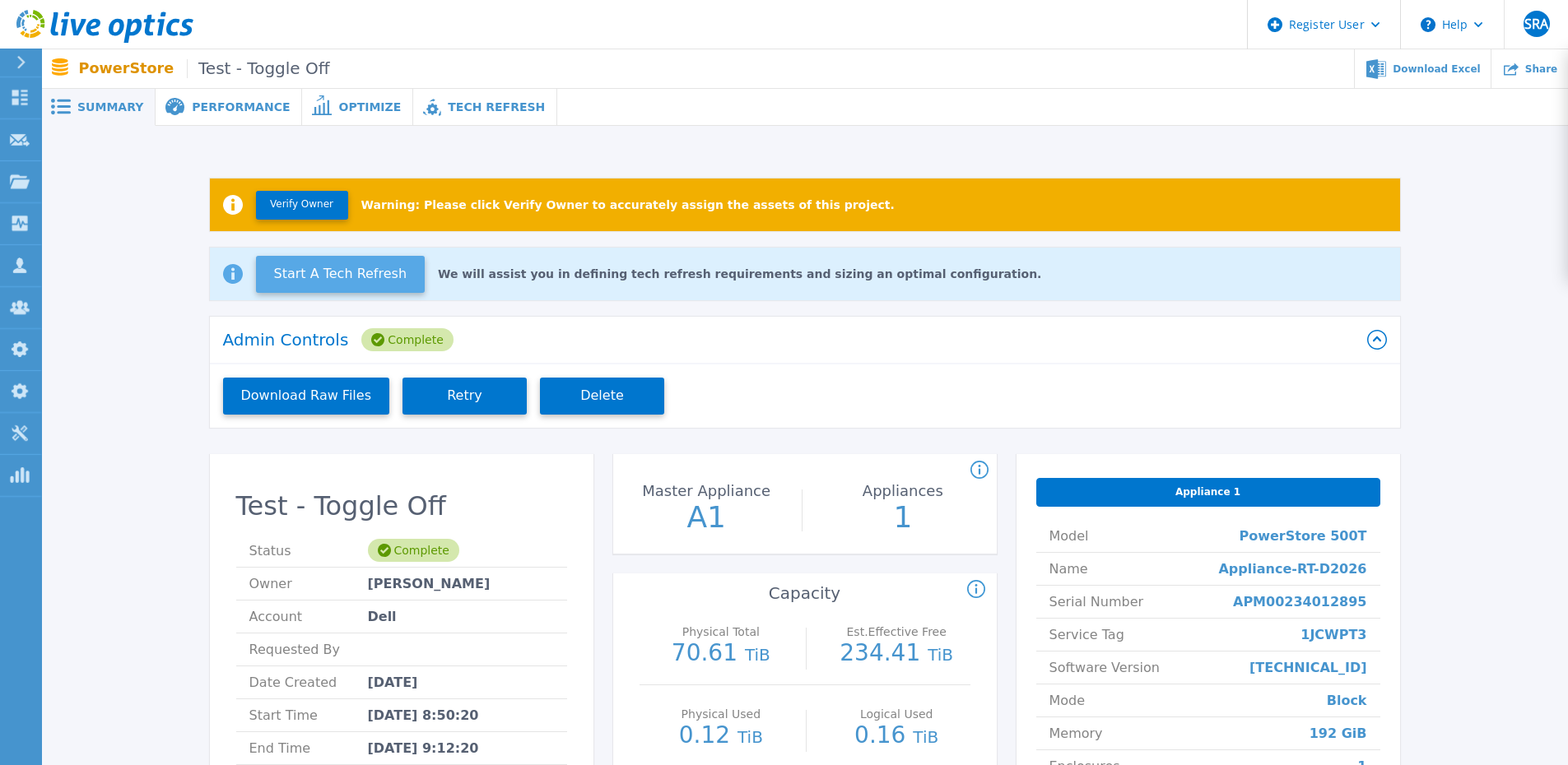
click at [321, 266] on button "Start A Tech Refresh" at bounding box center [340, 274] width 169 height 37
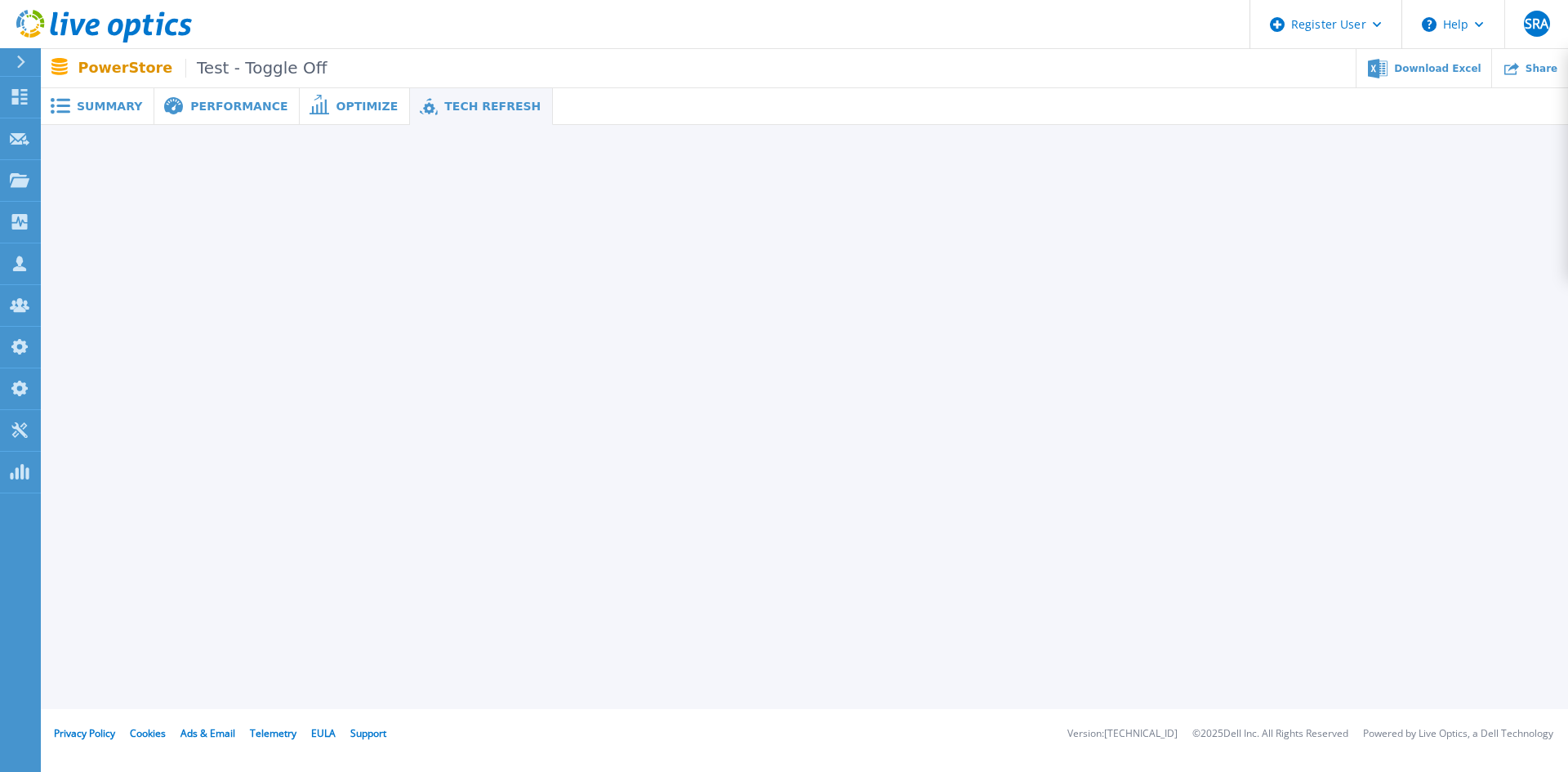
click at [105, 122] on div "Summary" at bounding box center [98, 106] width 113 height 37
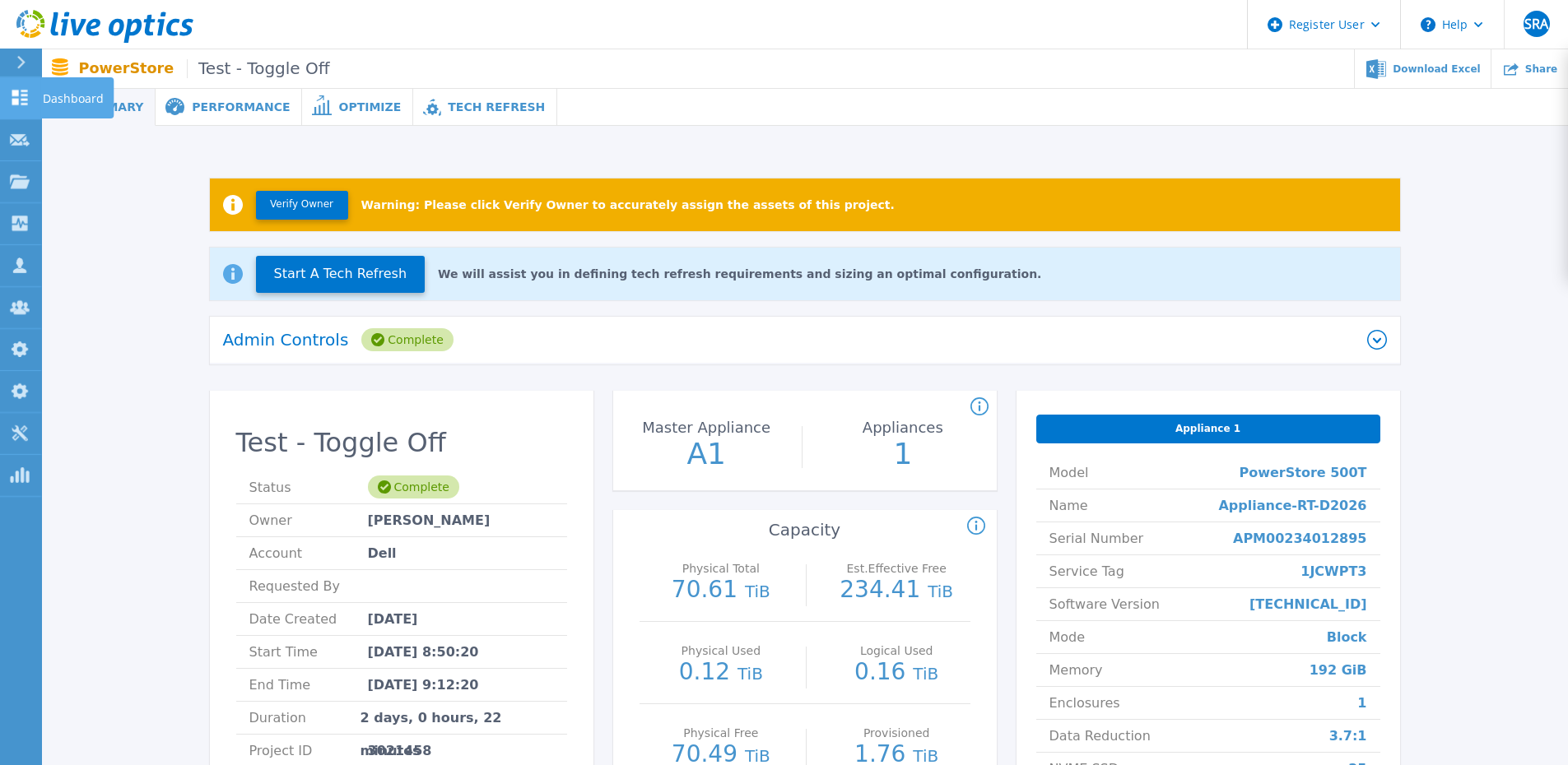
click at [9, 101] on link "Dashboard Dashboard" at bounding box center [21, 98] width 41 height 42
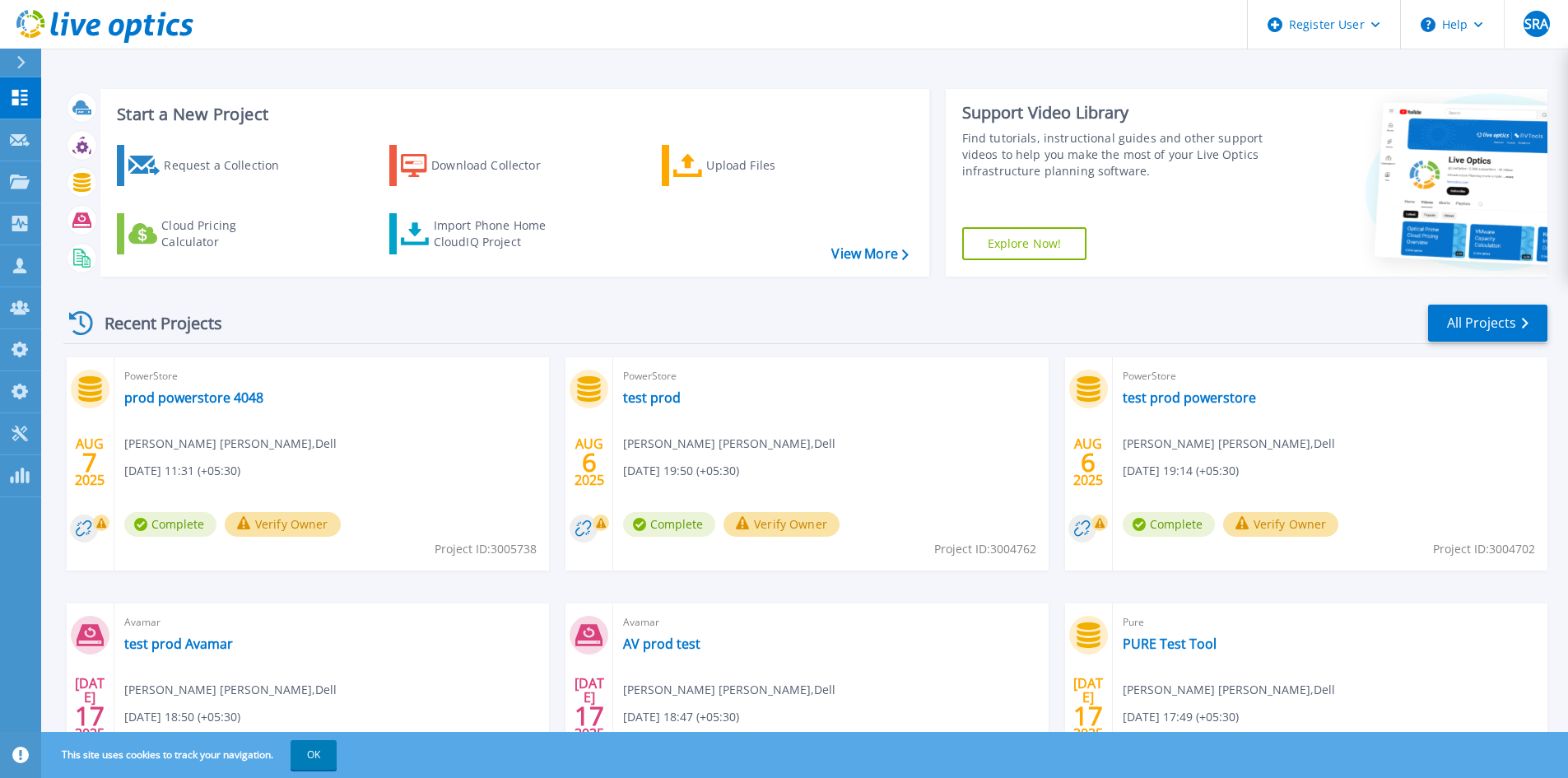
click at [791, 16] on header "Register User Help SRA Dell Admin User [MEDICAL_DATA][PERSON_NAME] Alam [MEDICA…" at bounding box center [784, 24] width 1568 height 49
drag, startPoint x: 644, startPoint y: 407, endPoint x: 613, endPoint y: 399, distance: 32.0
drag, startPoint x: 613, startPoint y: 399, endPoint x: 643, endPoint y: 404, distance: 30.4
drag, startPoint x: 485, startPoint y: 322, endPoint x: 498, endPoint y: 288, distance: 36.4
click at [485, 322] on div "Recent Projects All Projects" at bounding box center [805, 324] width 1484 height 41
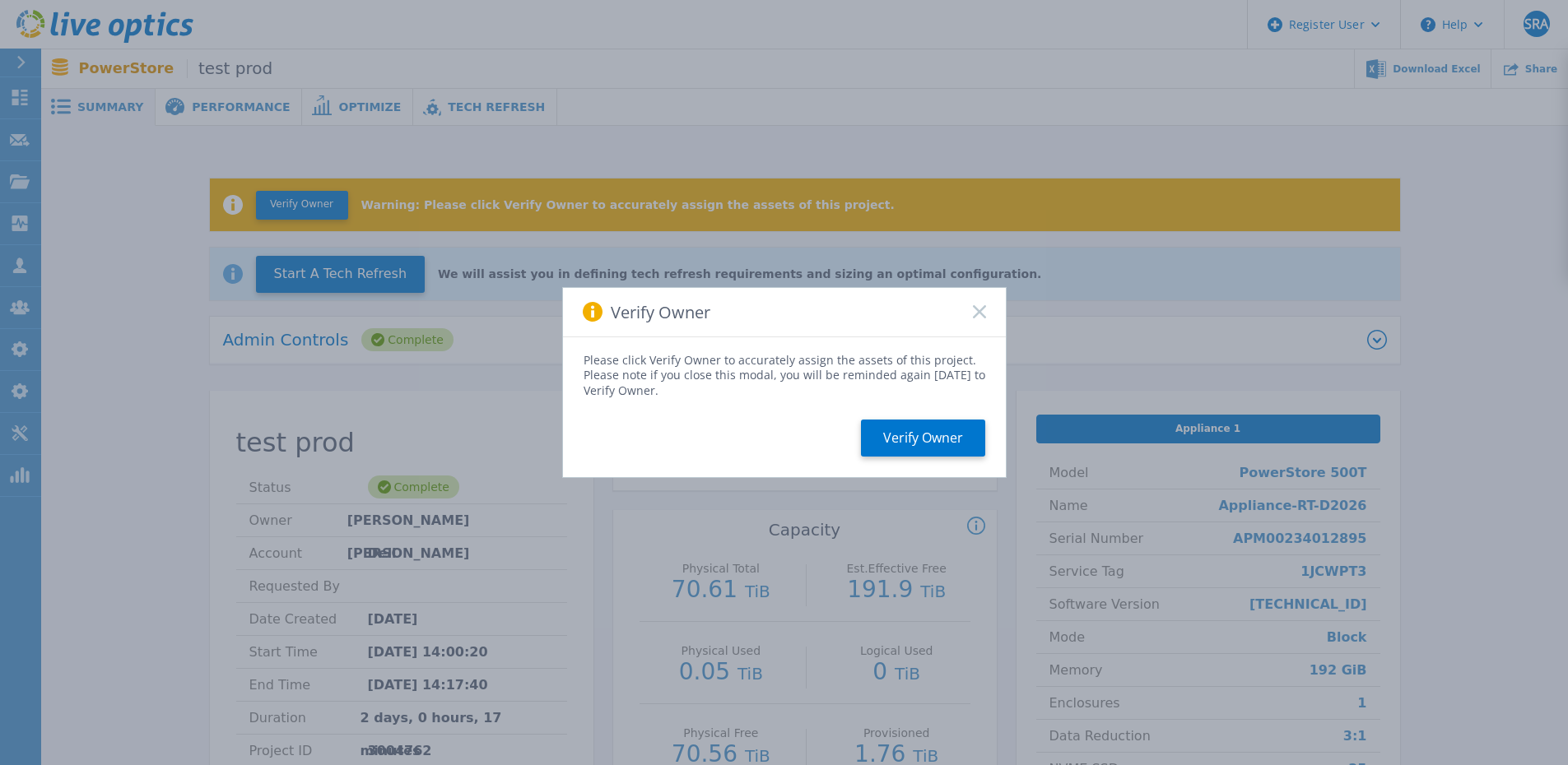
click at [980, 312] on rect at bounding box center [979, 312] width 14 height 14
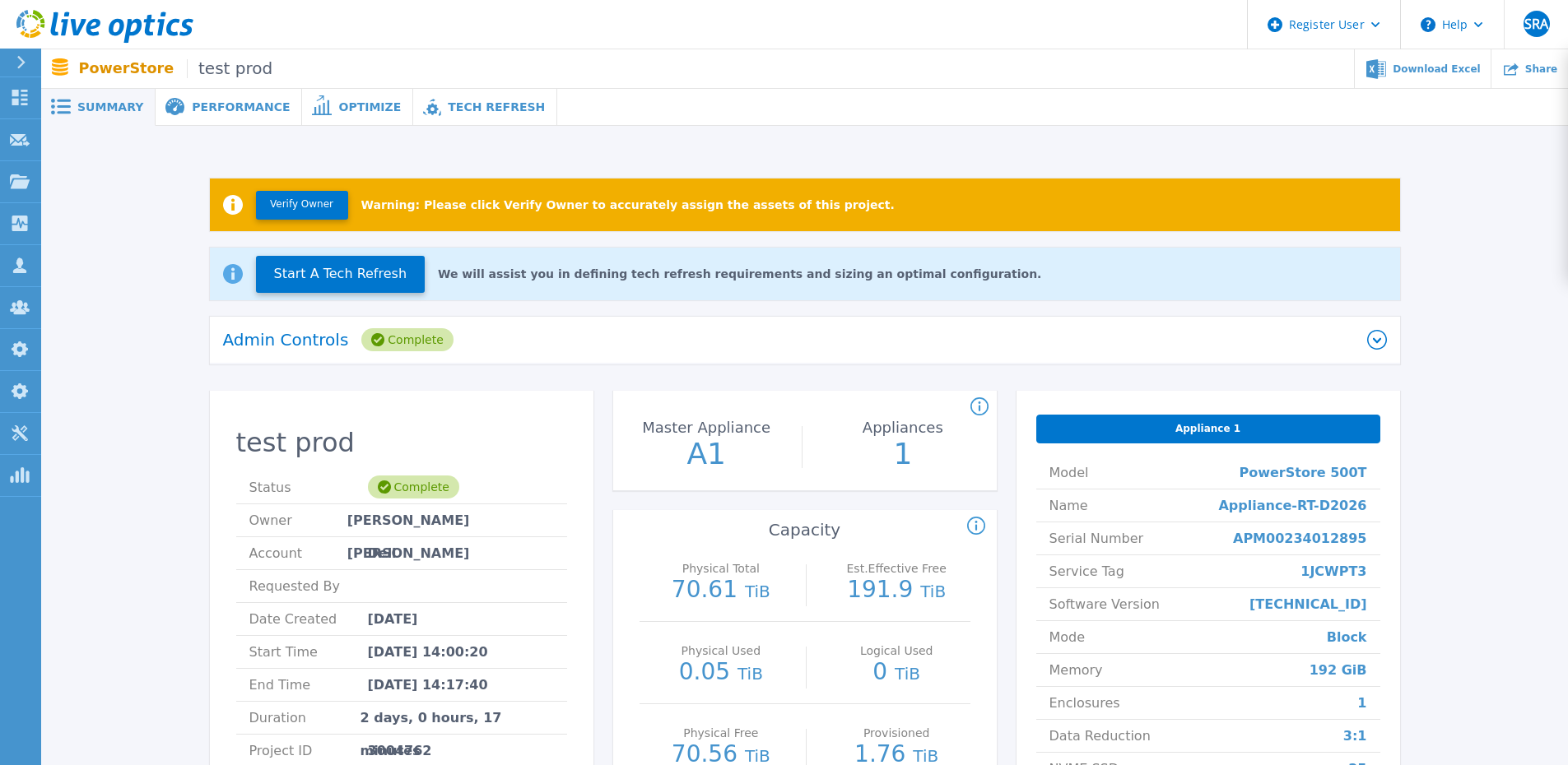
click at [506, 324] on div "Admin Controls Complete" at bounding box center [805, 340] width 1190 height 47
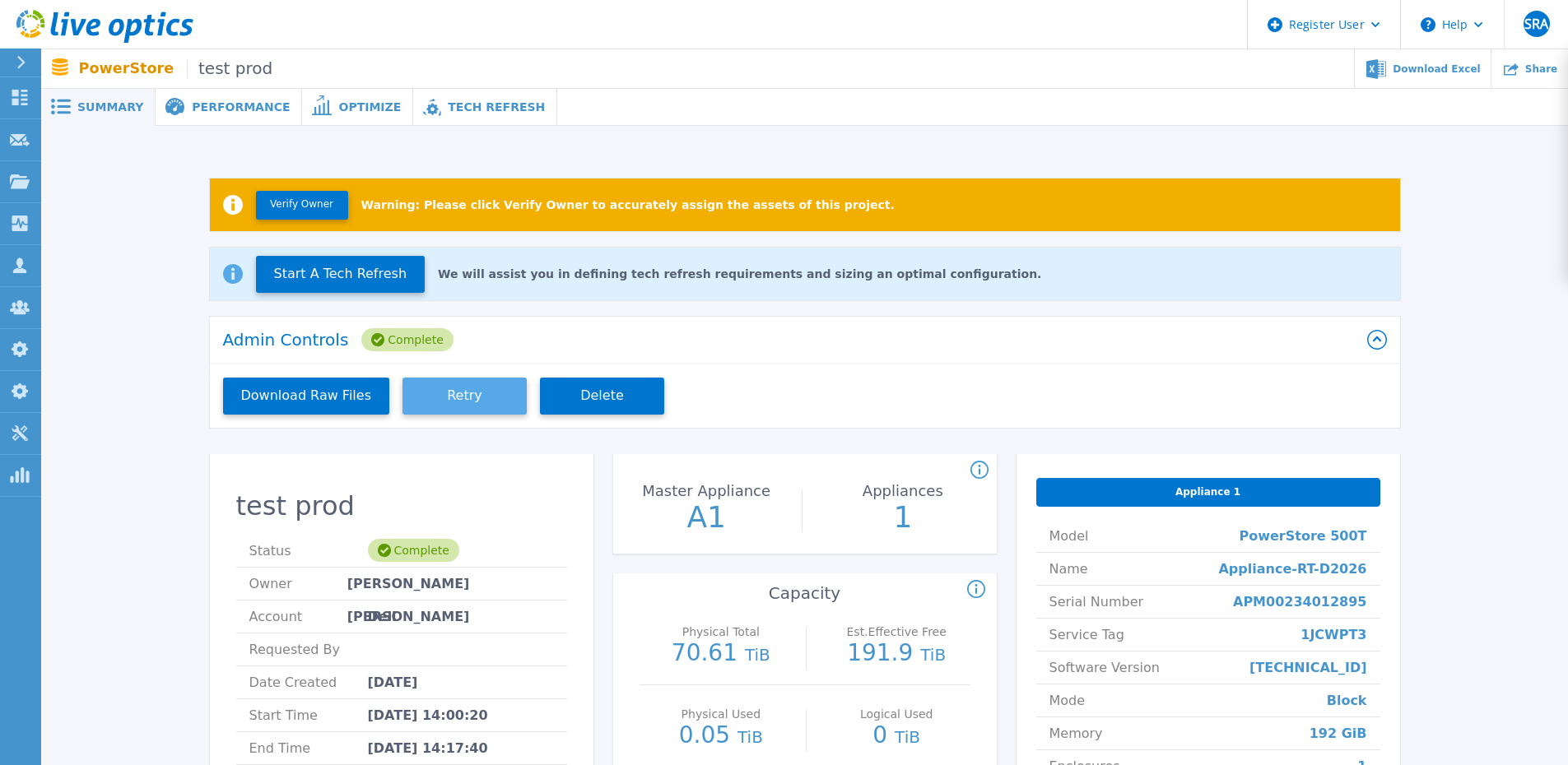
click at [424, 389] on button "Retry" at bounding box center [465, 395] width 124 height 37
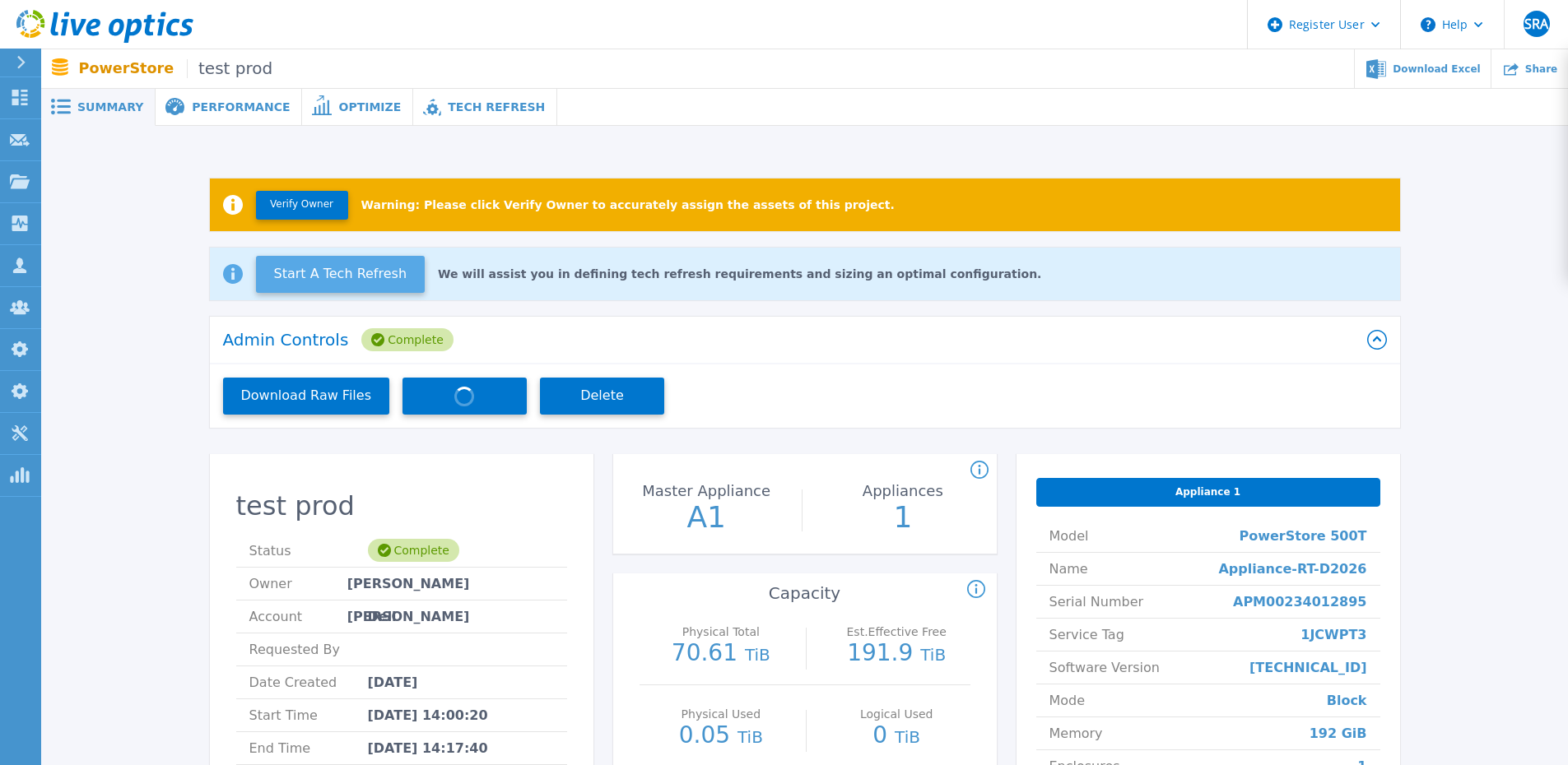
click at [327, 270] on button "Start A Tech Refresh" at bounding box center [340, 274] width 169 height 37
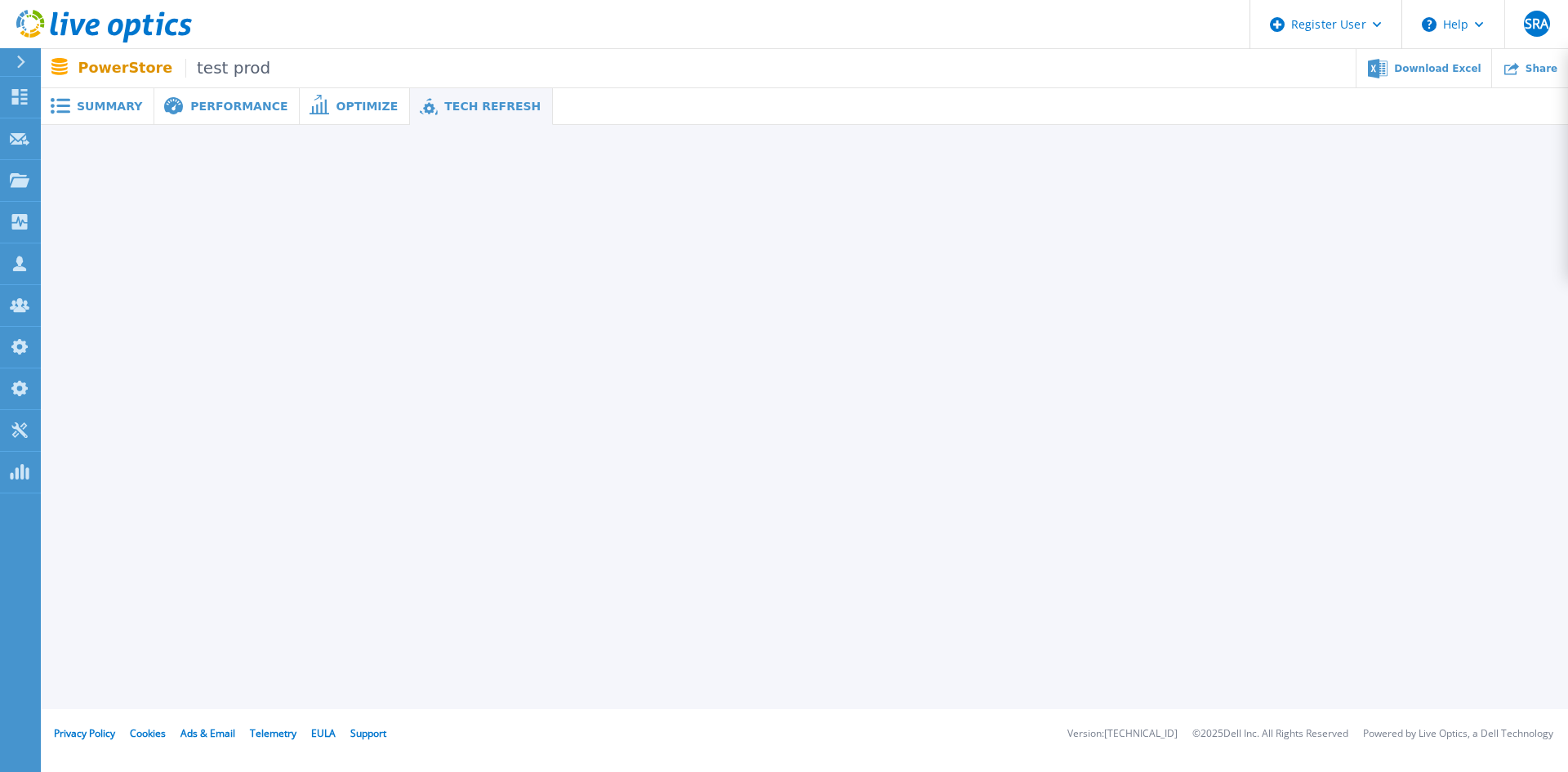
click at [75, 106] on span at bounding box center [59, 106] width 36 height 15
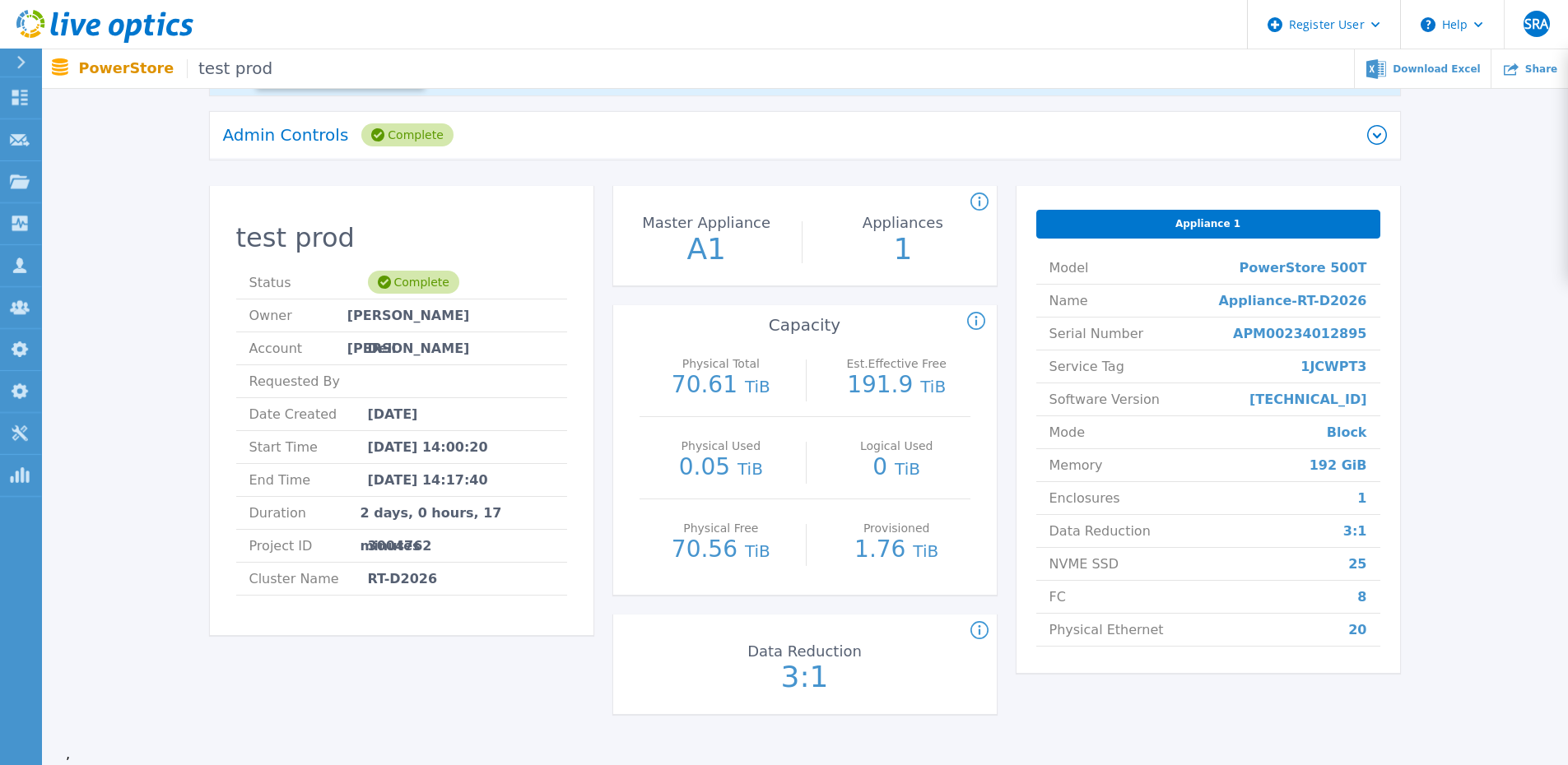
scroll to position [247, 0]
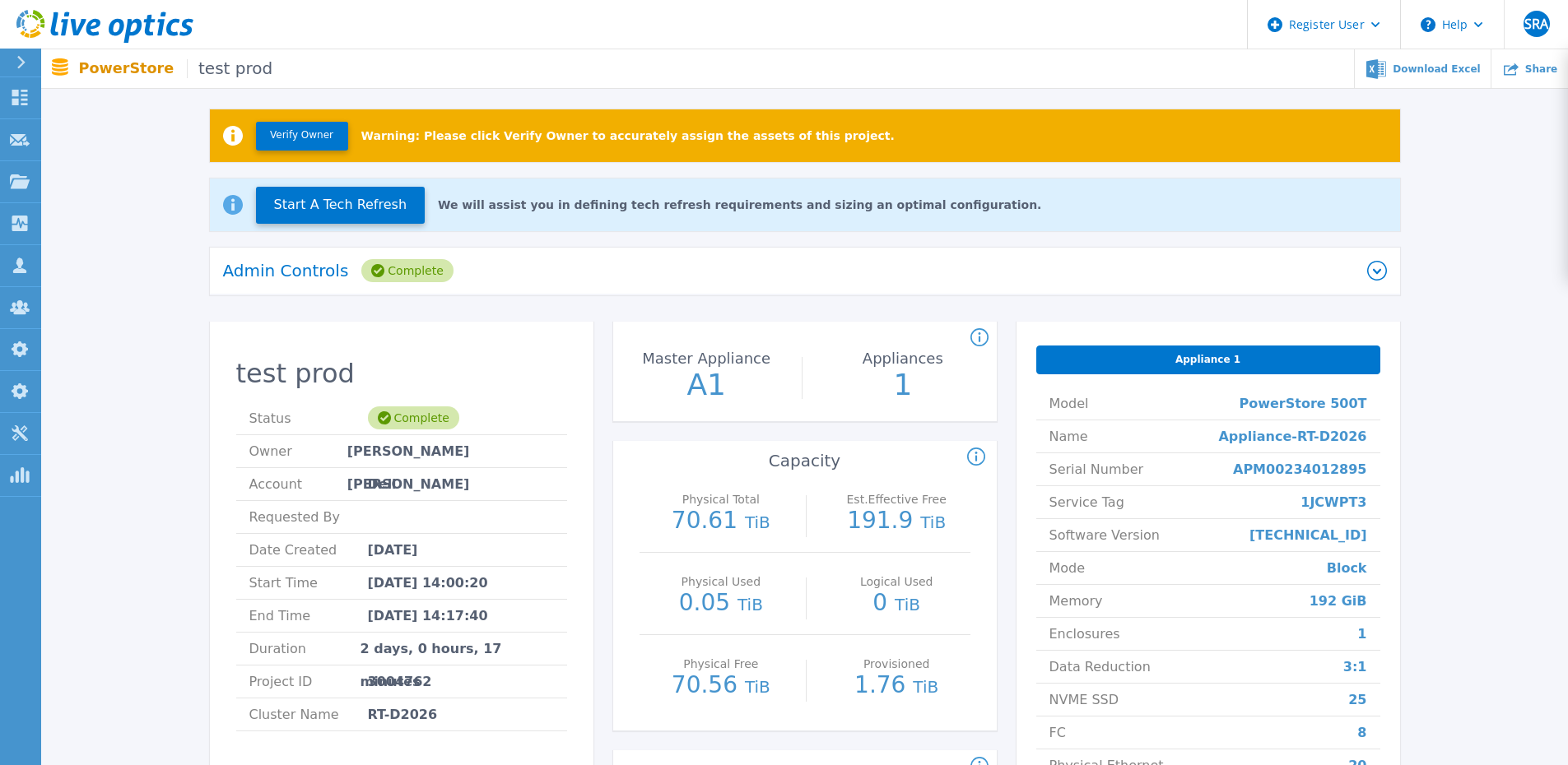
scroll to position [98, 0]
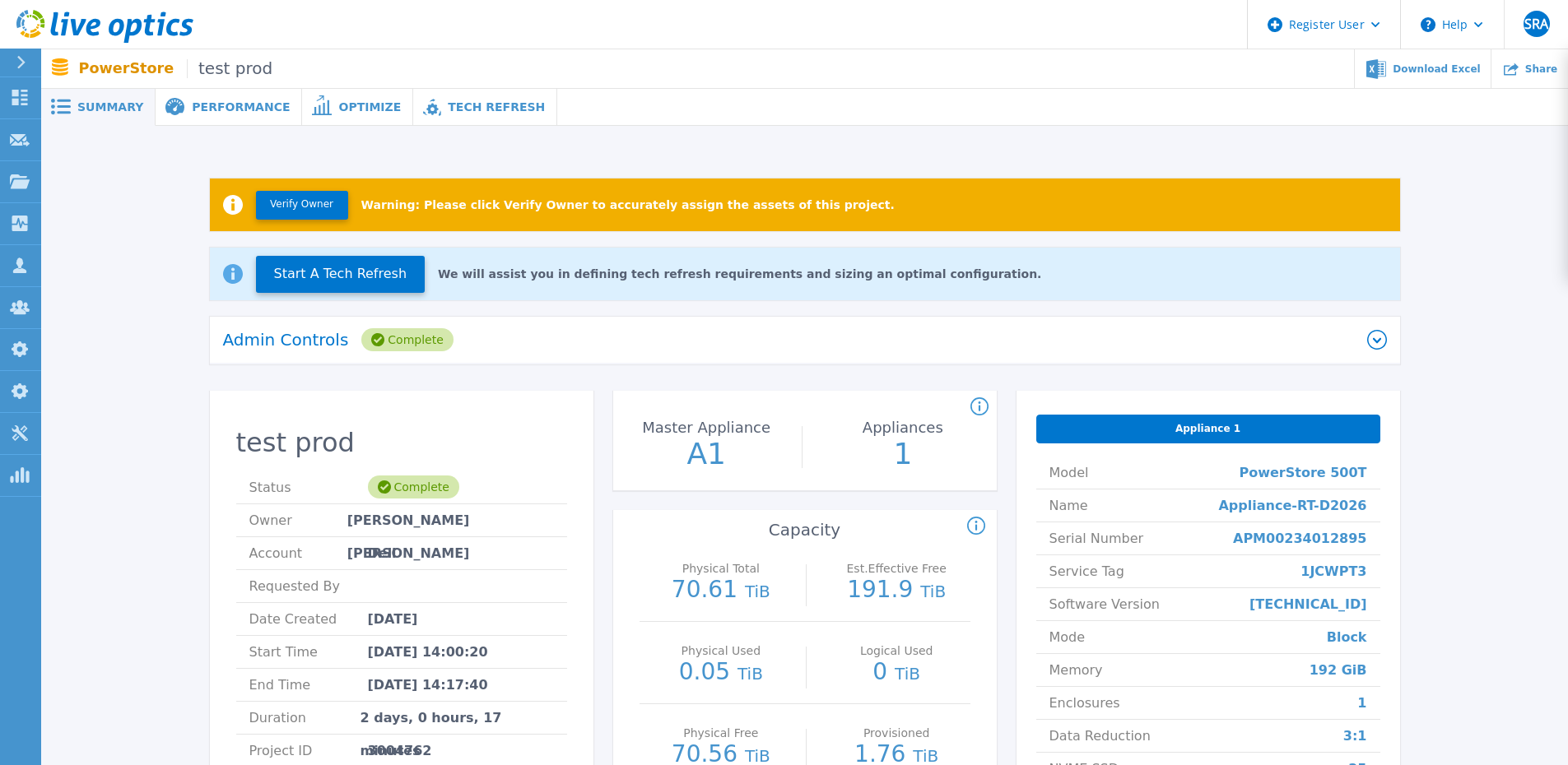
click at [551, 335] on div "Admin Controls Complete" at bounding box center [795, 339] width 1144 height 23
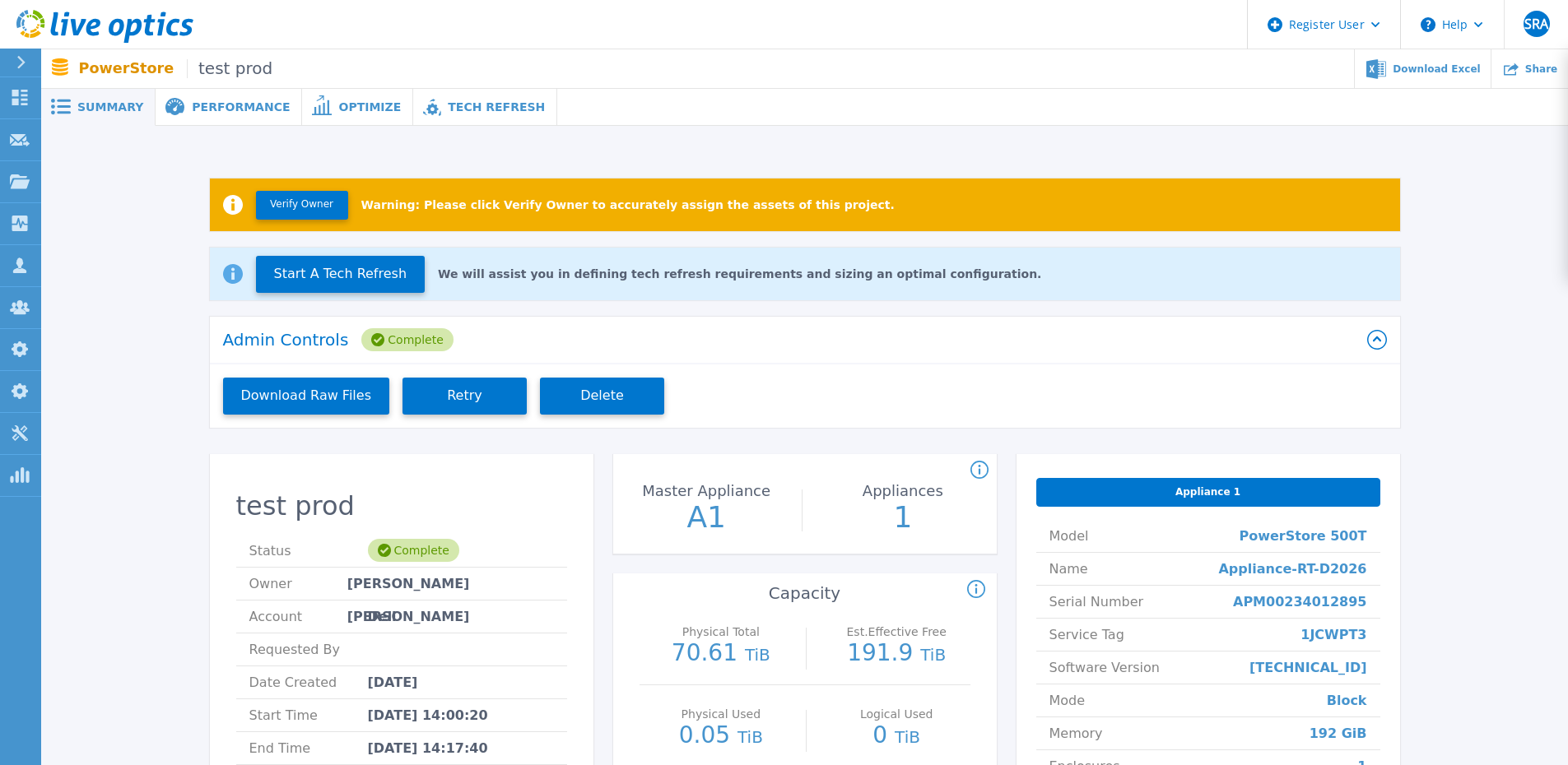
click at [551, 335] on div "Admin Controls Complete" at bounding box center [795, 339] width 1144 height 23
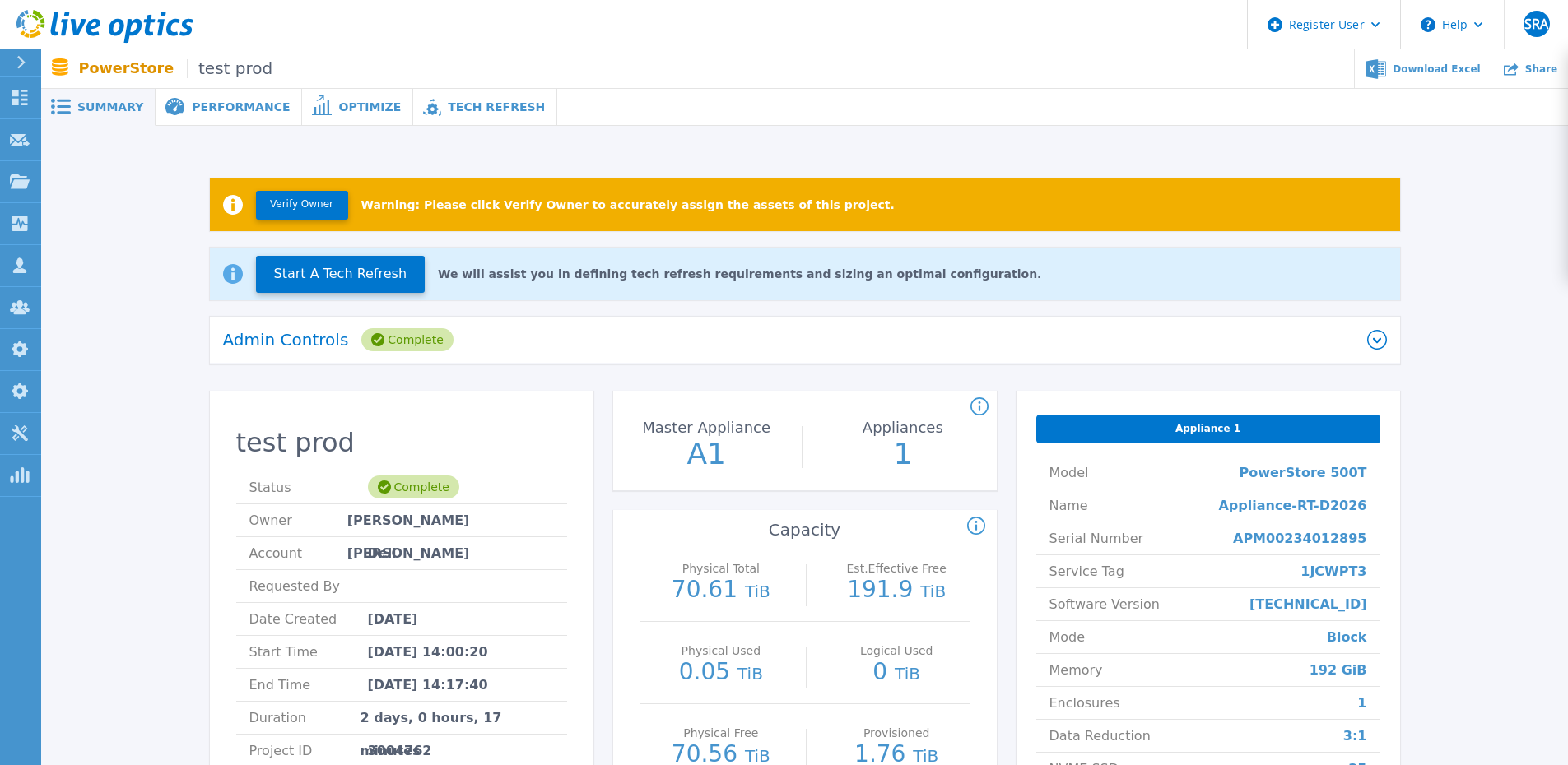
click at [479, 101] on span "Tech Refresh" at bounding box center [496, 106] width 97 height 11
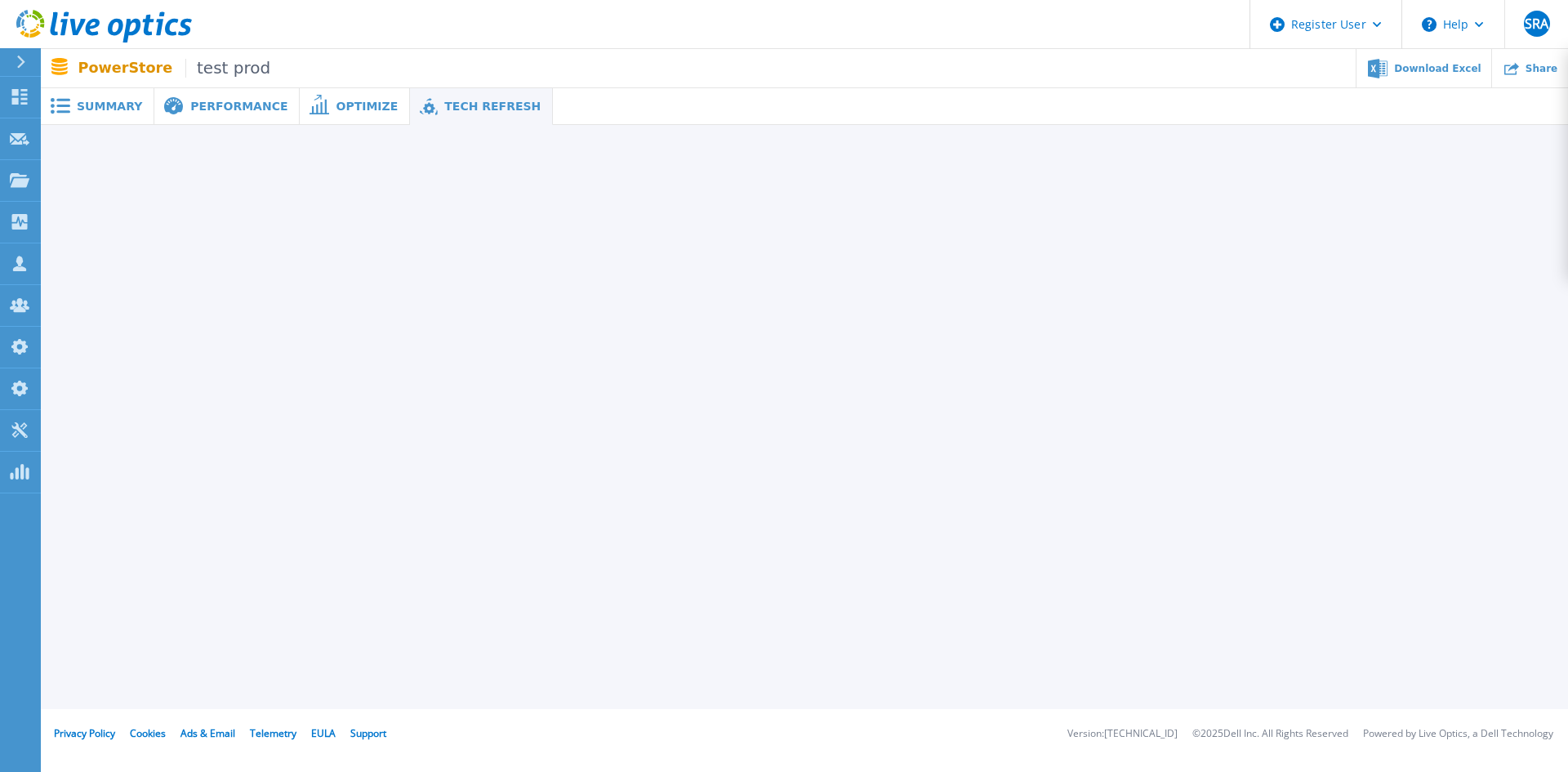
click at [102, 106] on span "Summary" at bounding box center [110, 106] width 65 height 11
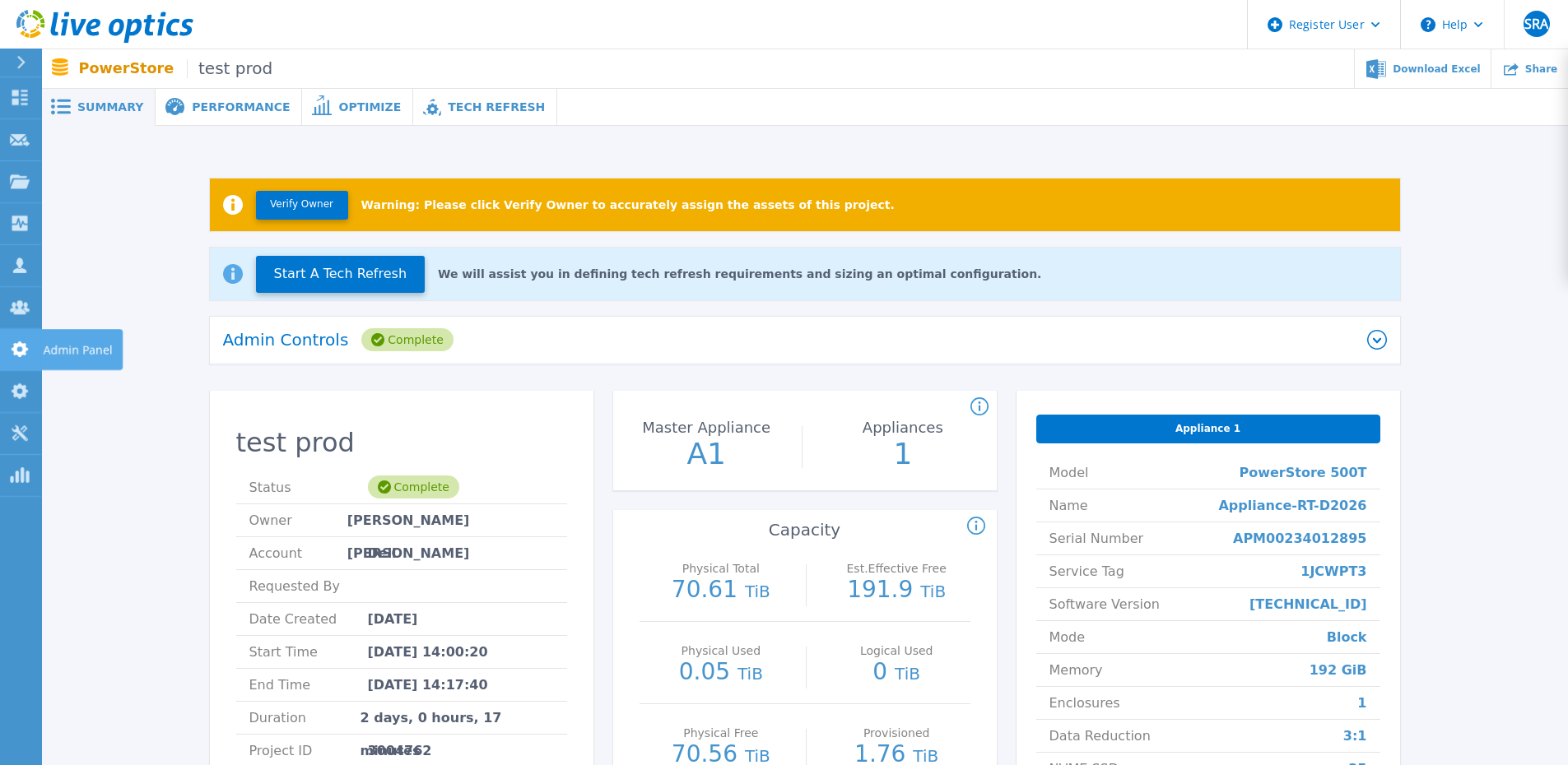
click at [11, 353] on icon at bounding box center [19, 349] width 20 height 16
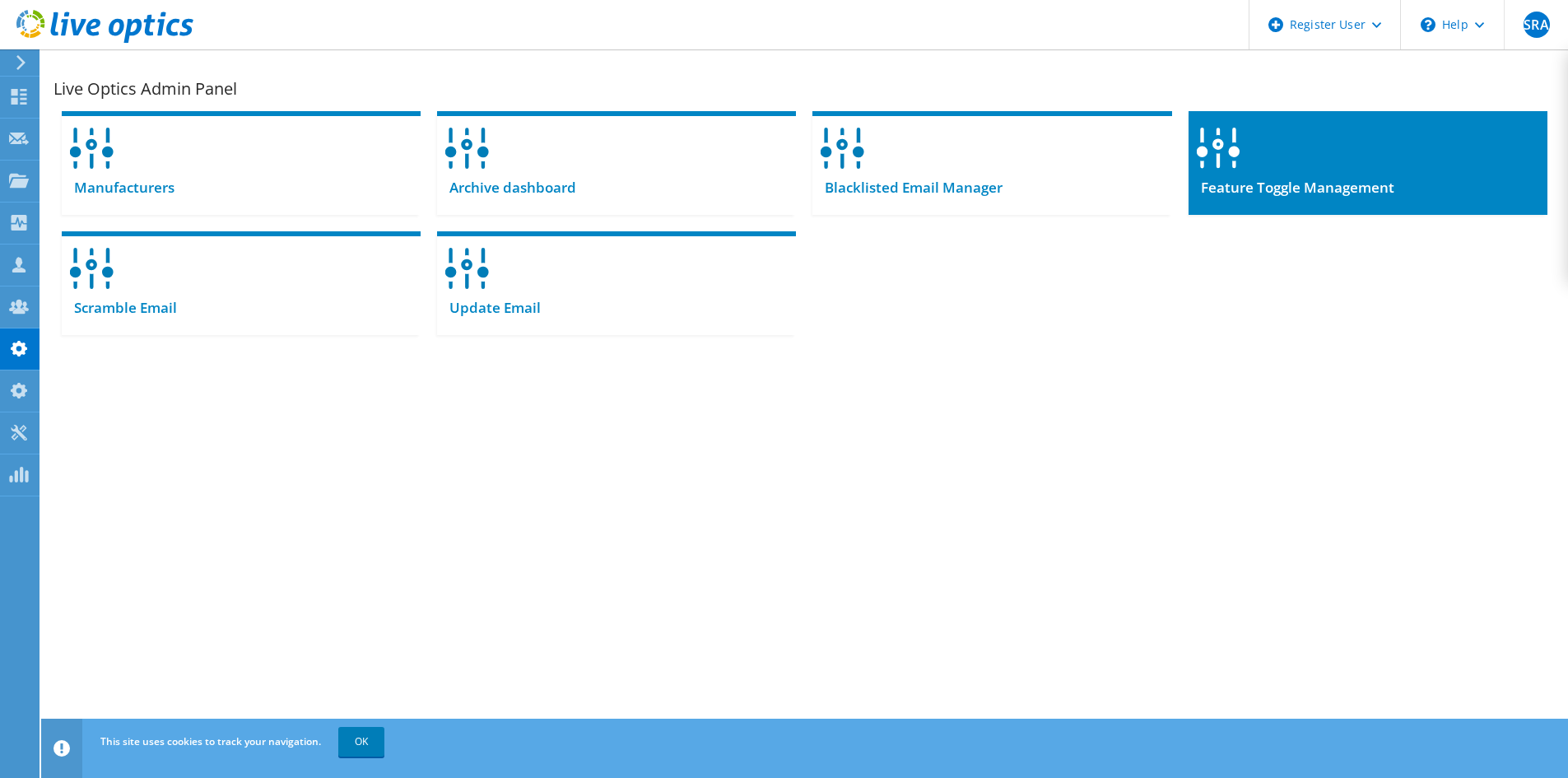
click at [1309, 184] on span "Feature Toggle Management" at bounding box center [1292, 188] width 206 height 18
